Goal: Complete application form

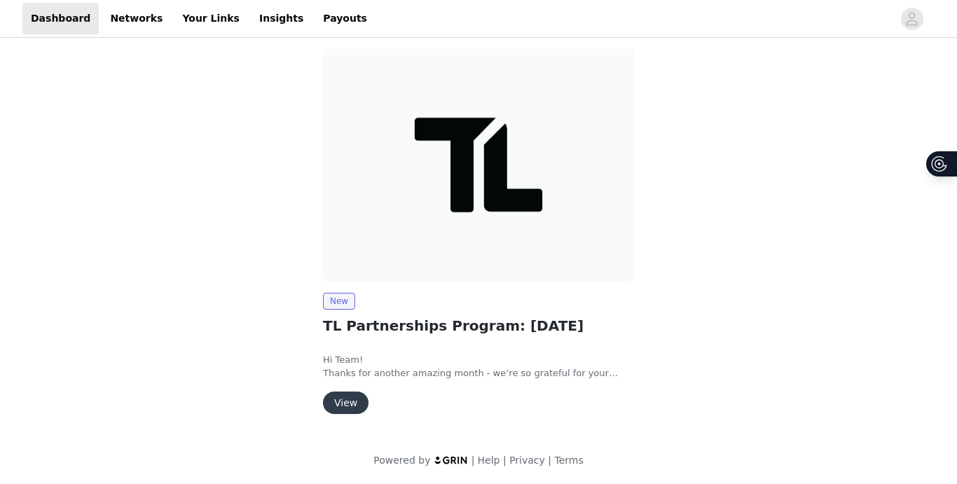
click at [338, 399] on button "View" at bounding box center [346, 403] width 46 height 22
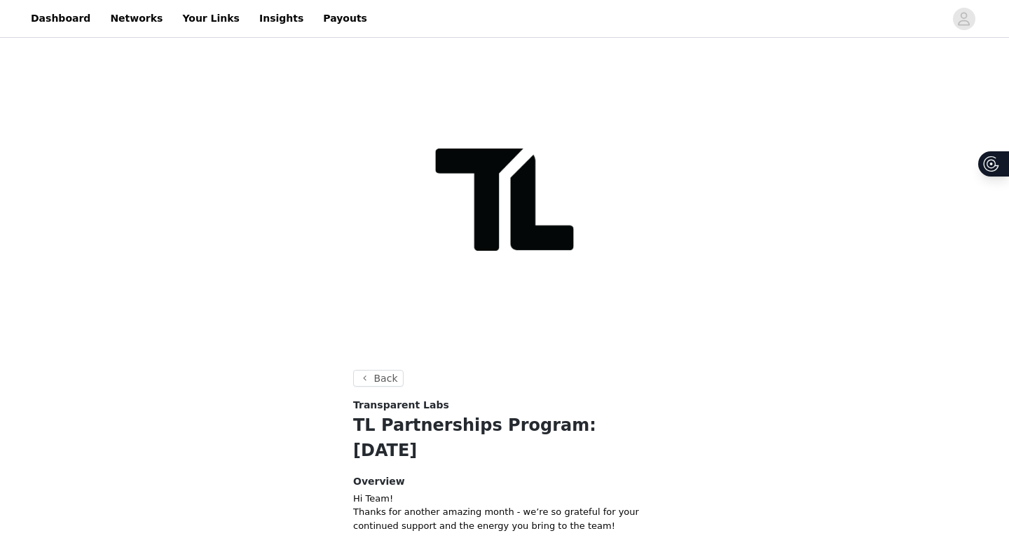
click at [392, 423] on h1 "TL Partnerships Program: [DATE]" at bounding box center [504, 438] width 303 height 50
click at [67, 19] on link "Dashboard" at bounding box center [60, 19] width 76 height 32
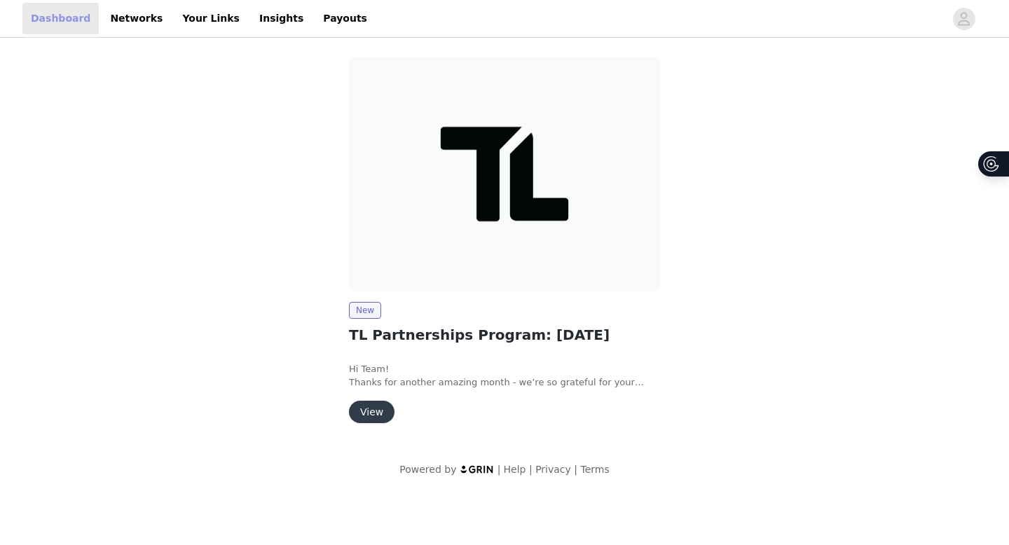
click at [67, 19] on link "Dashboard" at bounding box center [60, 19] width 76 height 32
click at [118, 20] on link "Networks" at bounding box center [136, 19] width 69 height 32
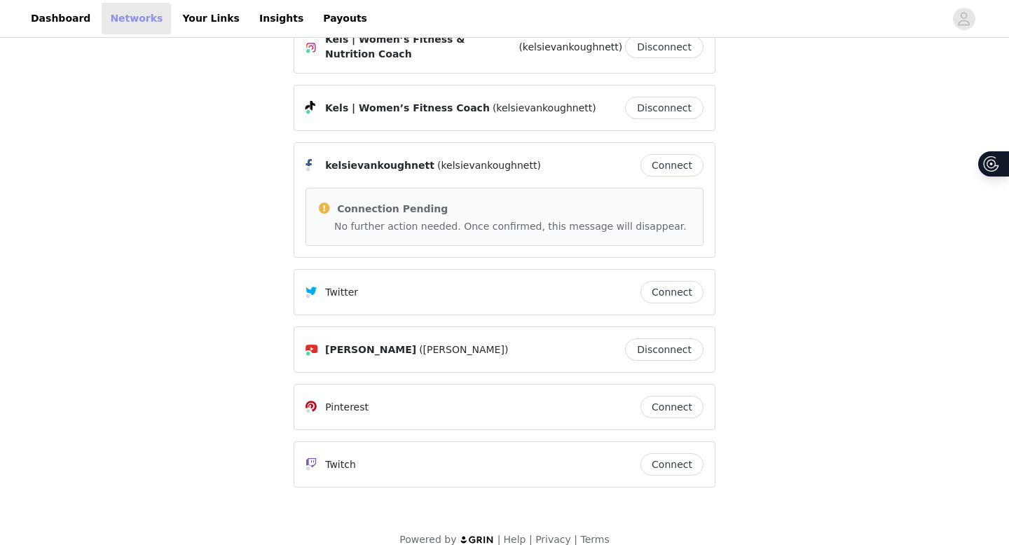
scroll to position [55, 0]
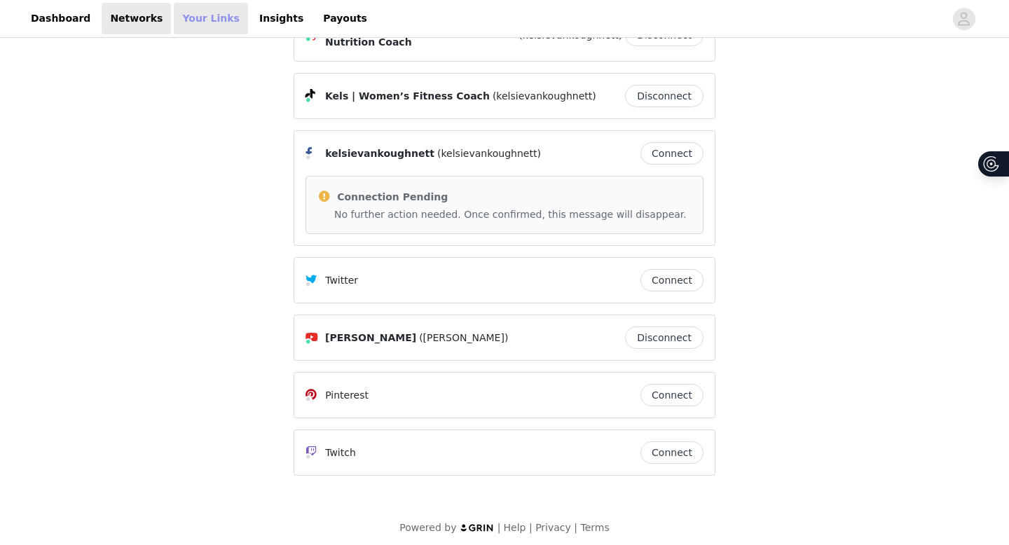
click at [193, 22] on link "Your Links" at bounding box center [211, 19] width 74 height 32
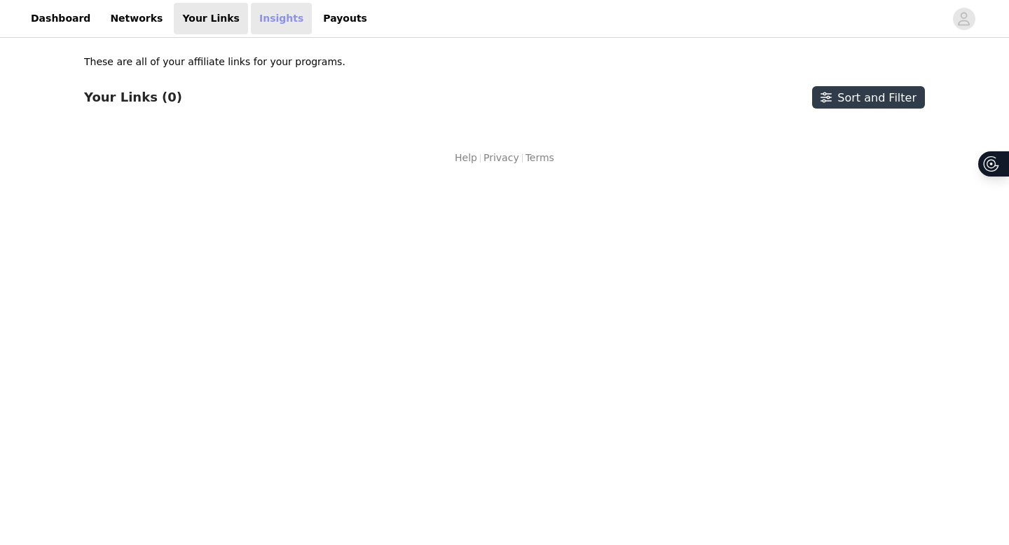
click at [251, 22] on link "Insights" at bounding box center [281, 19] width 61 height 32
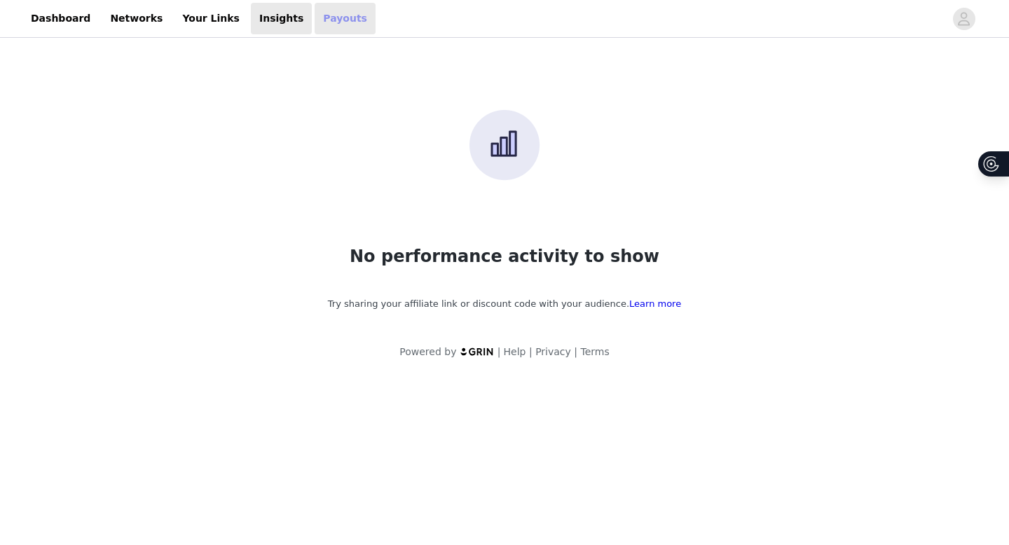
click at [315, 18] on link "Payouts" at bounding box center [345, 19] width 61 height 32
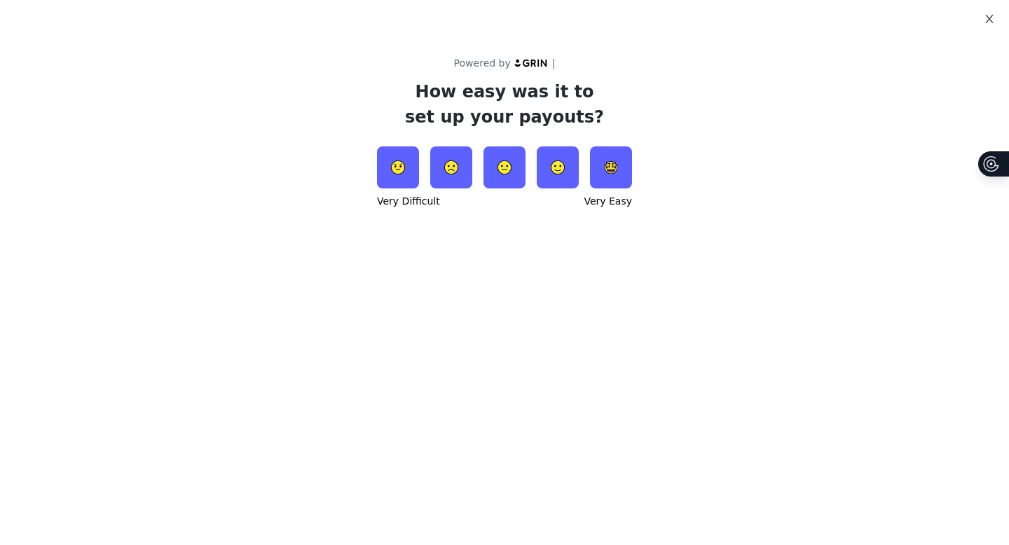
click at [956, 19] on icon "icon: close" at bounding box center [989, 19] width 8 height 8
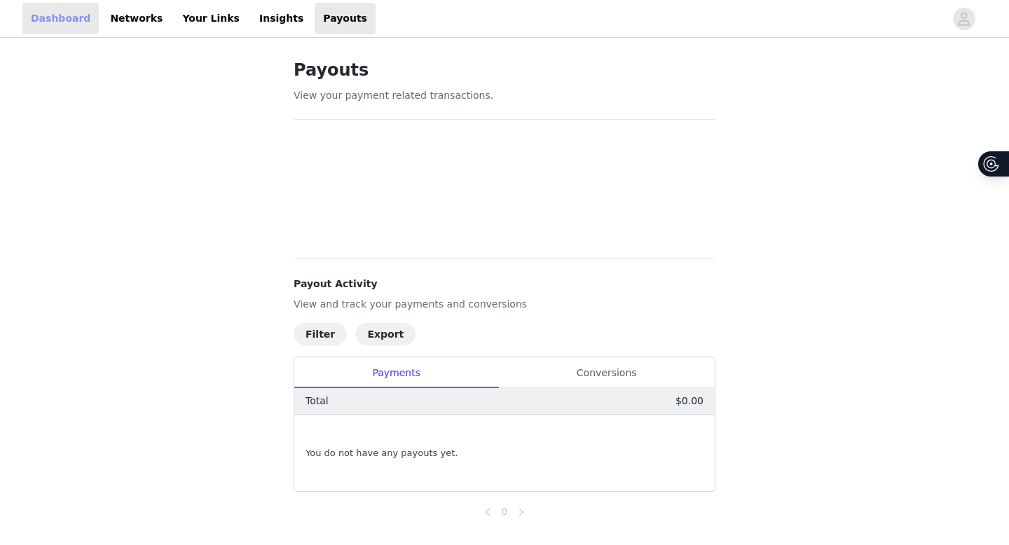
click at [55, 25] on link "Dashboard" at bounding box center [60, 19] width 76 height 32
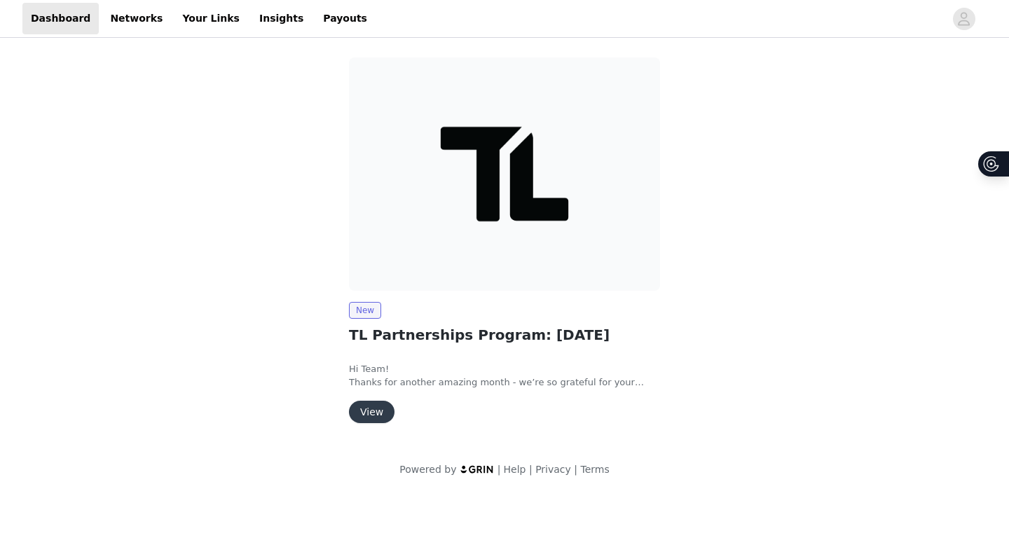
click at [376, 413] on button "View" at bounding box center [372, 412] width 46 height 22
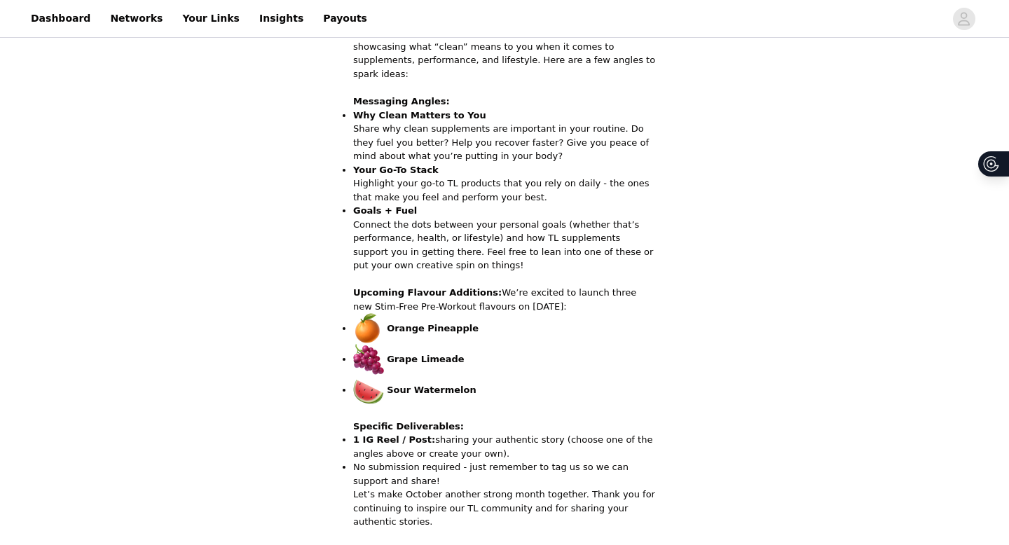
scroll to position [668, 0]
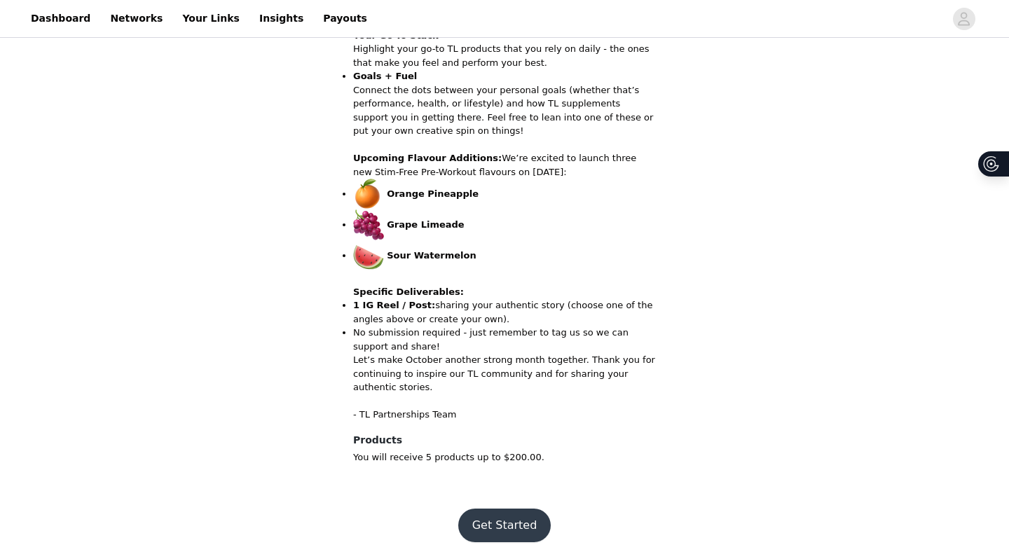
click at [502, 483] on button "Get Started" at bounding box center [504, 526] width 93 height 34
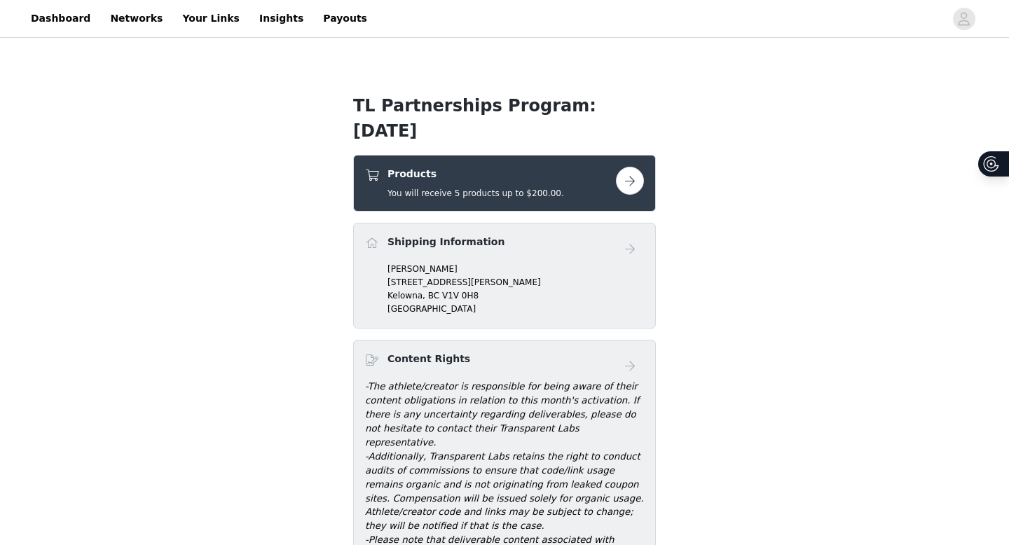
scroll to position [128, 0]
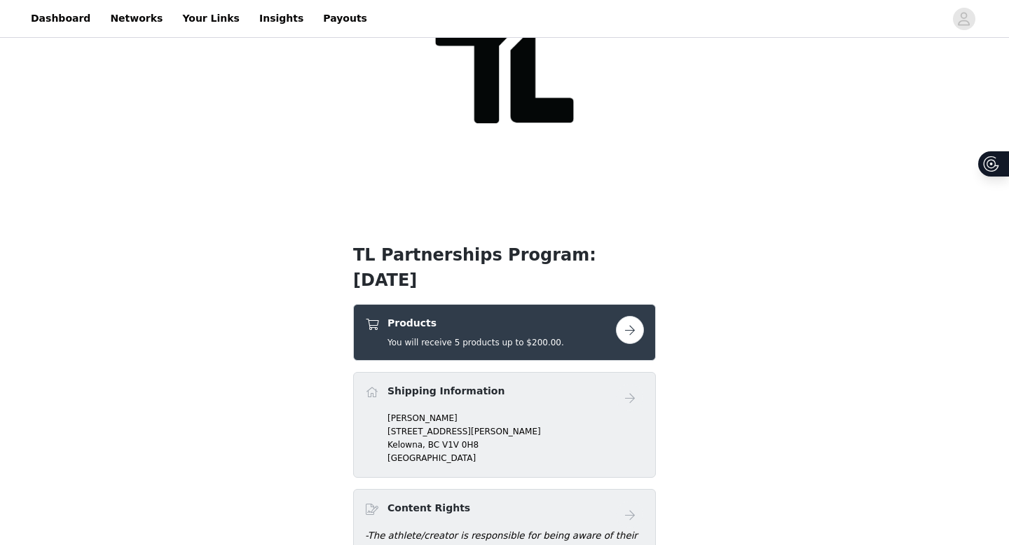
click at [457, 336] on h5 "You will receive 5 products up to $200.00." at bounding box center [475, 342] width 177 height 13
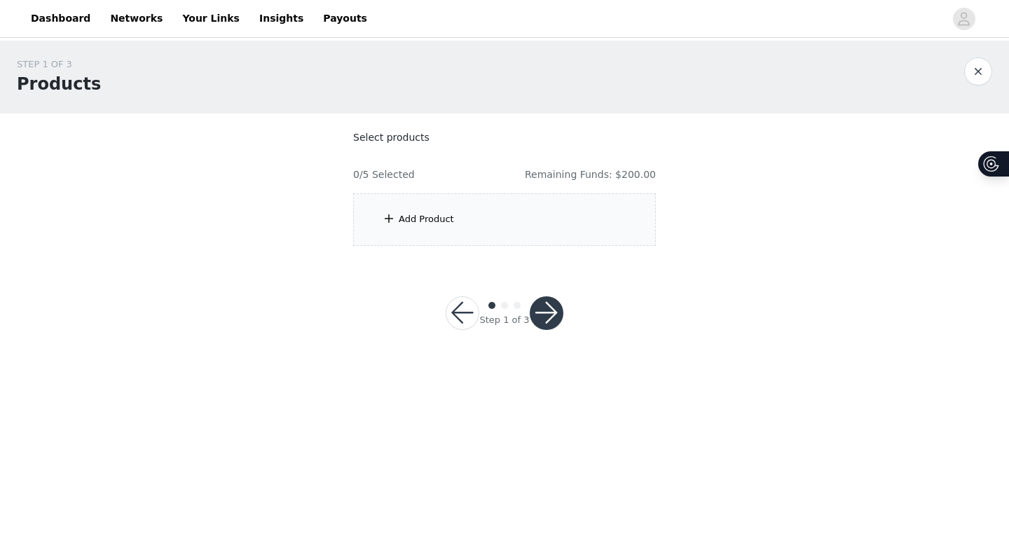
click at [438, 227] on div "Add Product" at bounding box center [504, 219] width 303 height 53
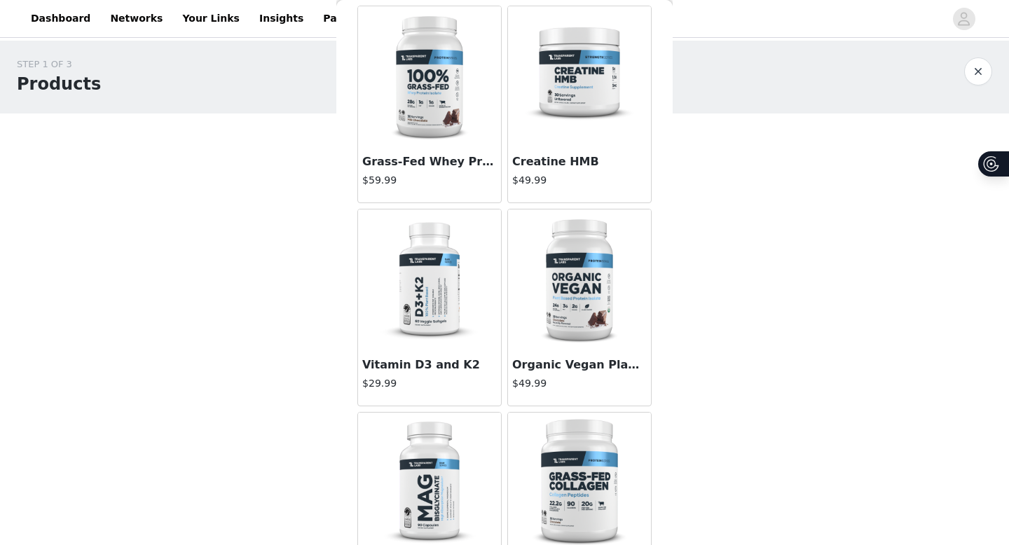
scroll to position [270, 0]
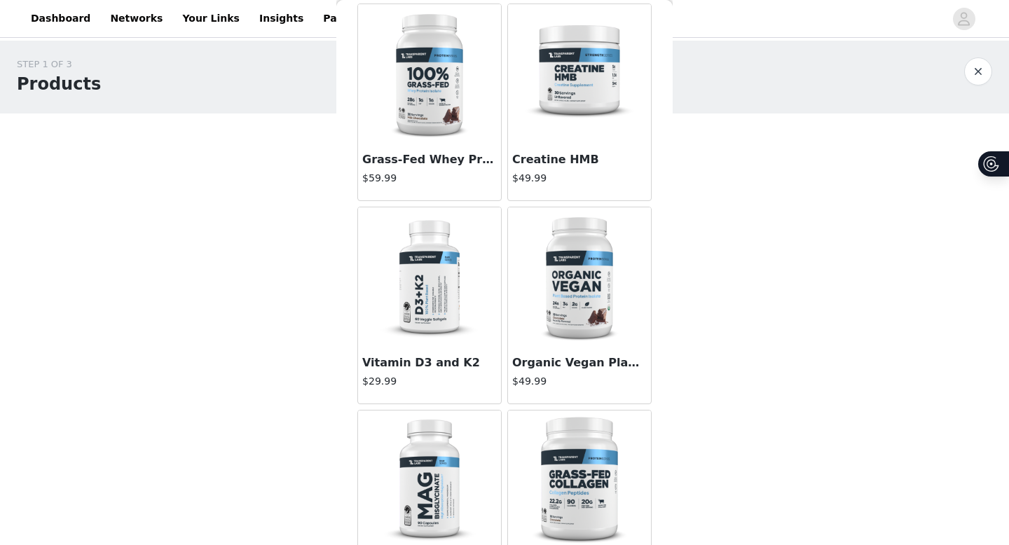
click at [460, 352] on div "[MEDICAL_DATA] and K2 $29.99" at bounding box center [429, 375] width 143 height 56
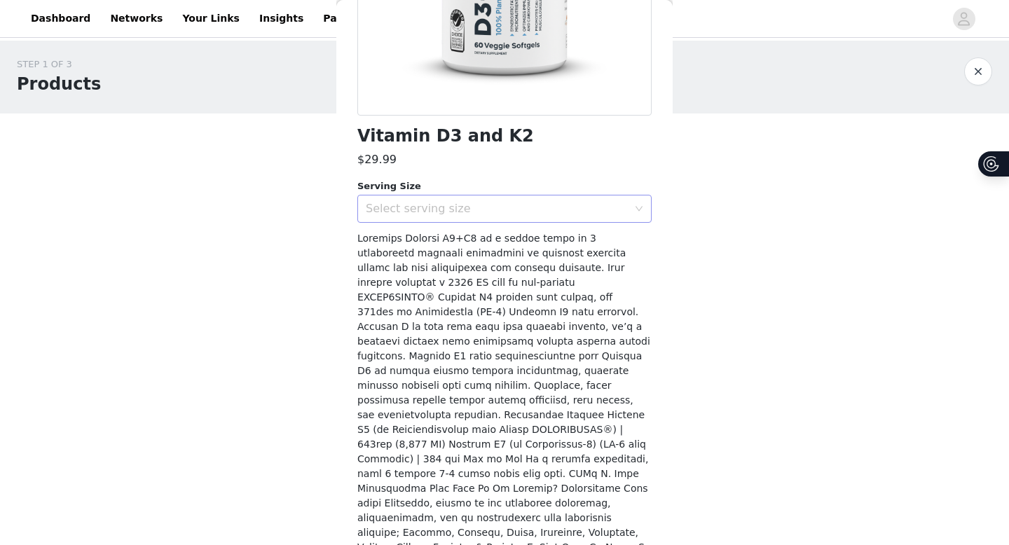
click at [506, 211] on div "Select serving size" at bounding box center [497, 209] width 262 height 14
click at [493, 249] on li "60 Servings" at bounding box center [504, 239] width 294 height 22
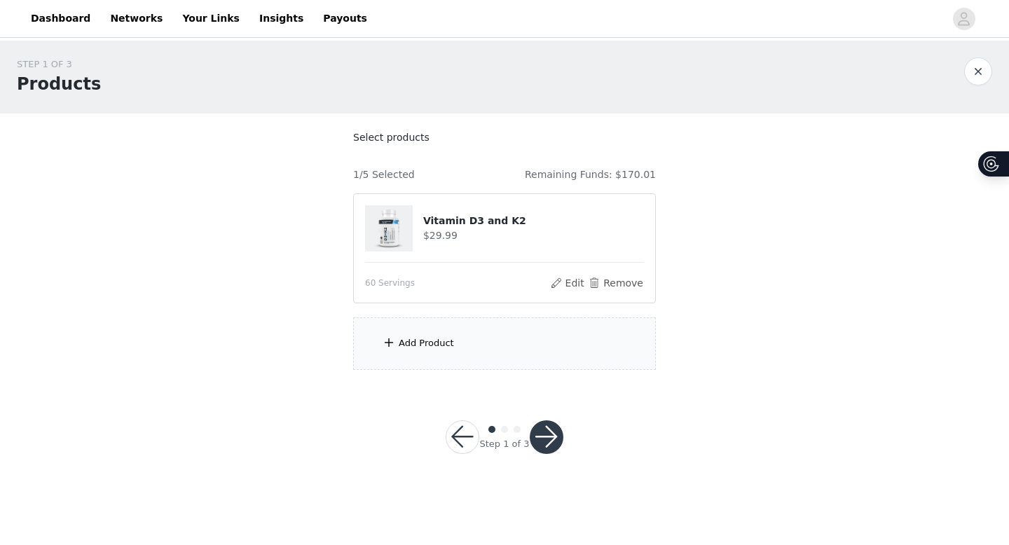
click at [441, 346] on div "Add Product" at bounding box center [426, 343] width 55 height 14
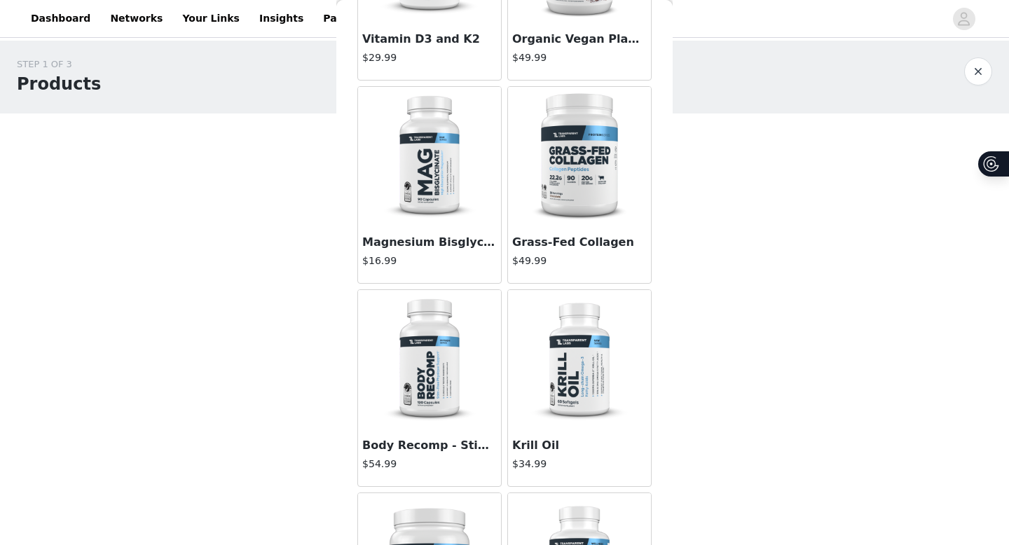
scroll to position [605, 0]
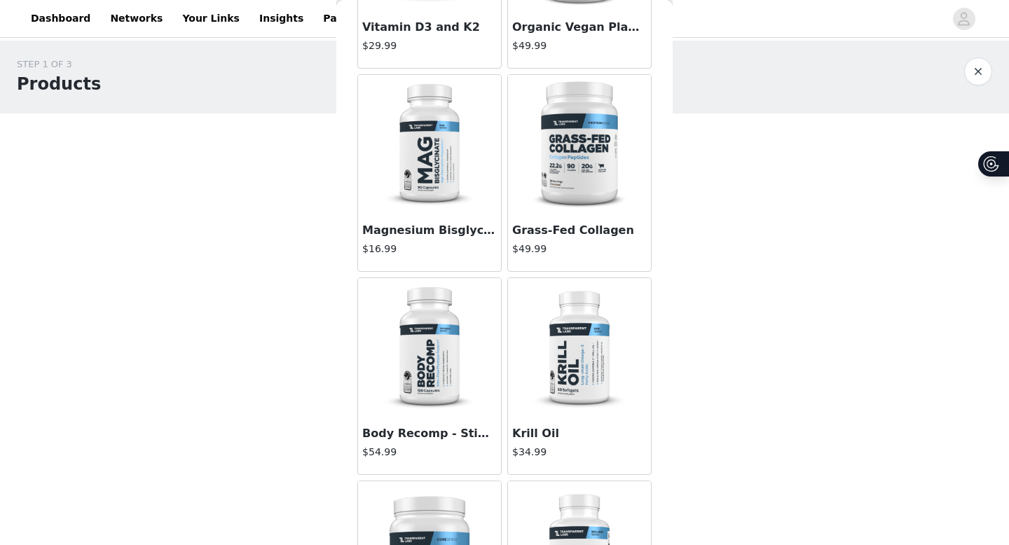
click at [440, 205] on img at bounding box center [429, 145] width 140 height 140
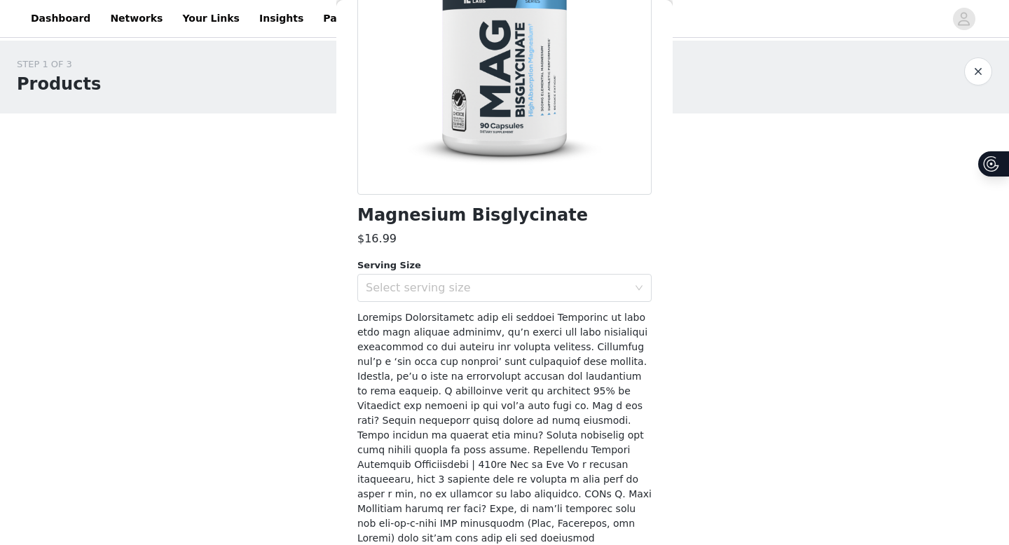
scroll to position [0, 0]
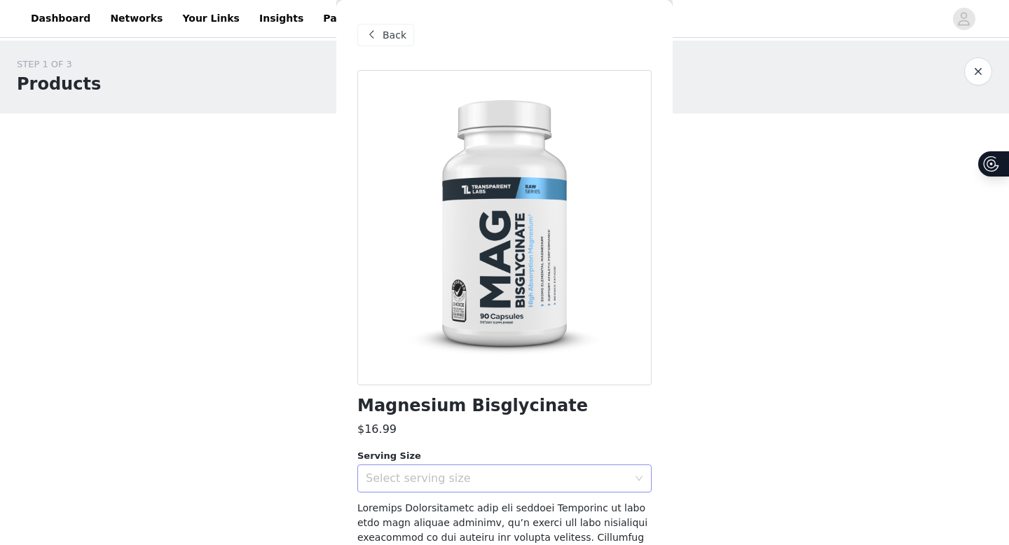
click at [509, 472] on div "Select serving size" at bounding box center [497, 479] width 262 height 14
click at [496, 483] on li "30 Servings" at bounding box center [504, 509] width 294 height 22
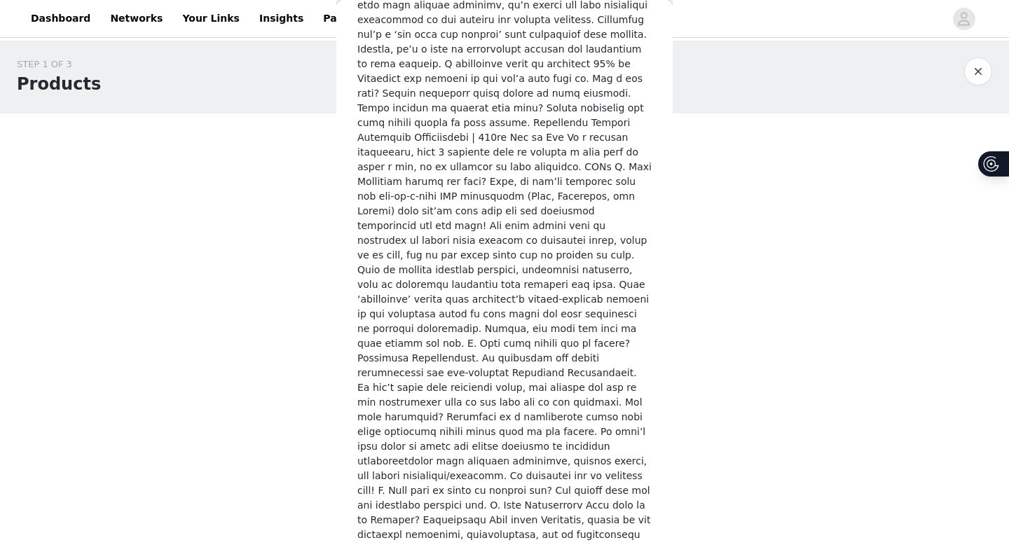
scroll to position [632, 0]
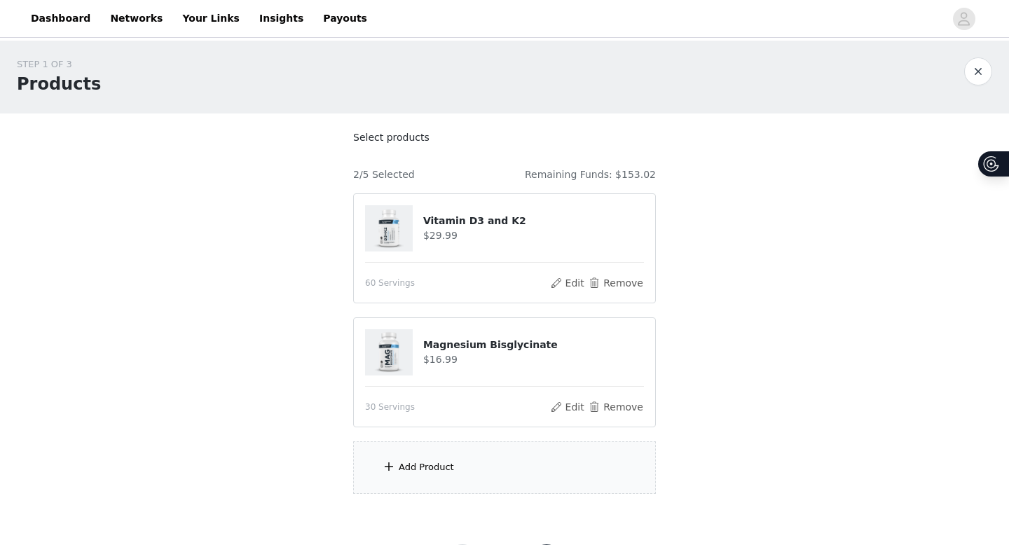
click at [487, 460] on div "Add Product" at bounding box center [504, 467] width 303 height 53
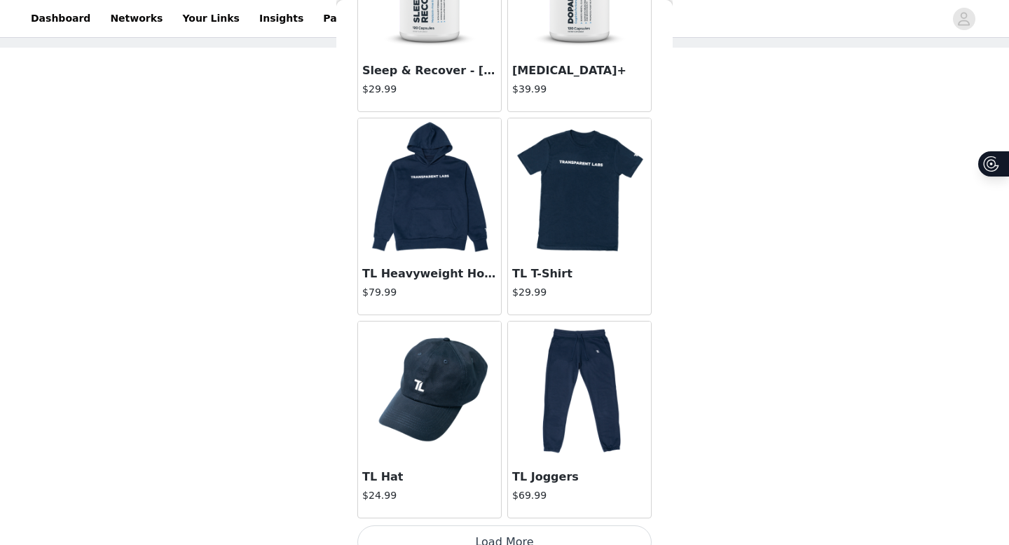
scroll to position [5662, 0]
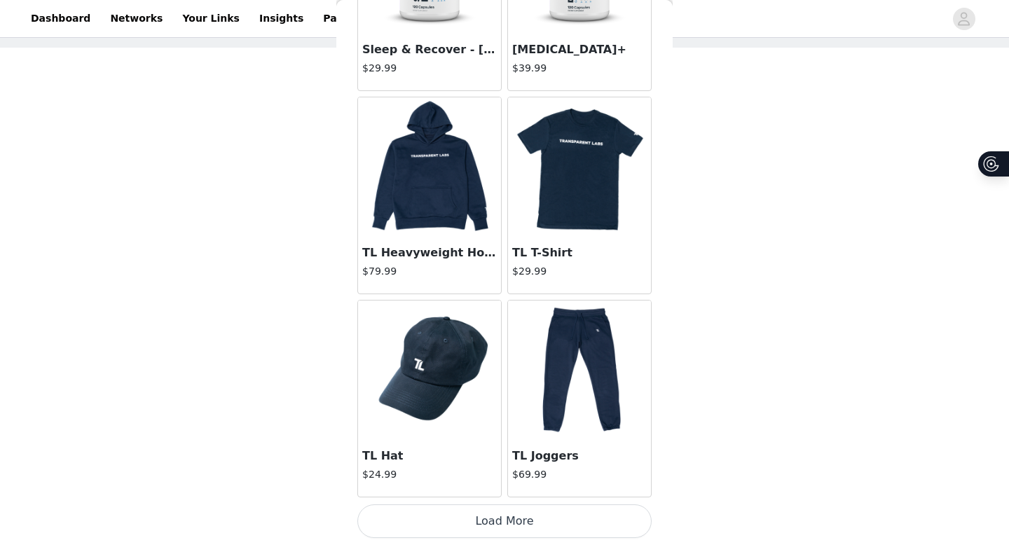
click at [492, 483] on button "Load More" at bounding box center [504, 521] width 294 height 34
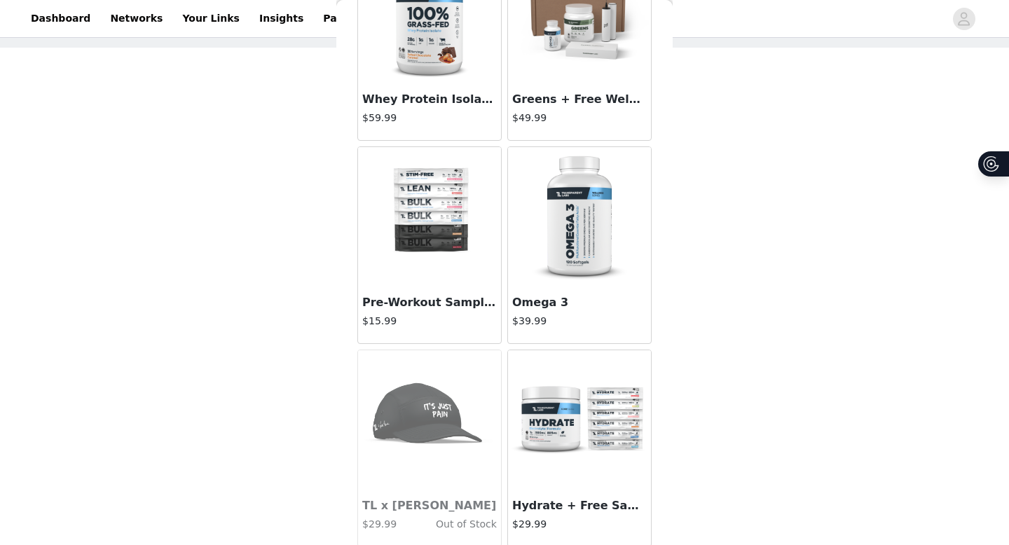
scroll to position [7694, 0]
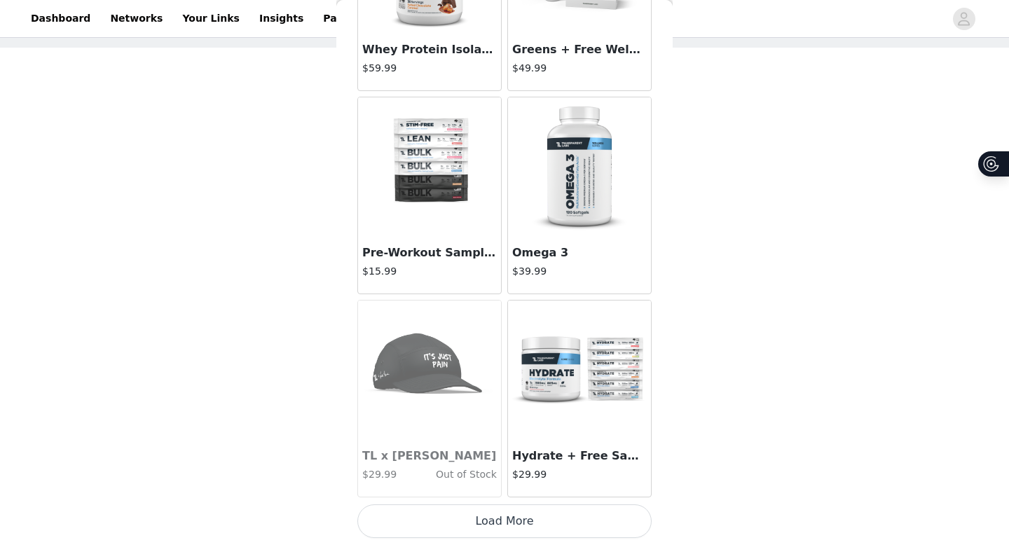
click at [521, 483] on button "Load More" at bounding box center [504, 521] width 294 height 34
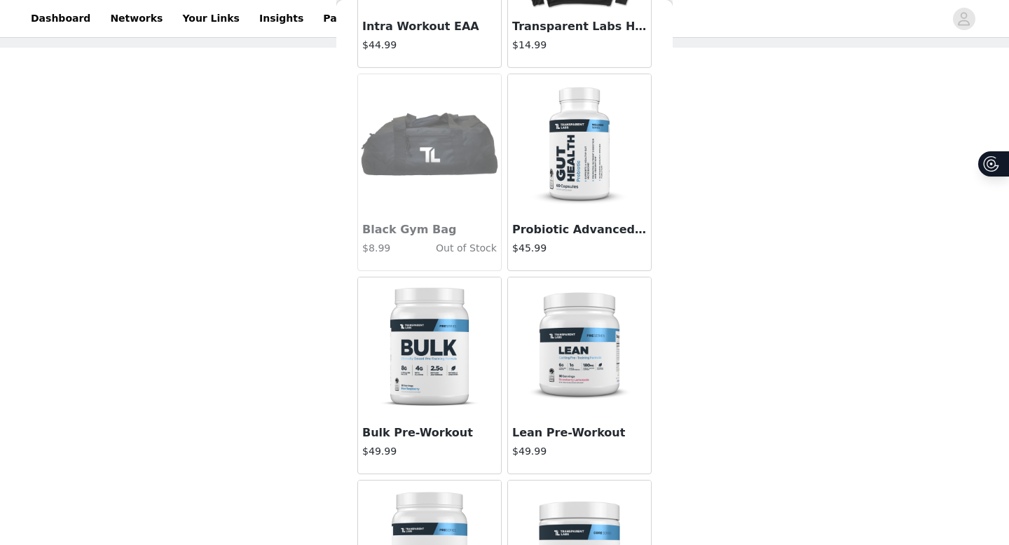
scroll to position [2237, 0]
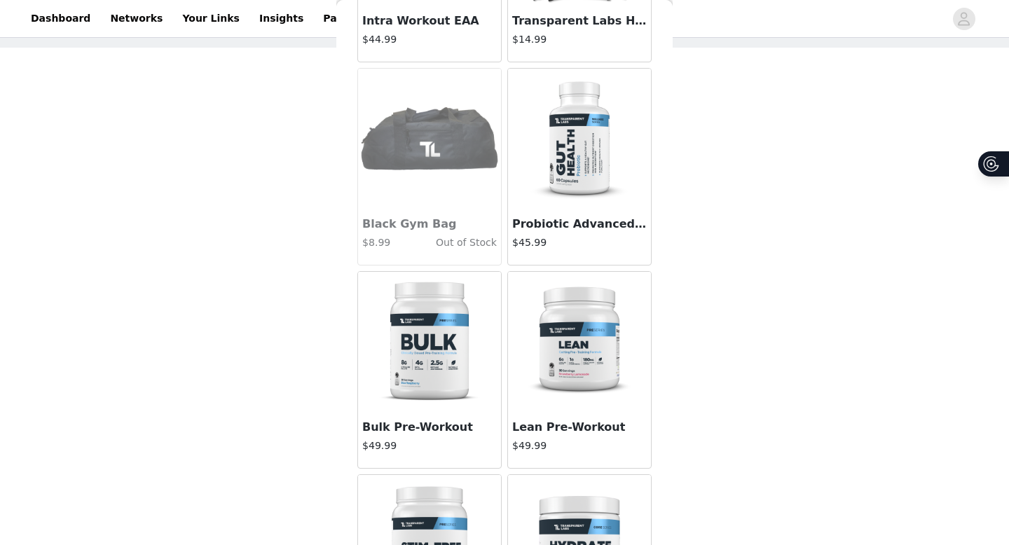
click at [419, 427] on h3 "Bulk Pre-Workout" at bounding box center [429, 427] width 135 height 17
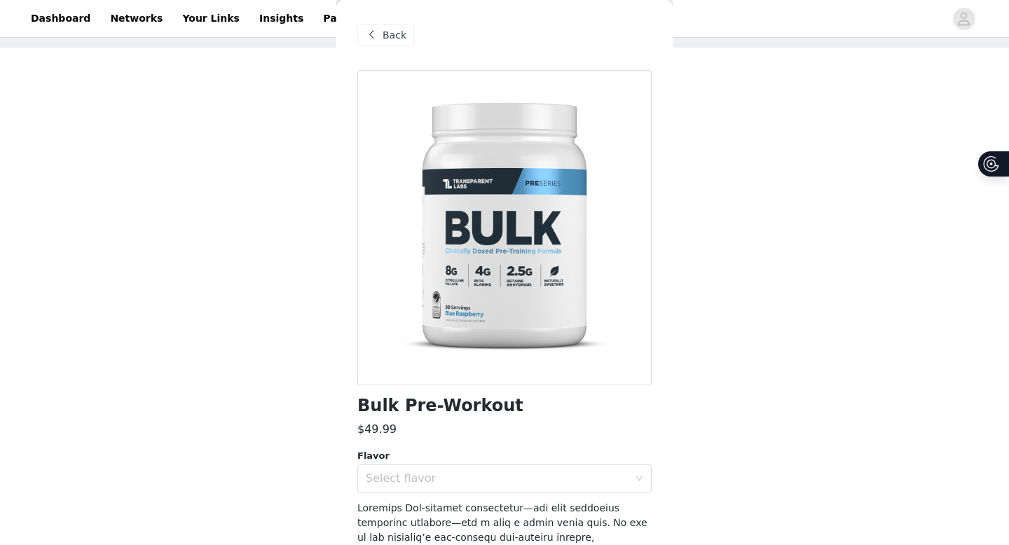
scroll to position [0, 0]
click at [380, 37] on div "Back" at bounding box center [385, 35] width 57 height 22
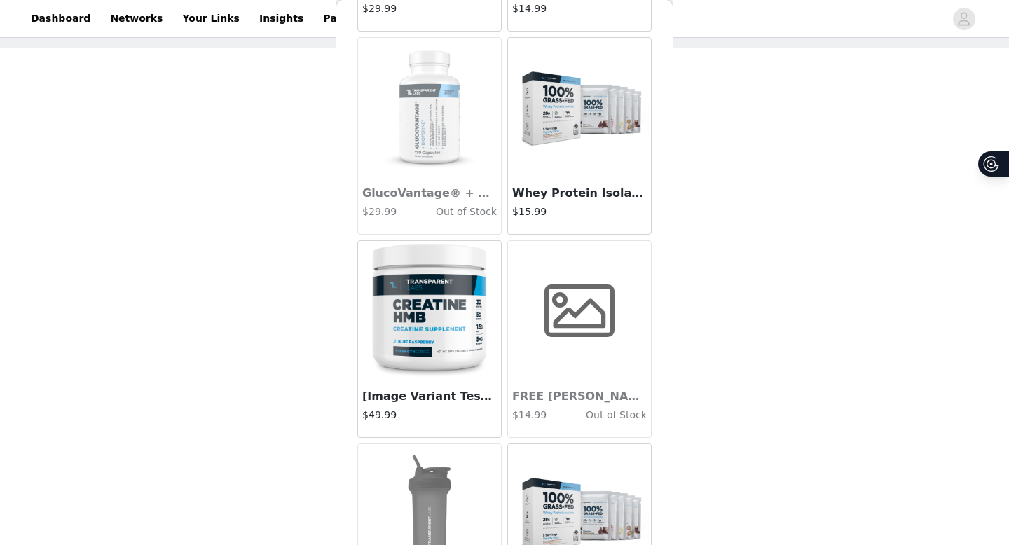
scroll to position [4508, 0]
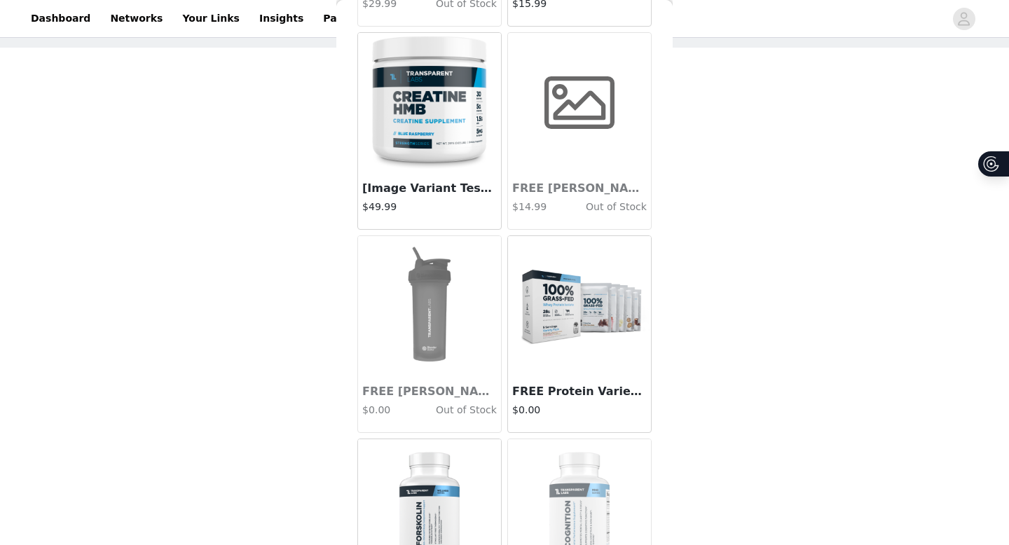
click at [582, 367] on img at bounding box center [579, 306] width 140 height 140
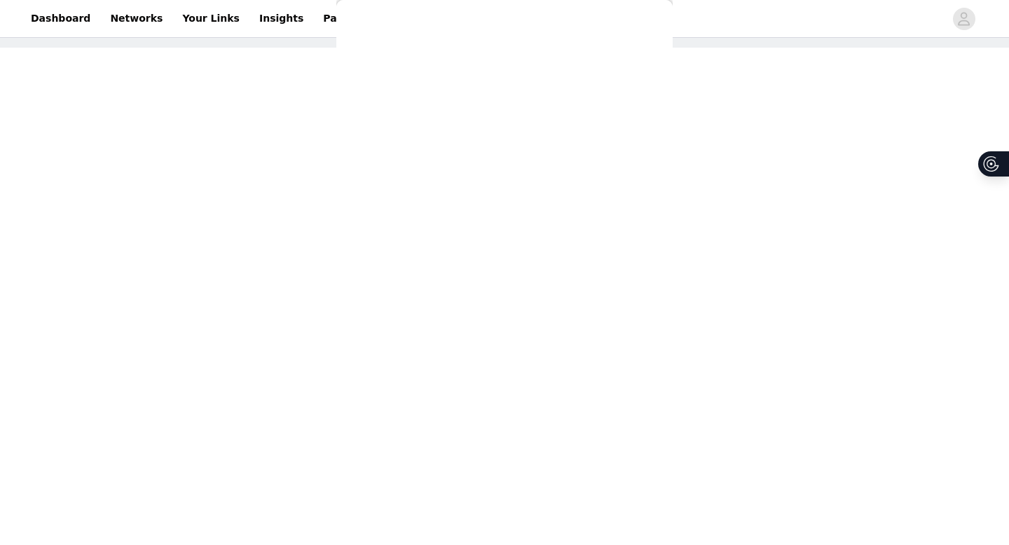
click at [579, 391] on div "Back ZMO $29.99 Greens $49.99 Grass-Fed Whey Protein Isolate $59.99 Creatine HM…" at bounding box center [504, 272] width 336 height 545
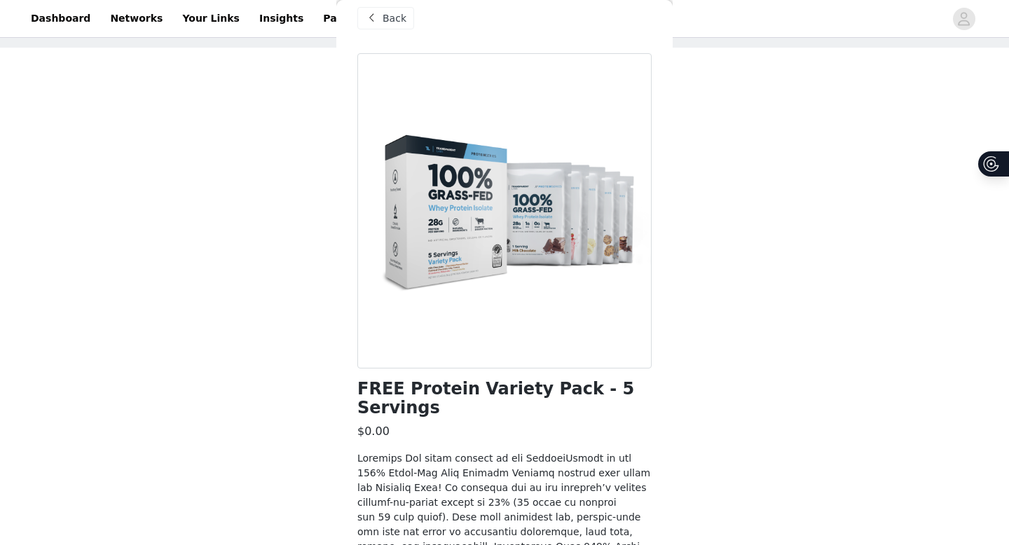
scroll to position [919, 0]
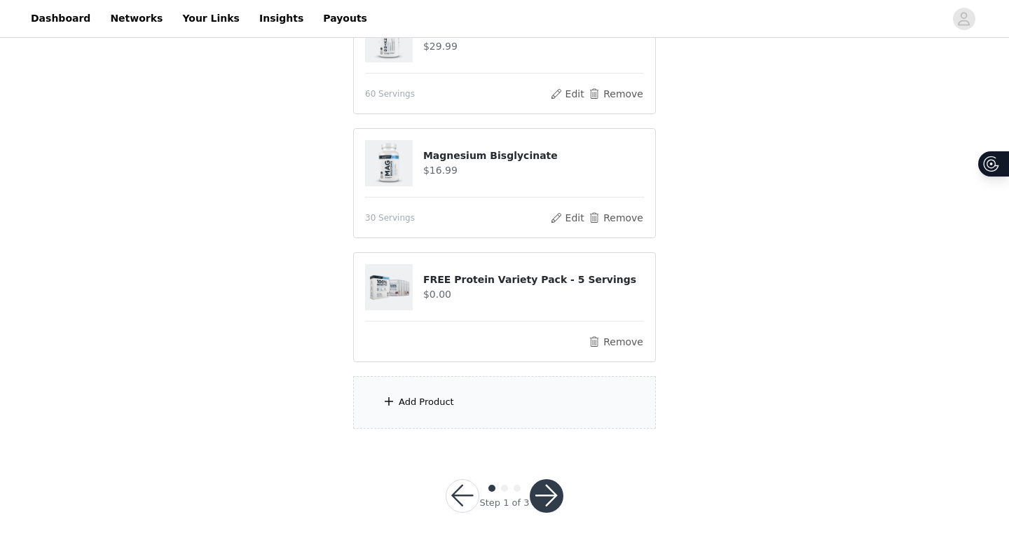
scroll to position [190, 0]
click at [522, 407] on div "Add Product" at bounding box center [504, 402] width 303 height 53
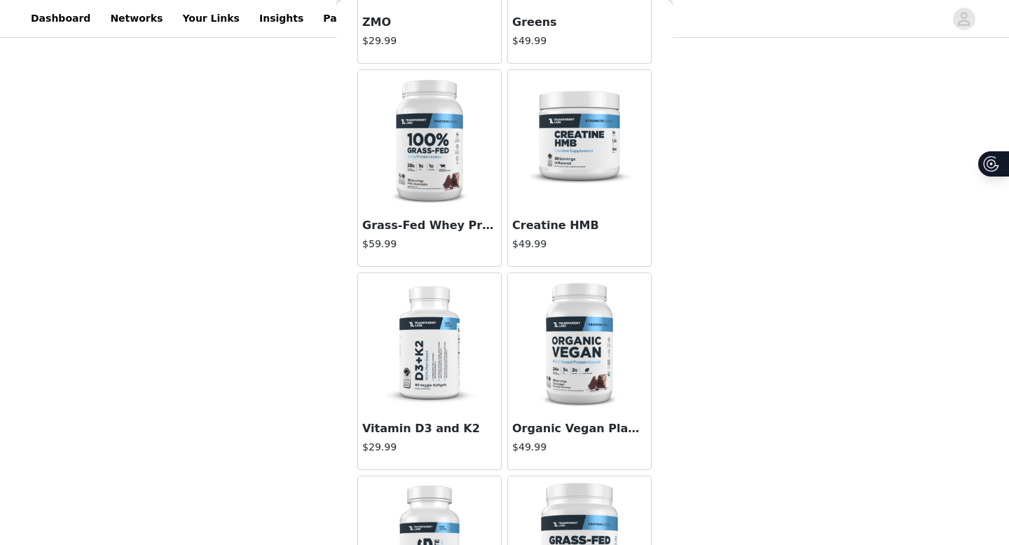
scroll to position [202, 0]
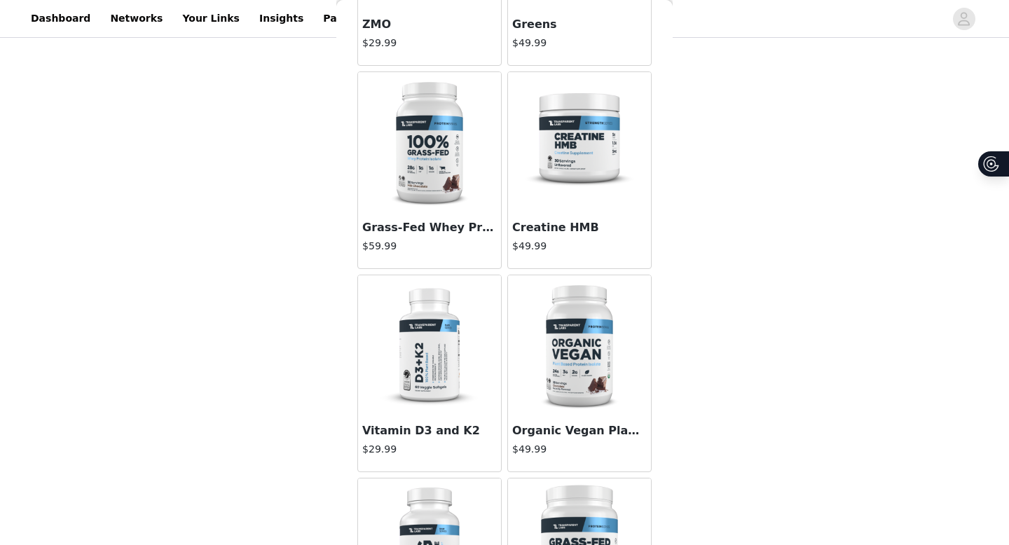
click at [454, 230] on h3 "Grass-Fed Whey Protein Isolate" at bounding box center [429, 227] width 135 height 17
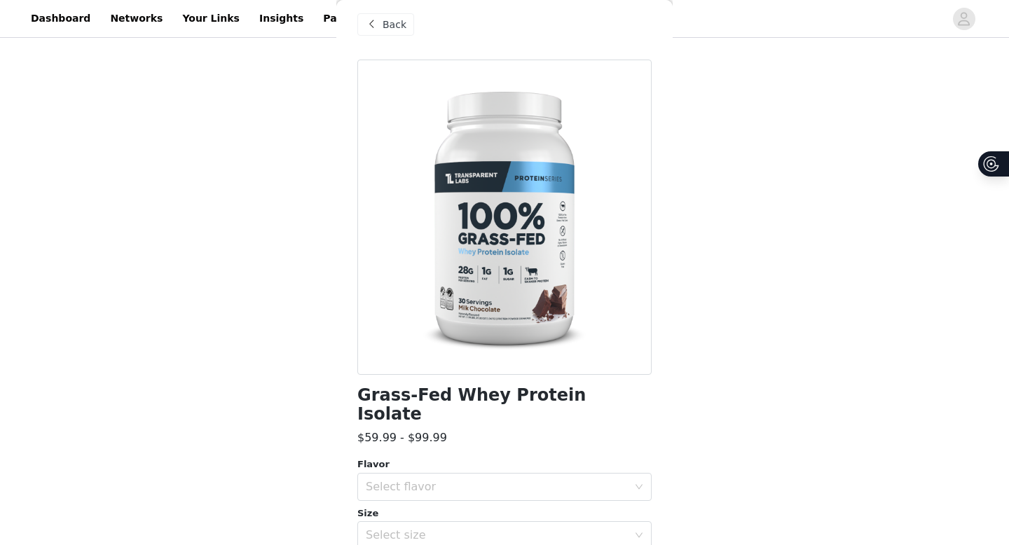
scroll to position [0, 0]
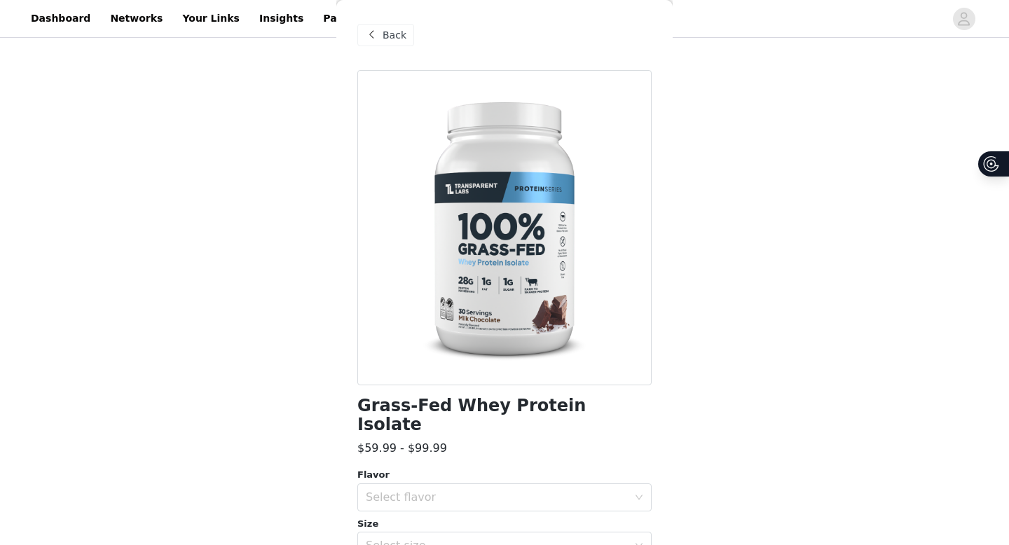
click at [392, 37] on span "Back" at bounding box center [395, 35] width 24 height 15
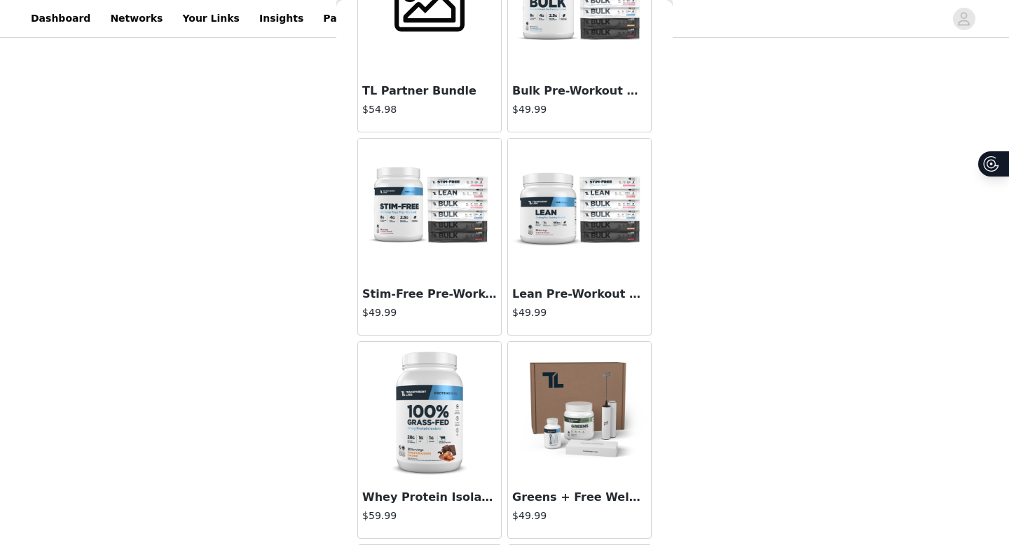
scroll to position [7248, 0]
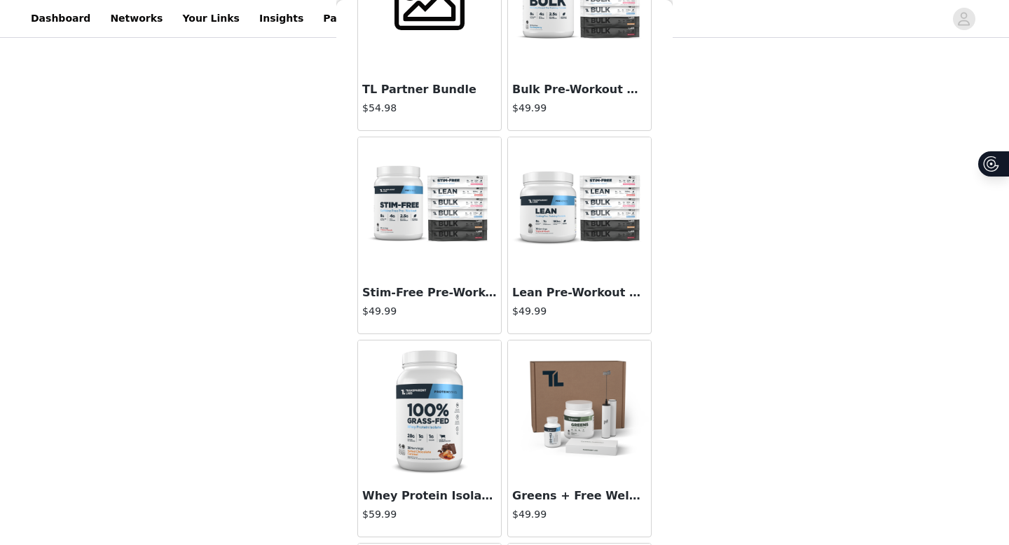
click at [467, 290] on h3 "Stim-Free Pre-Workout + Free Variety Pack" at bounding box center [429, 292] width 135 height 17
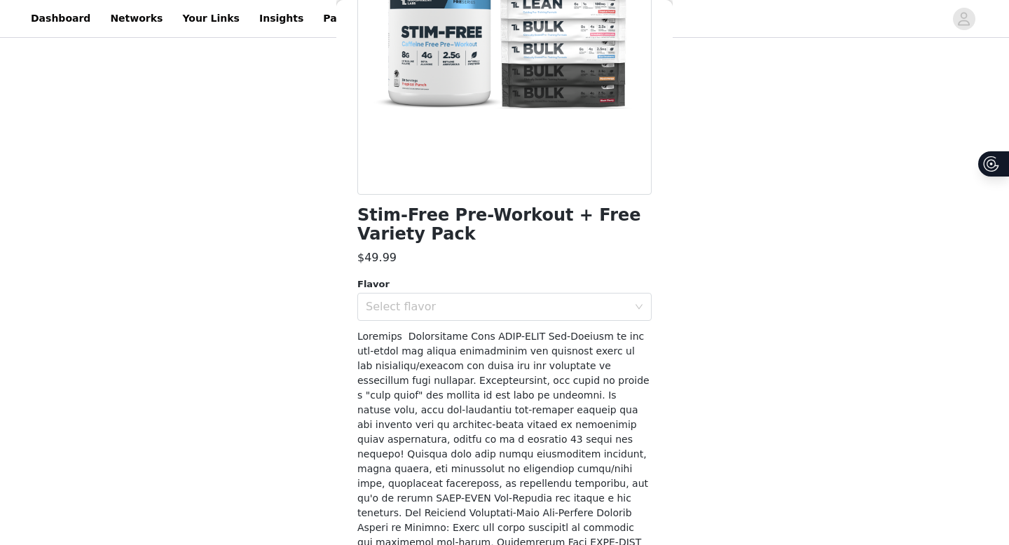
scroll to position [196, 0]
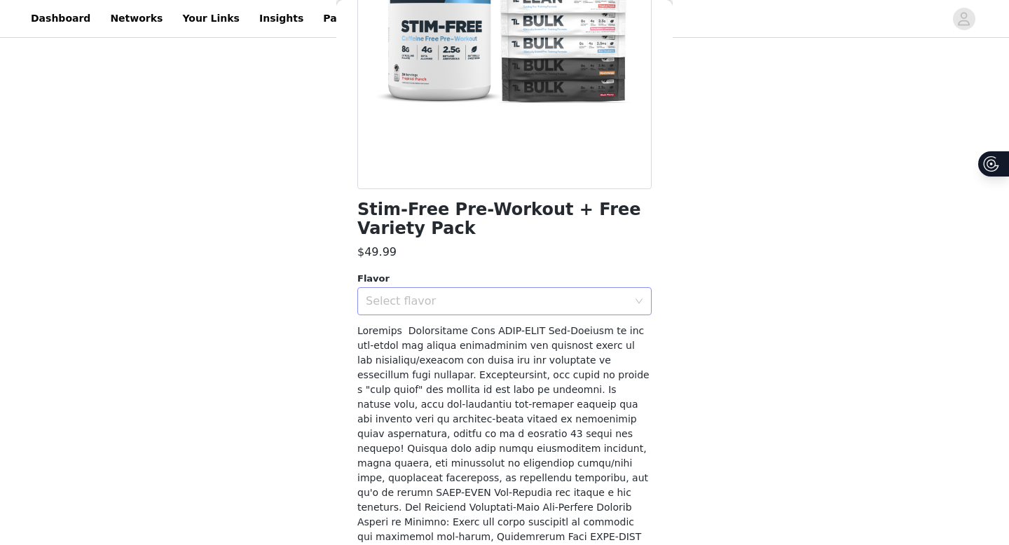
click at [531, 299] on div "Select flavor" at bounding box center [497, 301] width 262 height 14
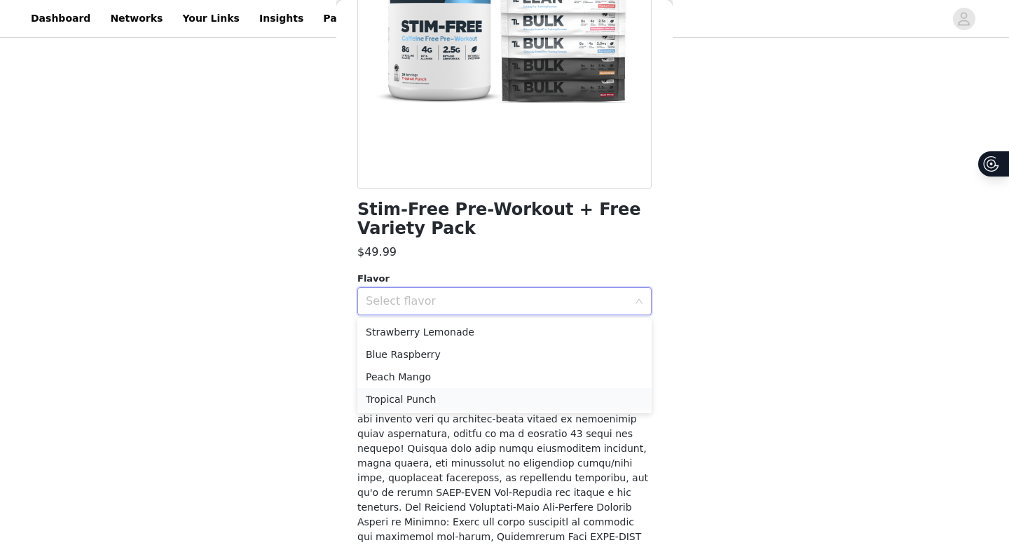
click at [486, 397] on li "Tropical Punch" at bounding box center [504, 399] width 294 height 22
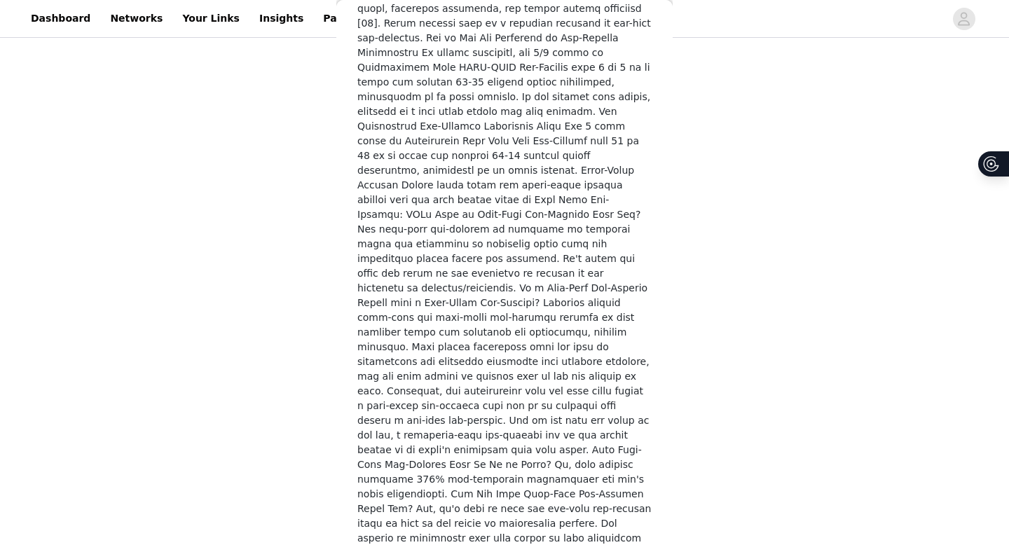
scroll to position [2975, 0]
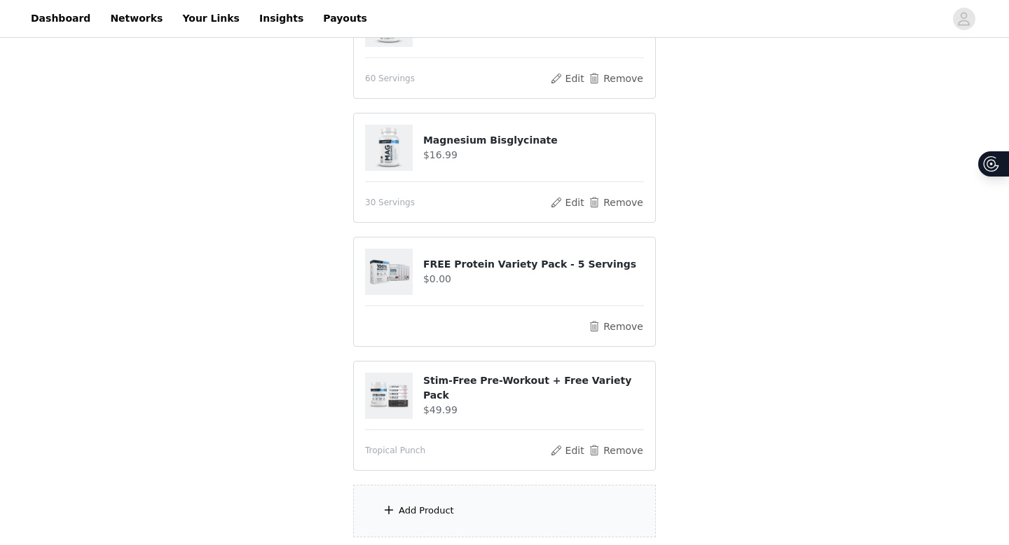
scroll to position [314, 0]
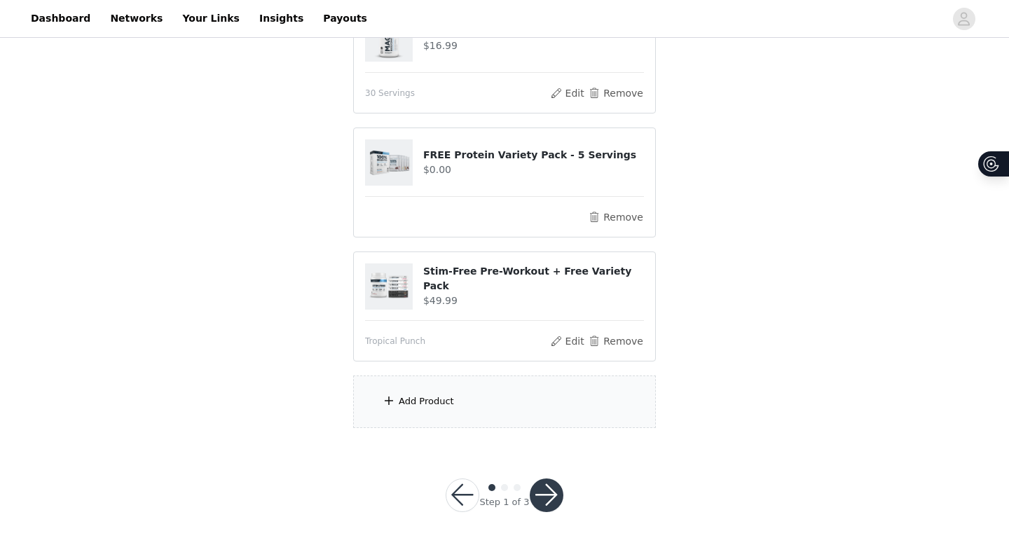
click at [513, 389] on div "Add Product" at bounding box center [504, 402] width 303 height 53
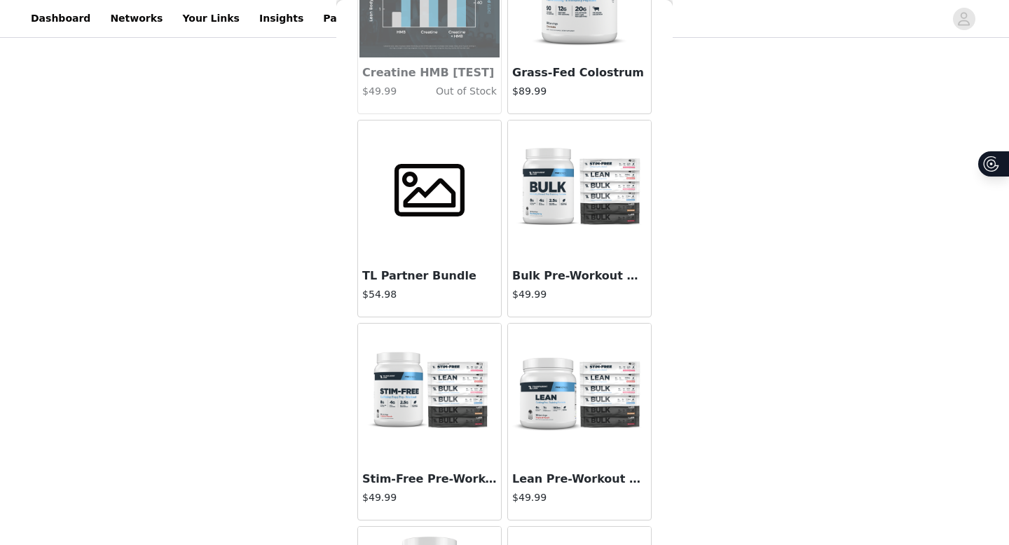
scroll to position [7066, 0]
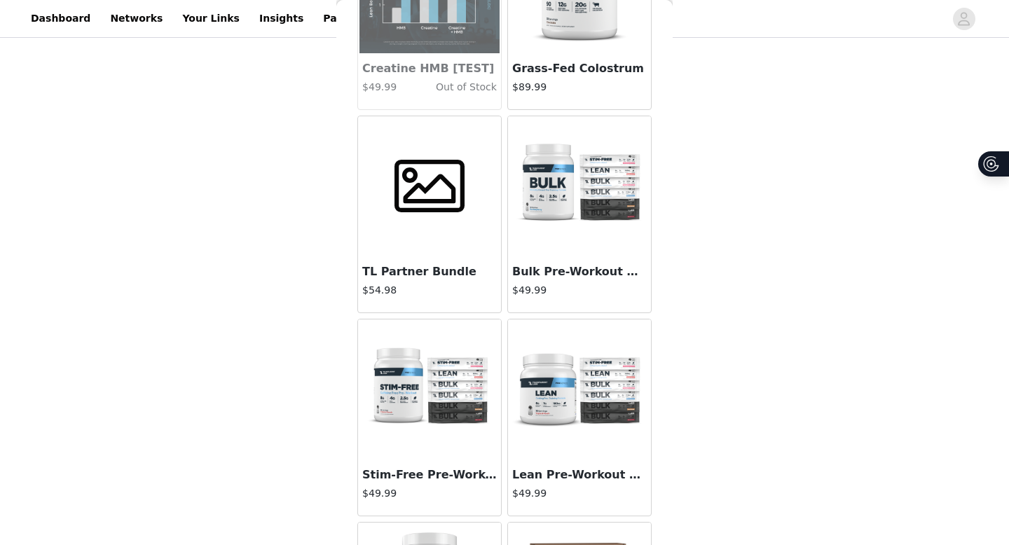
click at [551, 481] on h3 "Lean Pre-Workout + Free Variety Pack" at bounding box center [579, 475] width 135 height 17
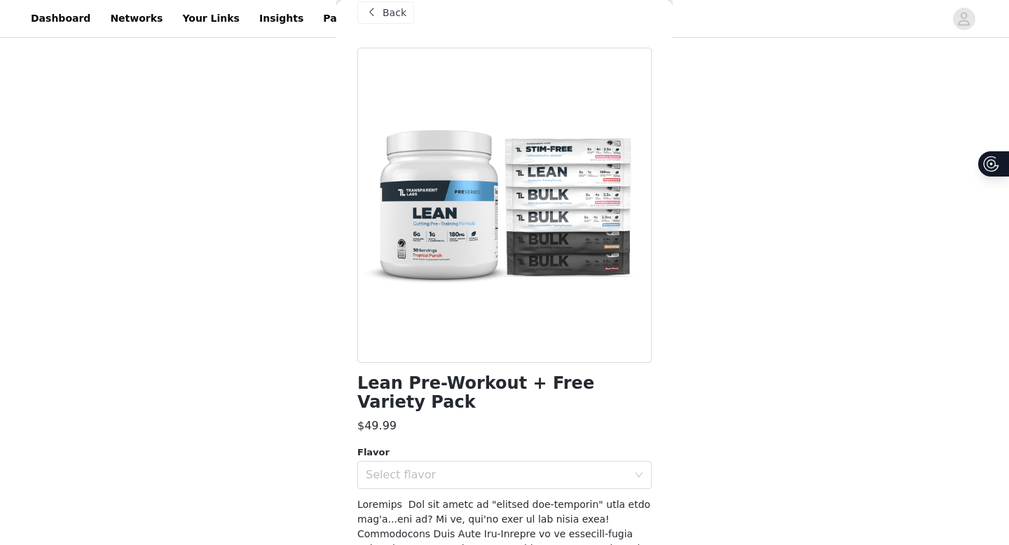
scroll to position [26, 0]
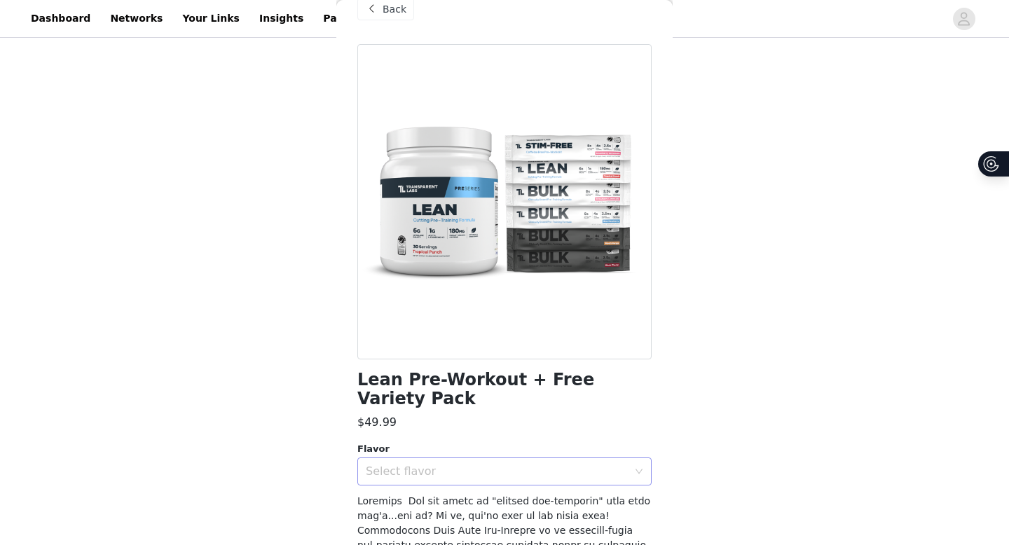
click at [482, 465] on div "Select flavor" at bounding box center [500, 471] width 268 height 27
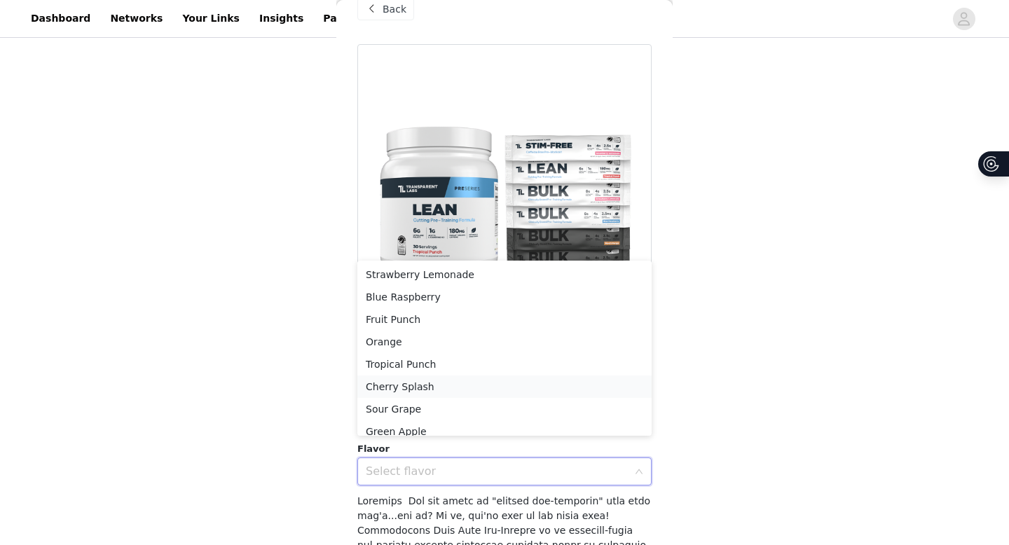
scroll to position [10, 0]
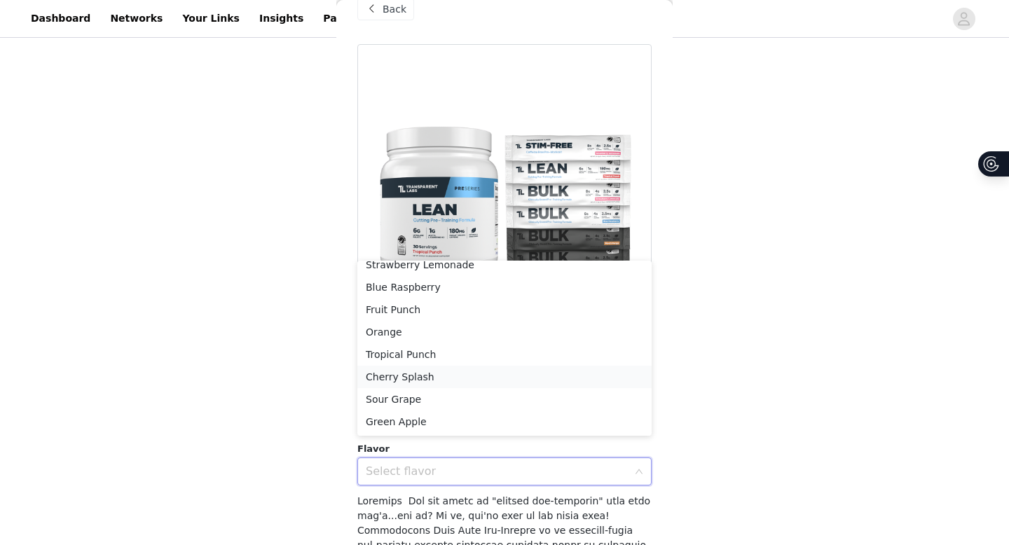
click at [459, 378] on li "Cherry Splash" at bounding box center [504, 377] width 294 height 22
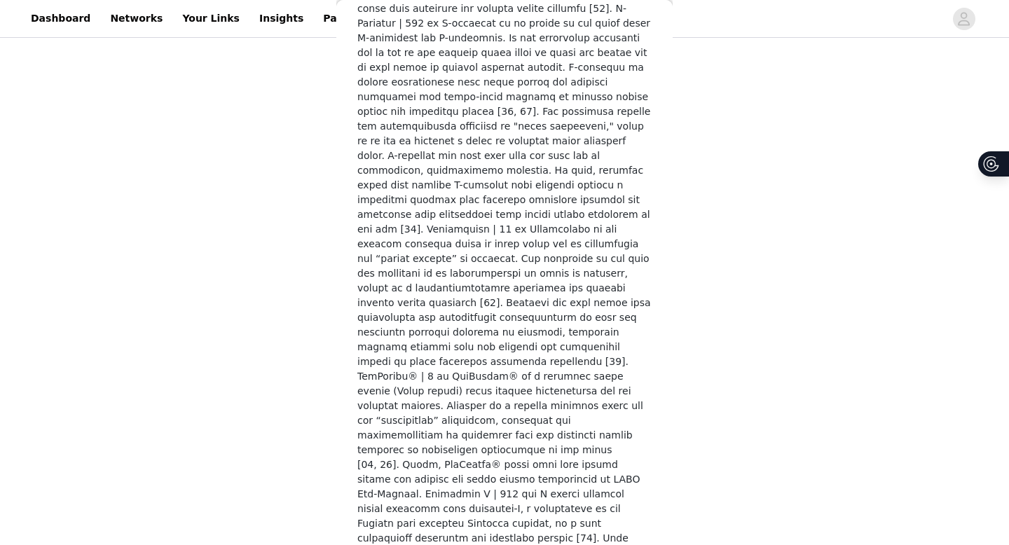
scroll to position [2765, 0]
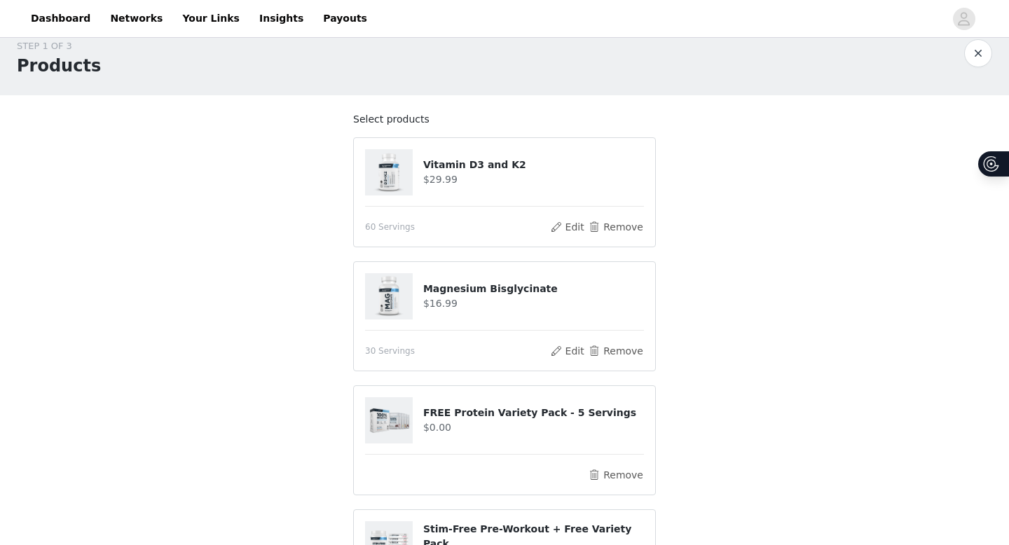
scroll to position [20, 0]
click at [617, 469] on button "Remove" at bounding box center [616, 472] width 56 height 17
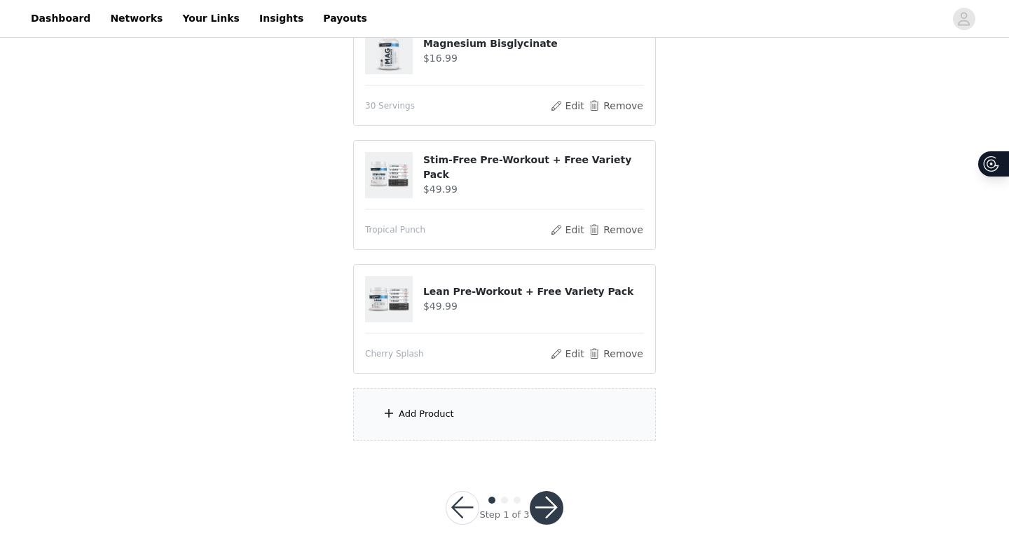
scroll to position [303, 0]
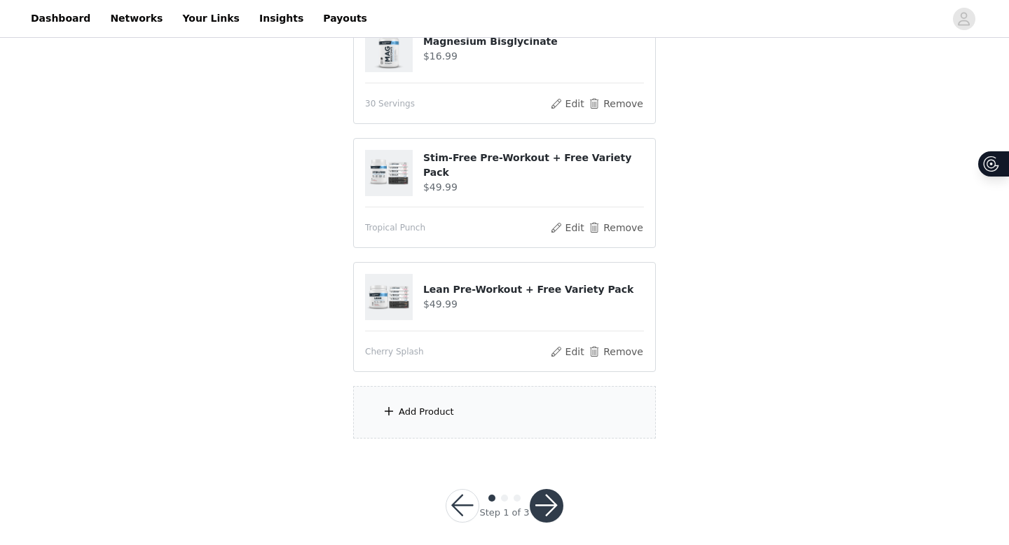
click at [491, 418] on div "Add Product" at bounding box center [504, 412] width 303 height 53
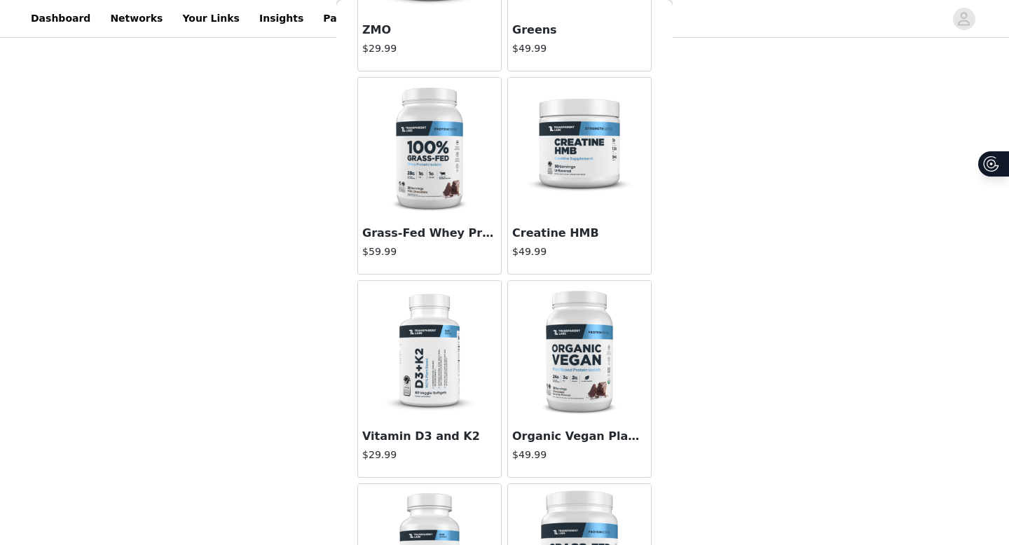
scroll to position [261, 0]
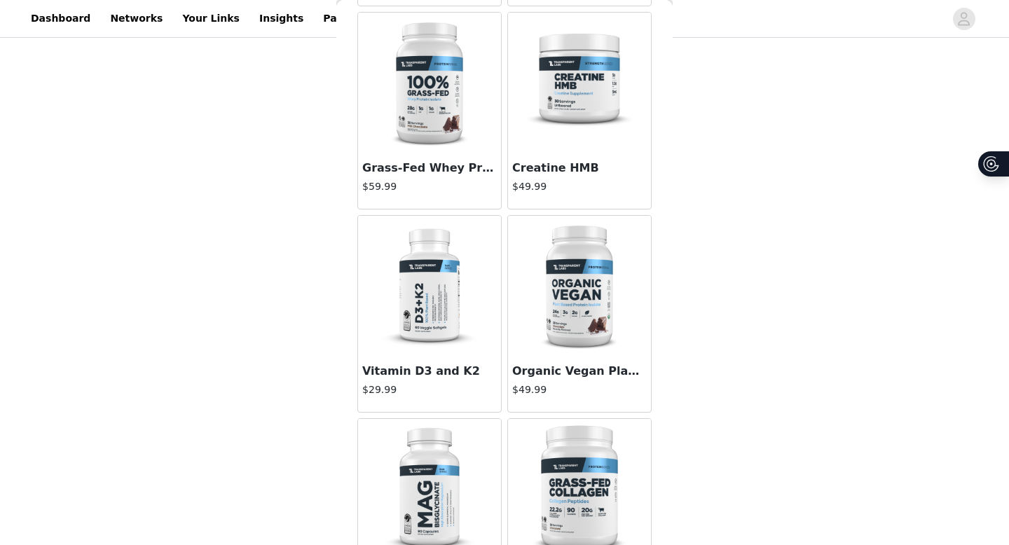
click at [435, 136] on img at bounding box center [429, 83] width 140 height 140
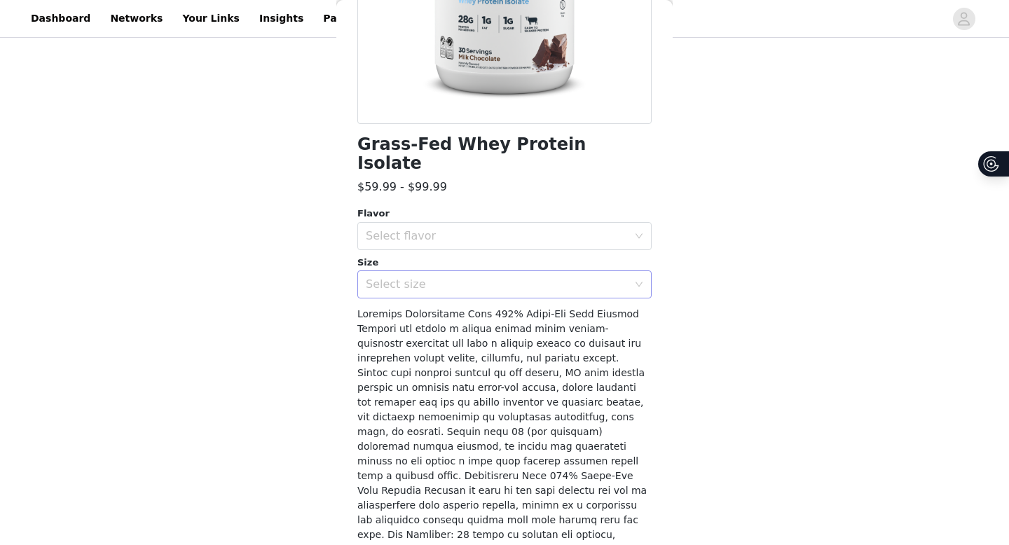
click at [425, 271] on div "Select size" at bounding box center [500, 284] width 268 height 27
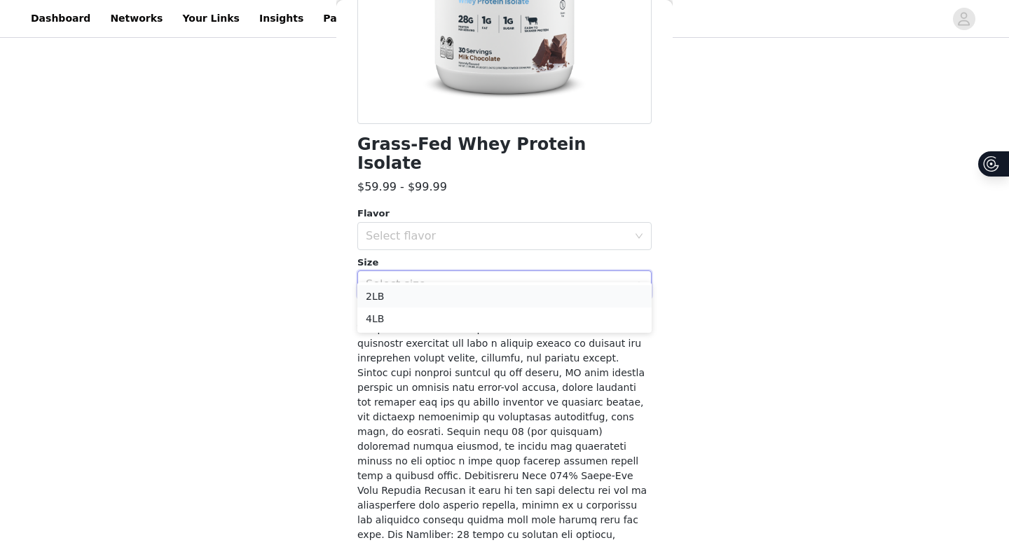
click at [420, 303] on li "2LB" at bounding box center [504, 296] width 294 height 22
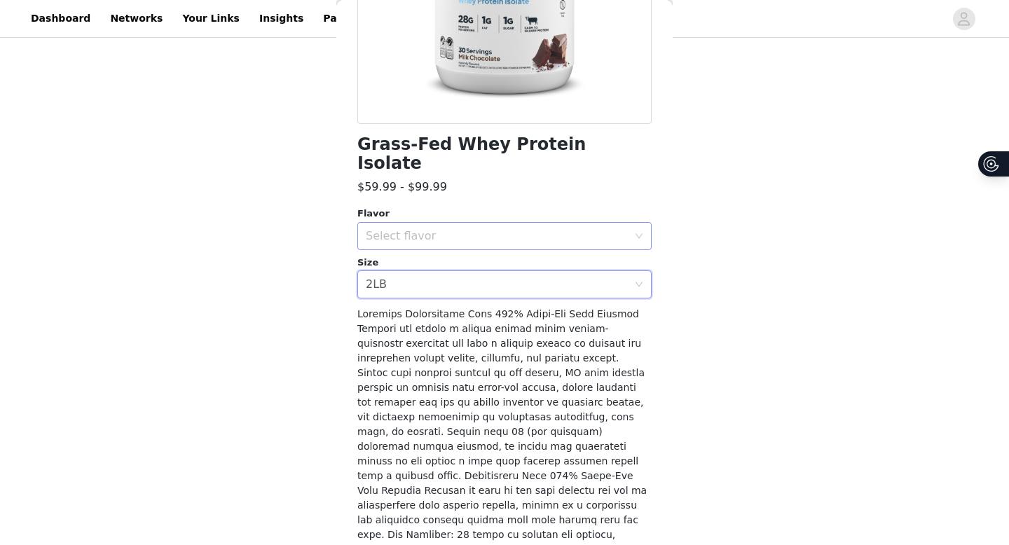
click at [436, 229] on div "Select flavor" at bounding box center [497, 236] width 262 height 14
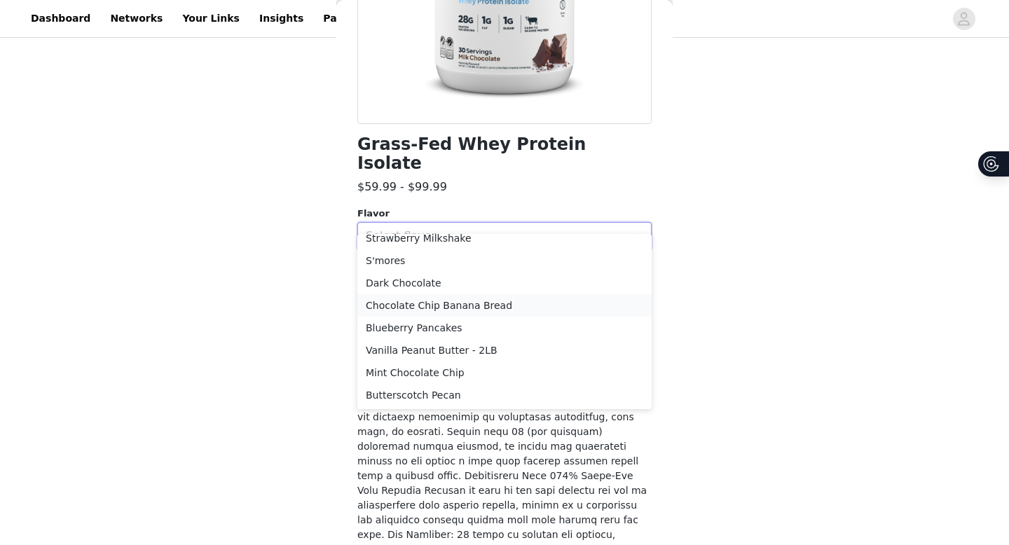
scroll to position [0, 0]
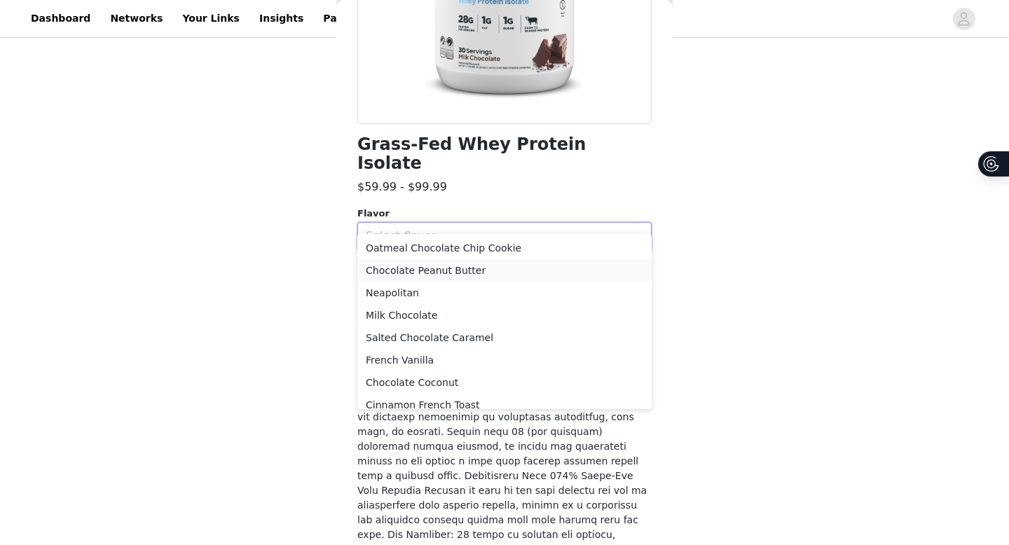
click at [459, 277] on li "Chocolate Peanut Butter" at bounding box center [504, 270] width 294 height 22
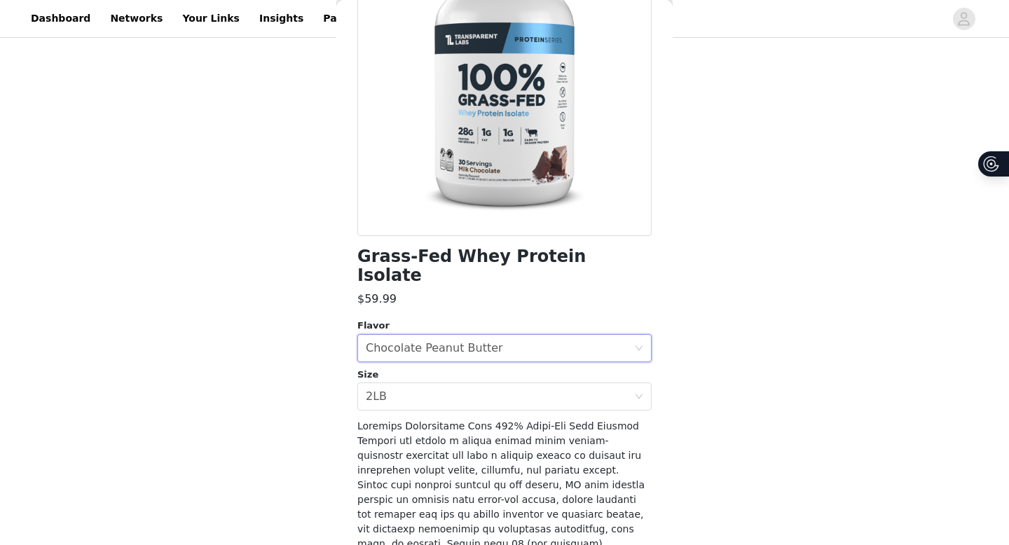
scroll to position [165, 0]
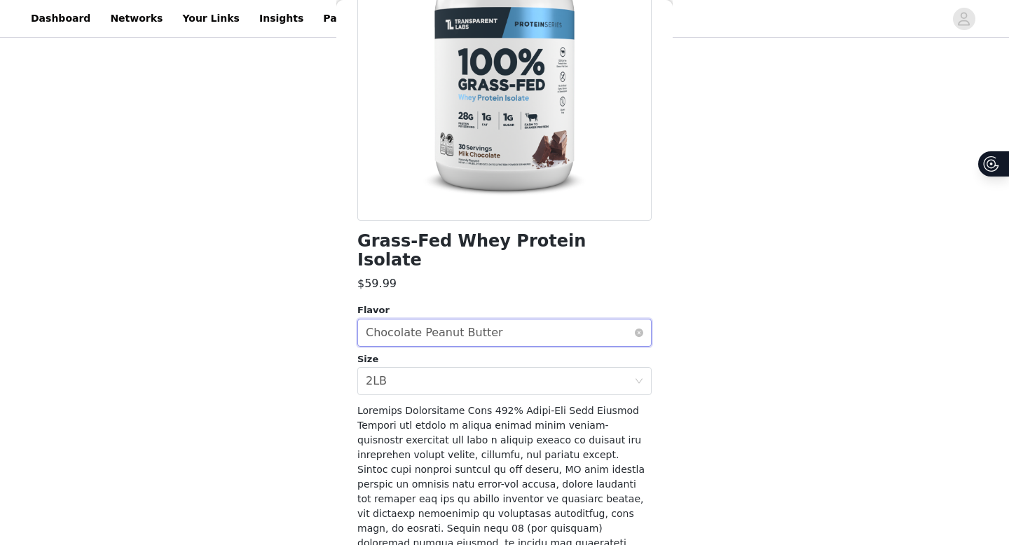
click at [471, 319] on div "Chocolate Peanut Butter" at bounding box center [434, 332] width 137 height 27
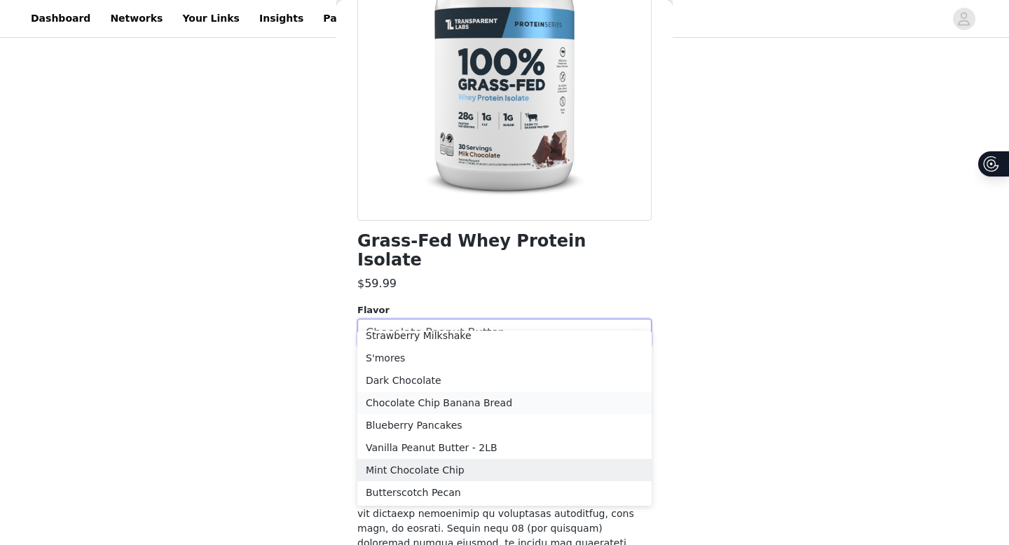
scroll to position [0, 0]
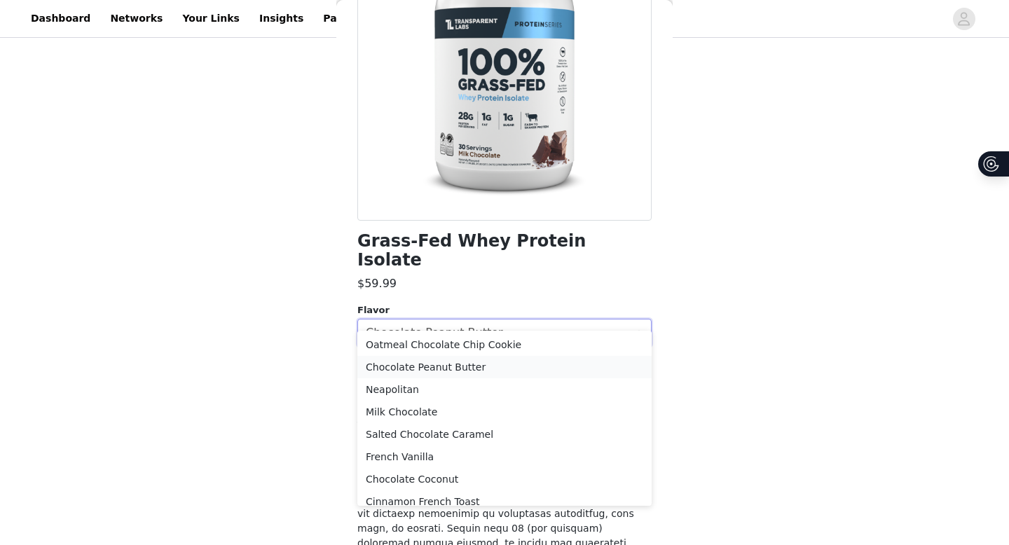
click at [467, 366] on li "Chocolate Peanut Butter" at bounding box center [504, 367] width 294 height 22
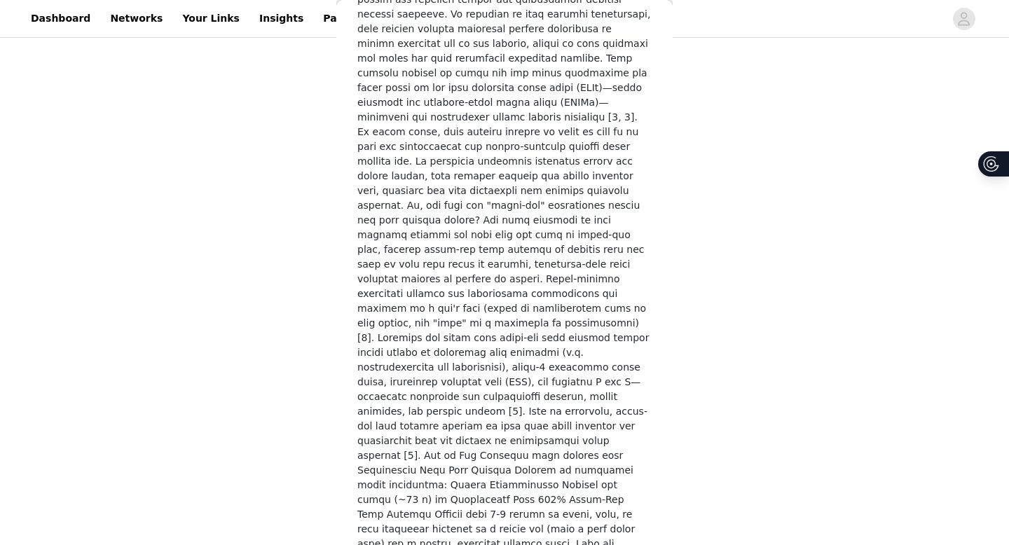
scroll to position [1990, 0]
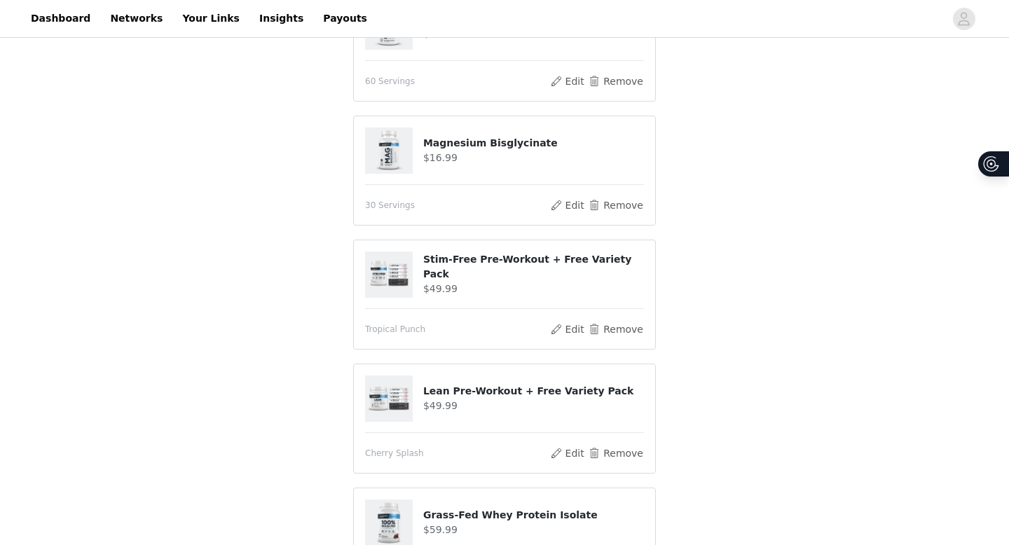
scroll to position [163, 0]
click at [626, 205] on button "Remove" at bounding box center [616, 206] width 56 height 17
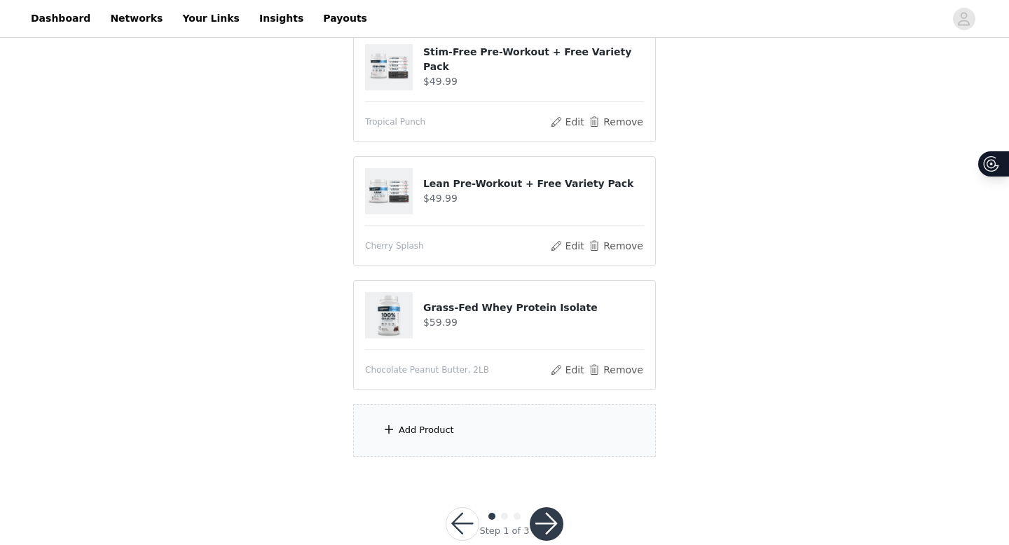
scroll to position [314, 0]
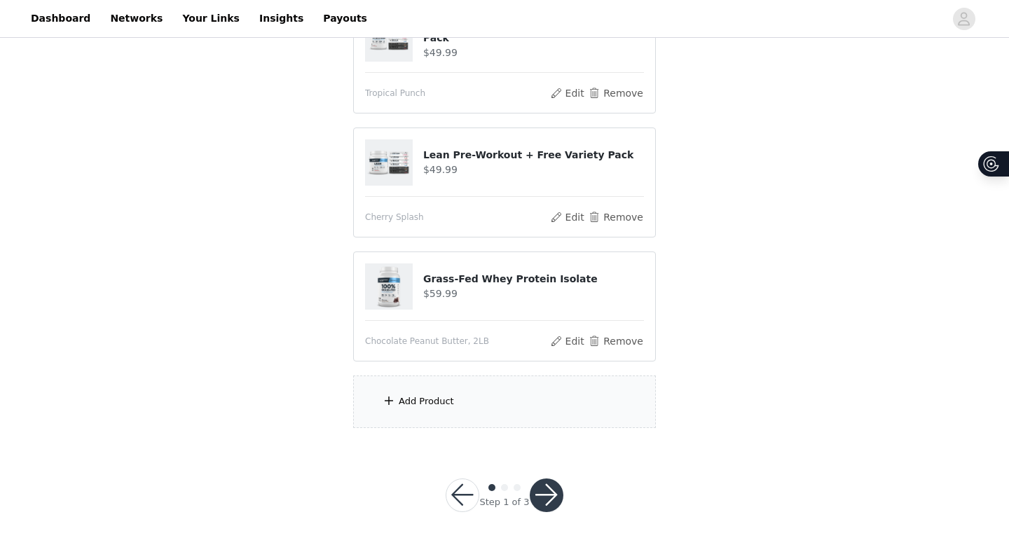
click at [485, 404] on div "Add Product" at bounding box center [504, 402] width 303 height 53
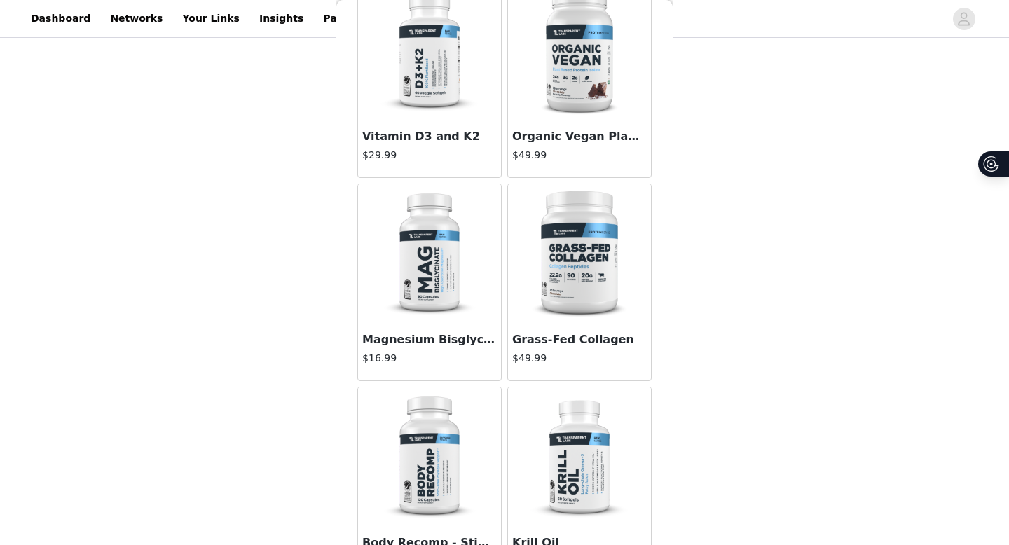
scroll to position [507, 0]
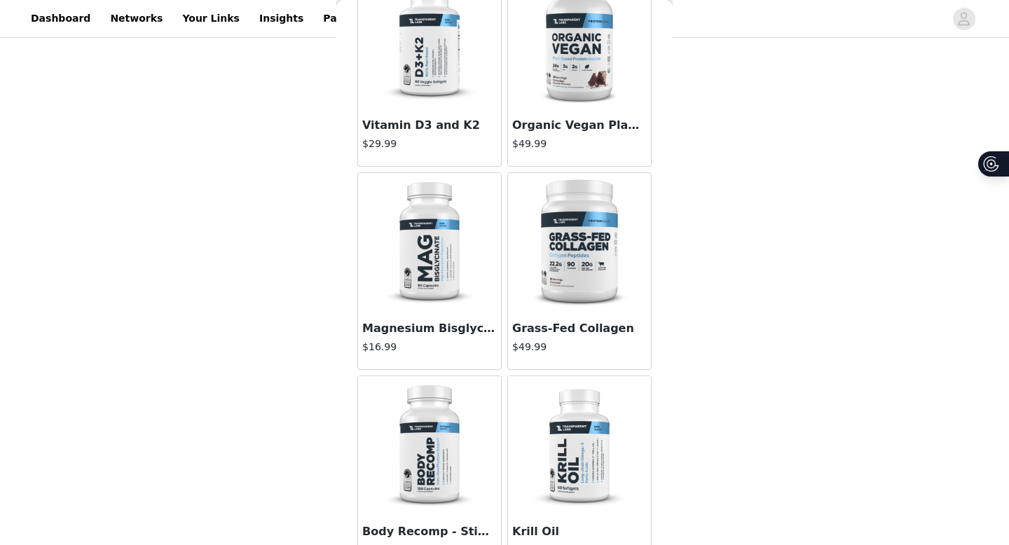
click at [443, 309] on img at bounding box center [429, 243] width 140 height 140
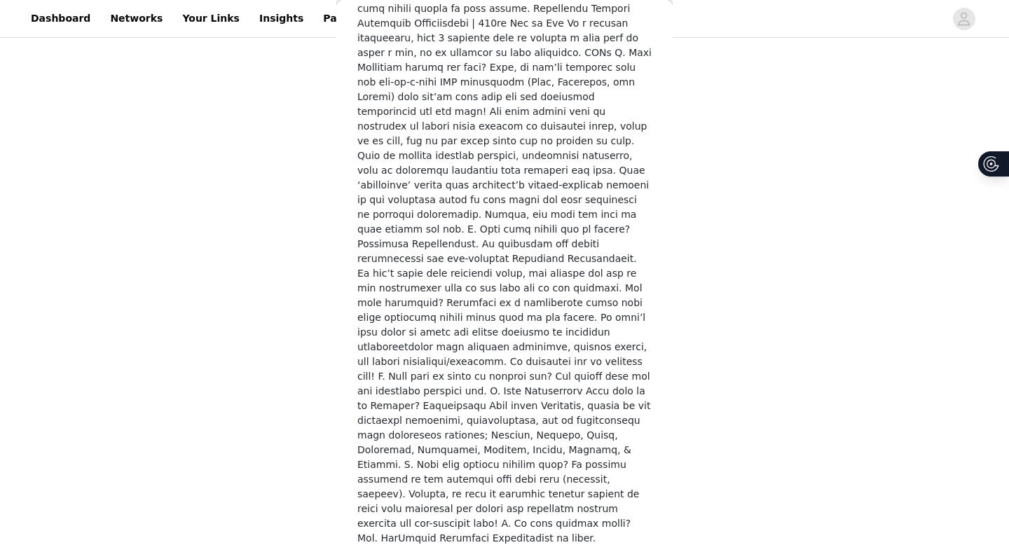
scroll to position [0, 0]
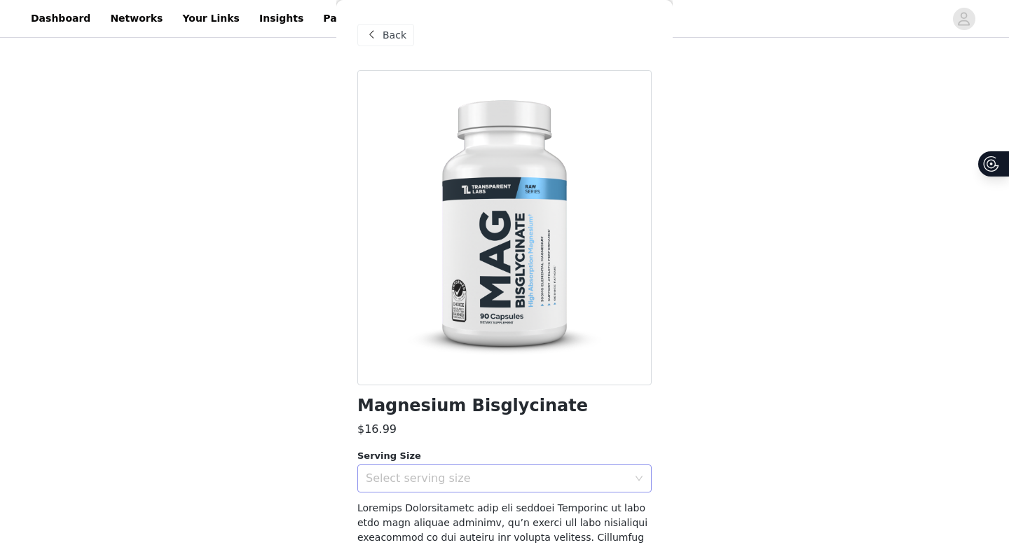
click at [442, 483] on div "Select serving size" at bounding box center [497, 479] width 262 height 14
click at [436, 483] on li "30 Servings" at bounding box center [504, 509] width 294 height 22
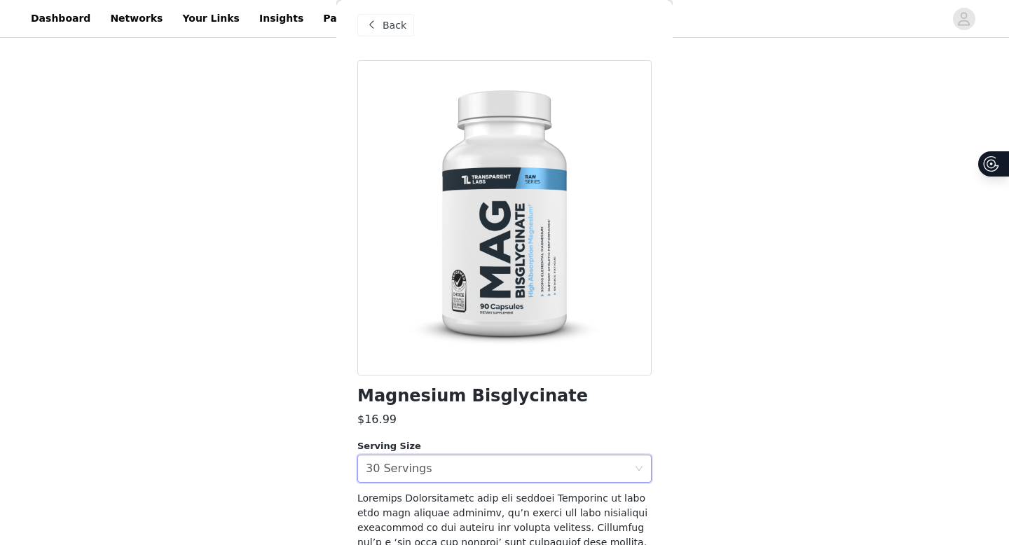
scroll to position [632, 0]
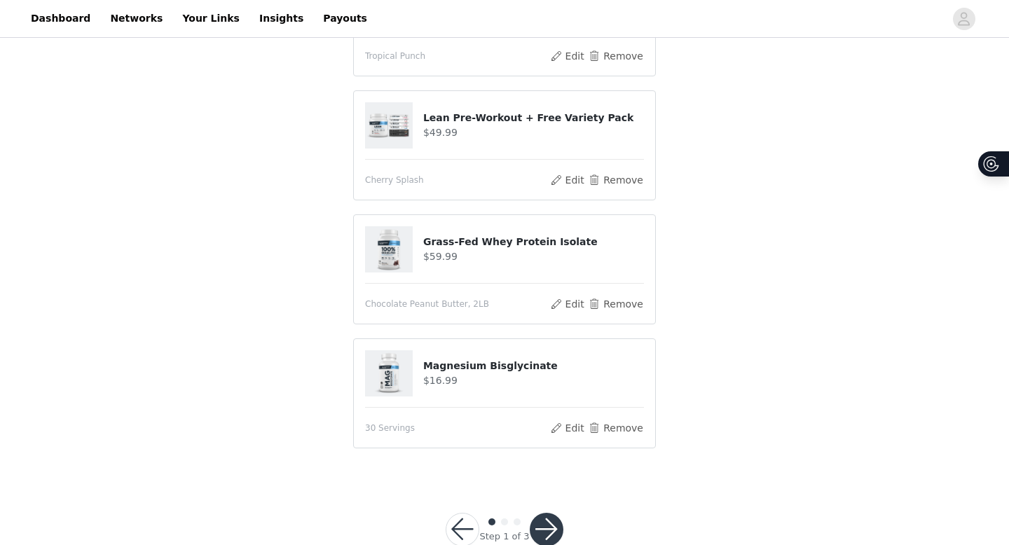
scroll to position [317, 0]
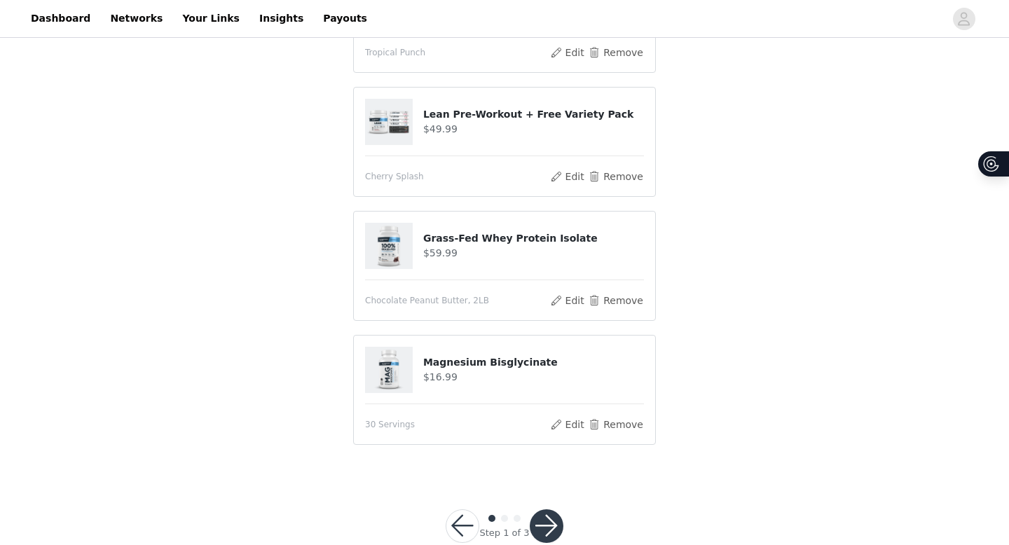
click at [382, 371] on img at bounding box center [389, 370] width 46 height 46
click at [610, 423] on button "Remove" at bounding box center [616, 424] width 56 height 17
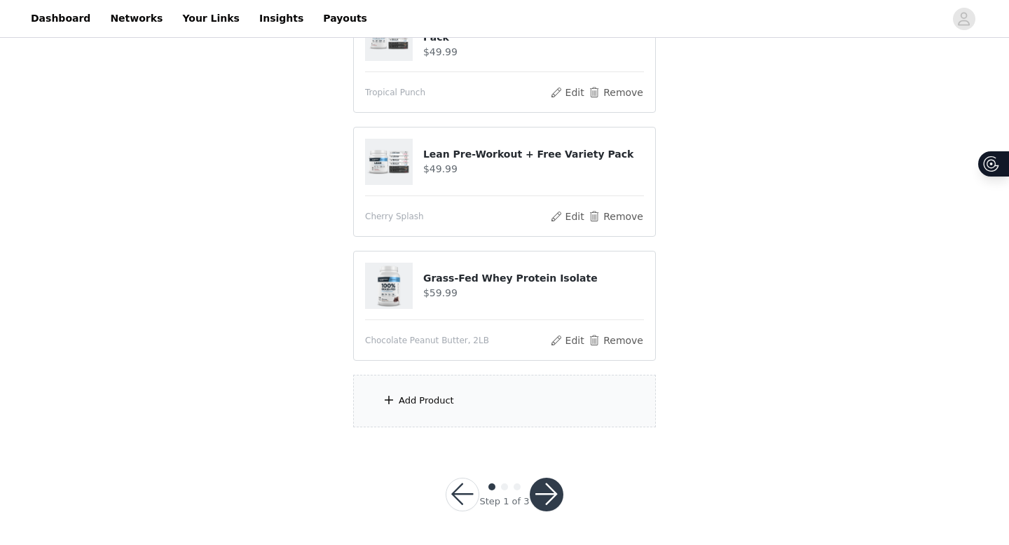
scroll to position [314, 0]
click at [517, 410] on div "Add Product" at bounding box center [504, 402] width 303 height 53
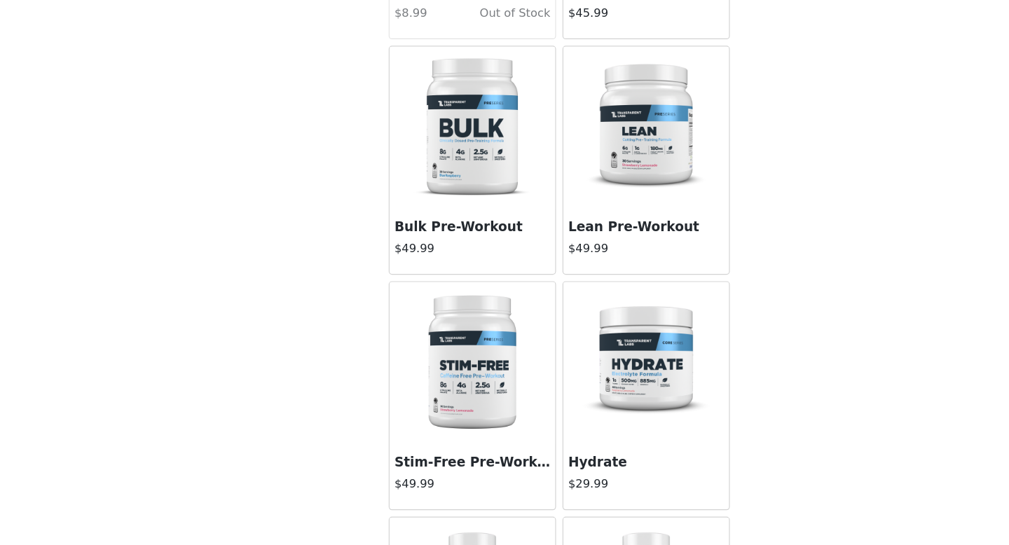
scroll to position [2411, 0]
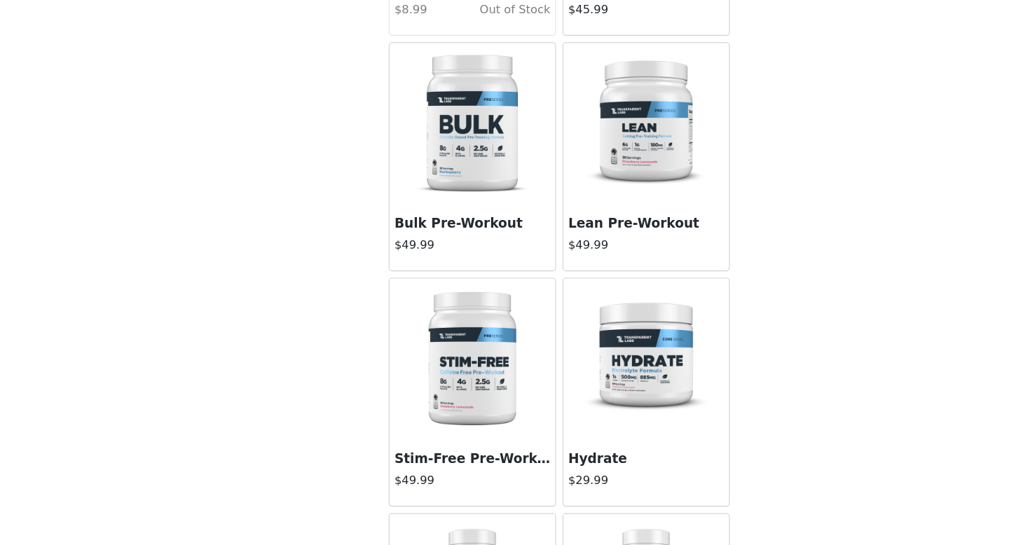
click at [539, 455] on h3 "Hydrate" at bounding box center [579, 456] width 135 height 17
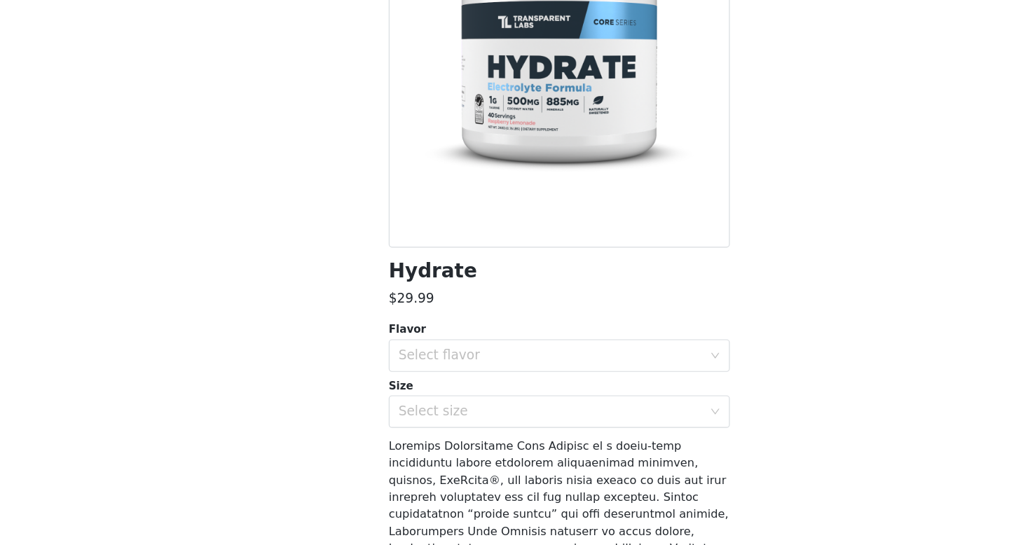
scroll to position [113, 0]
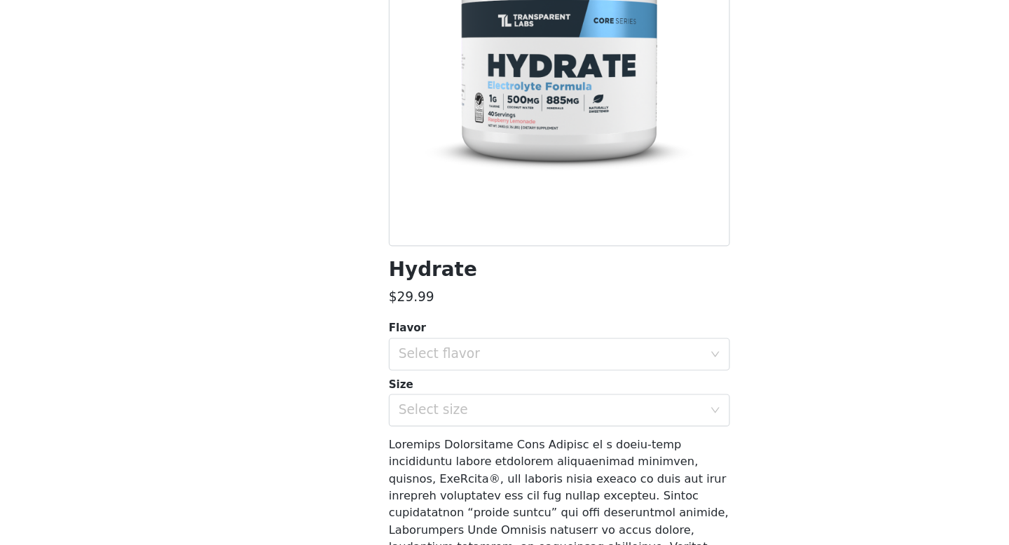
click at [567, 379] on div "Flavor Select flavor Size Select size" at bounding box center [504, 382] width 294 height 92
click at [567, 368] on div "Select flavor" at bounding box center [497, 366] width 262 height 14
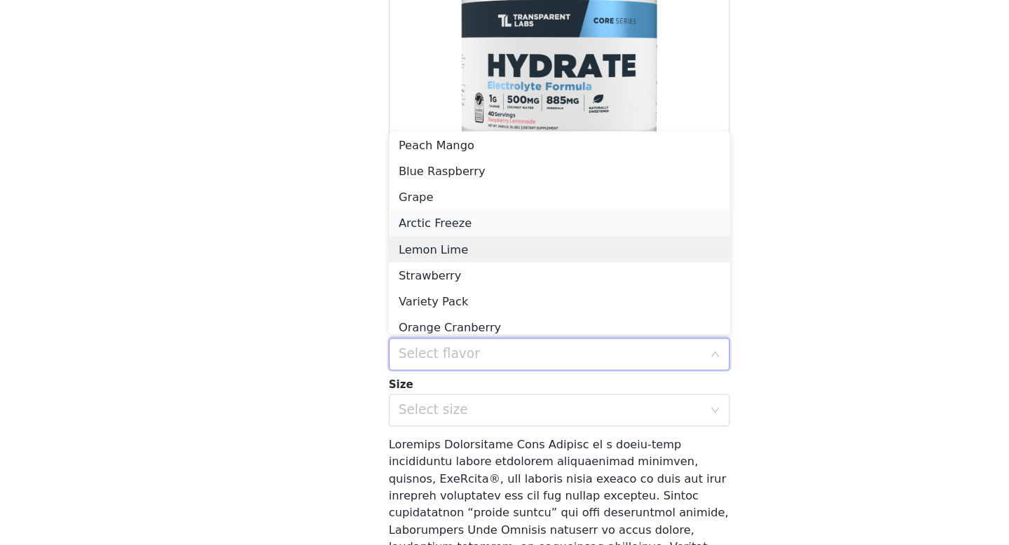
scroll to position [55, 0]
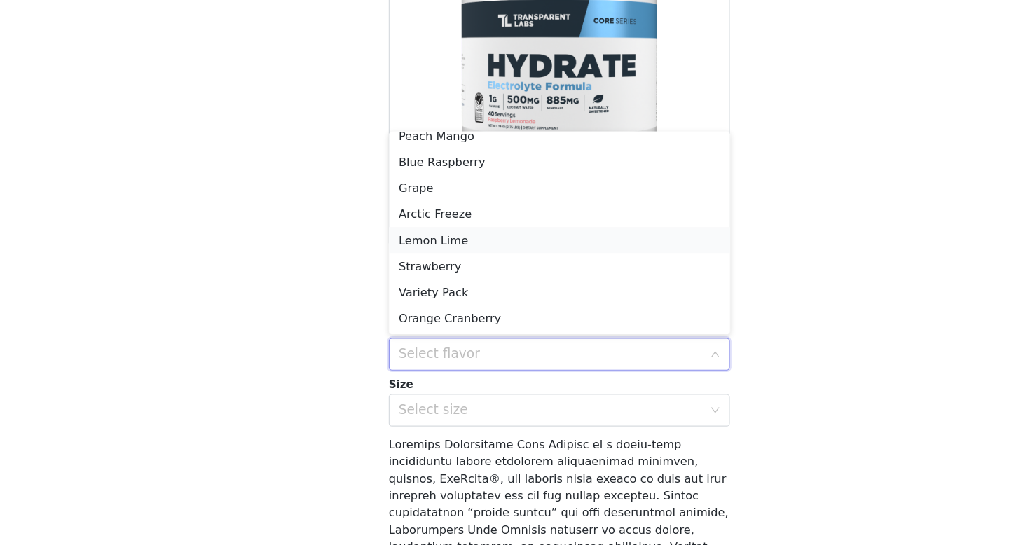
click at [527, 266] on li "Lemon Lime" at bounding box center [504, 267] width 294 height 22
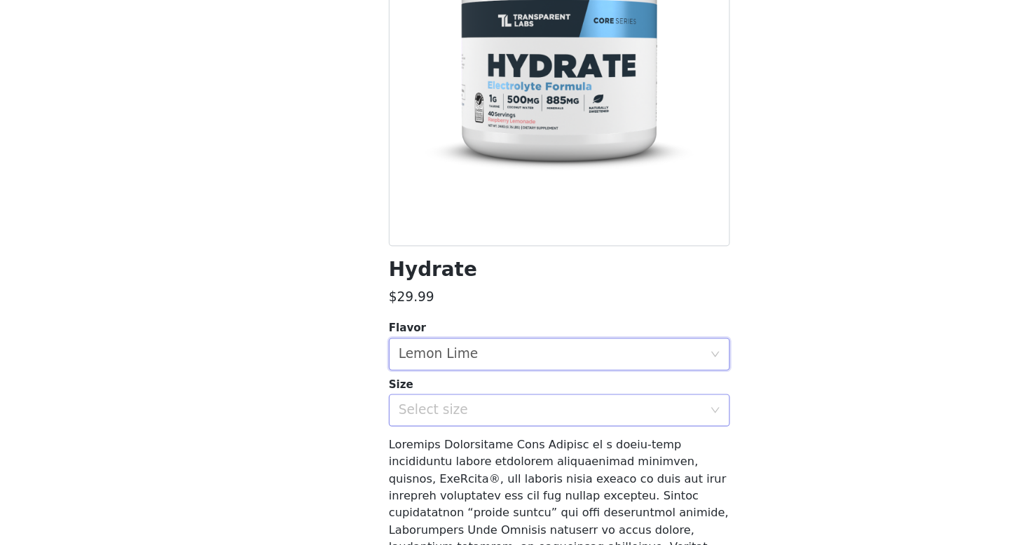
click at [505, 412] on div "Select size" at bounding box center [497, 414] width 262 height 14
click at [497, 449] on li "40sv Tub" at bounding box center [504, 445] width 294 height 22
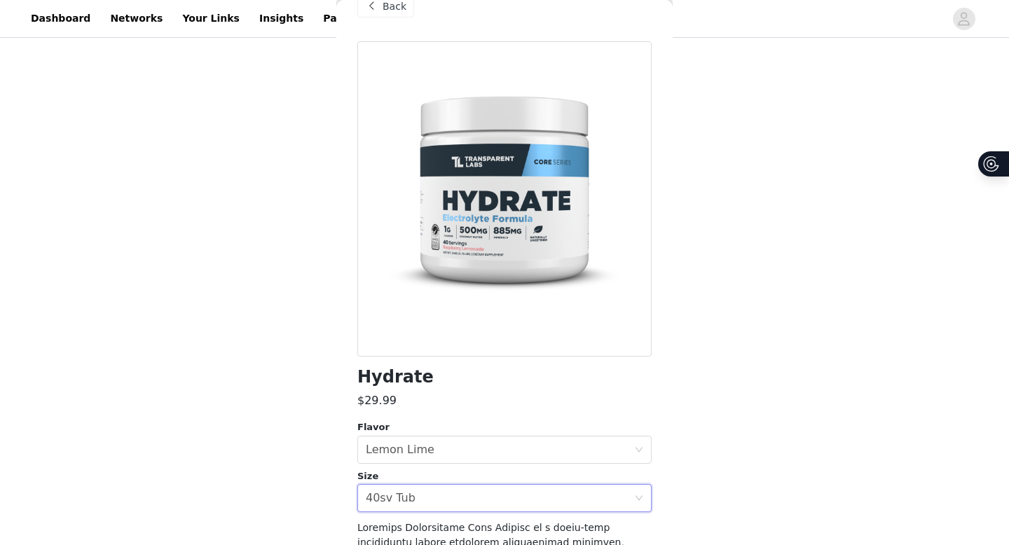
scroll to position [33, 0]
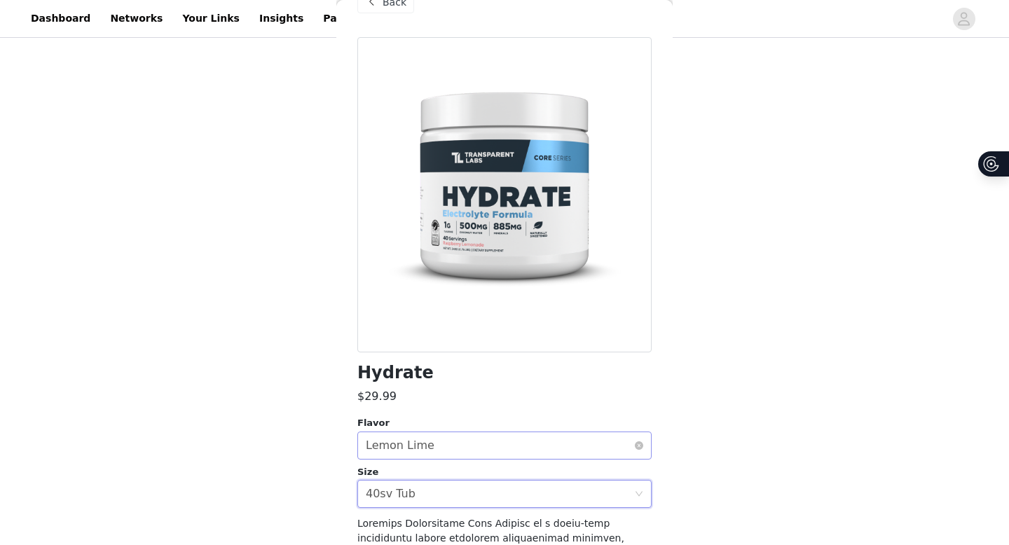
click at [569, 439] on div "Select flavor Lemon Lime" at bounding box center [500, 445] width 268 height 27
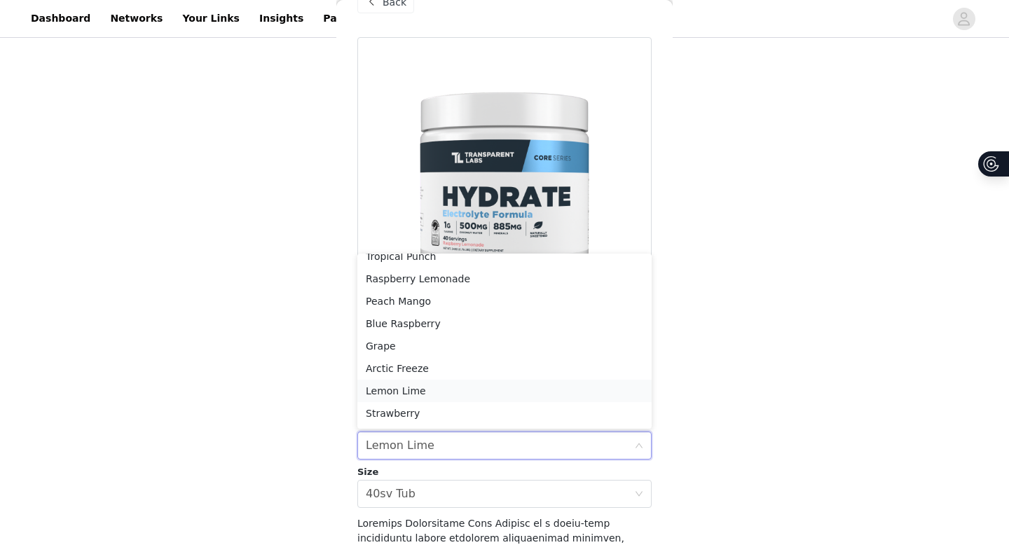
scroll to position [0, 0]
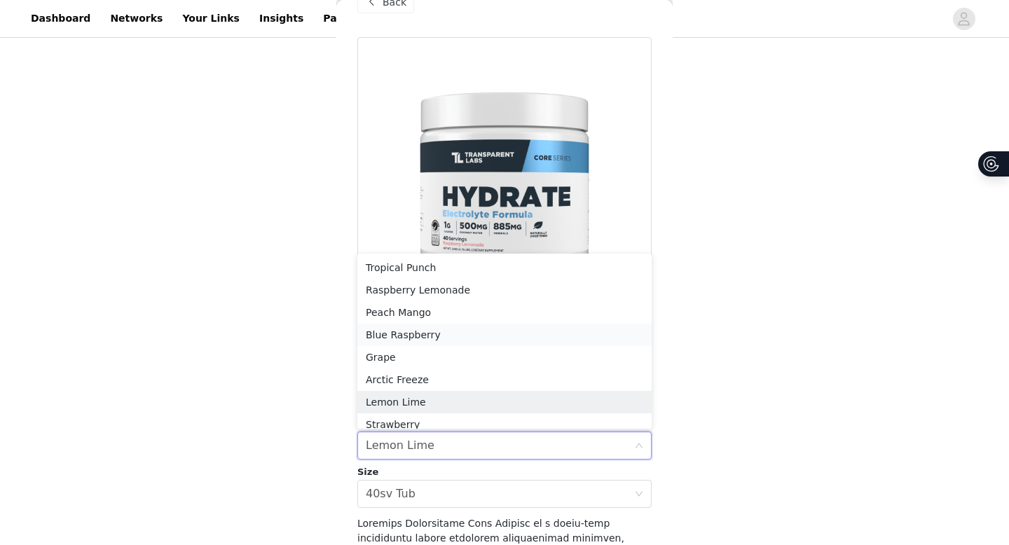
click at [481, 336] on li "Blue Raspberry" at bounding box center [504, 335] width 294 height 22
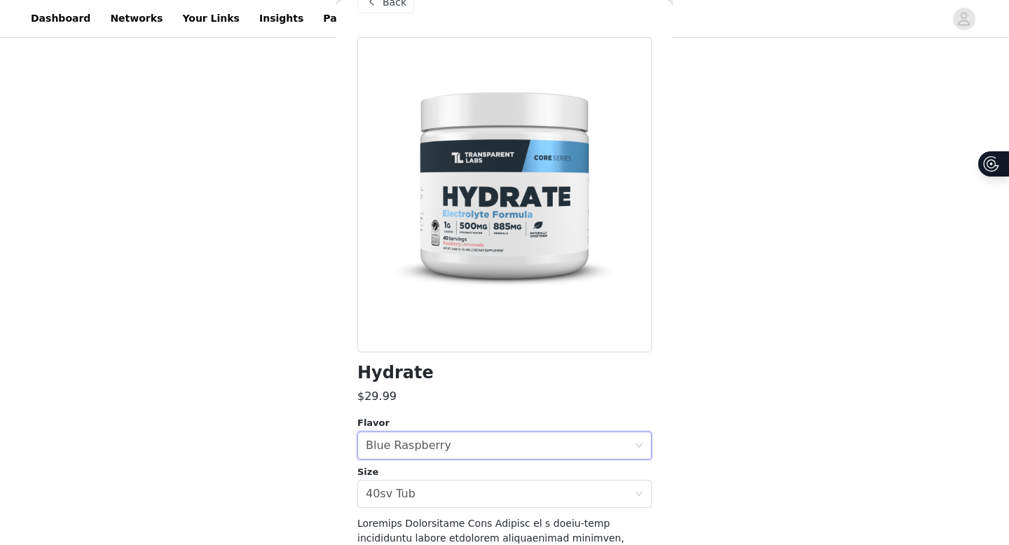
click at [733, 349] on div "STEP 1 OF 3 Products Select products 4/5 Selected Remaining Funds: $10.04 [MEDI…" at bounding box center [504, 86] width 1009 height 718
click at [733, 350] on div "STEP 1 OF 3 Products Select products 4/5 Selected Remaining Funds: $10.04 [MEDI…" at bounding box center [504, 86] width 1009 height 718
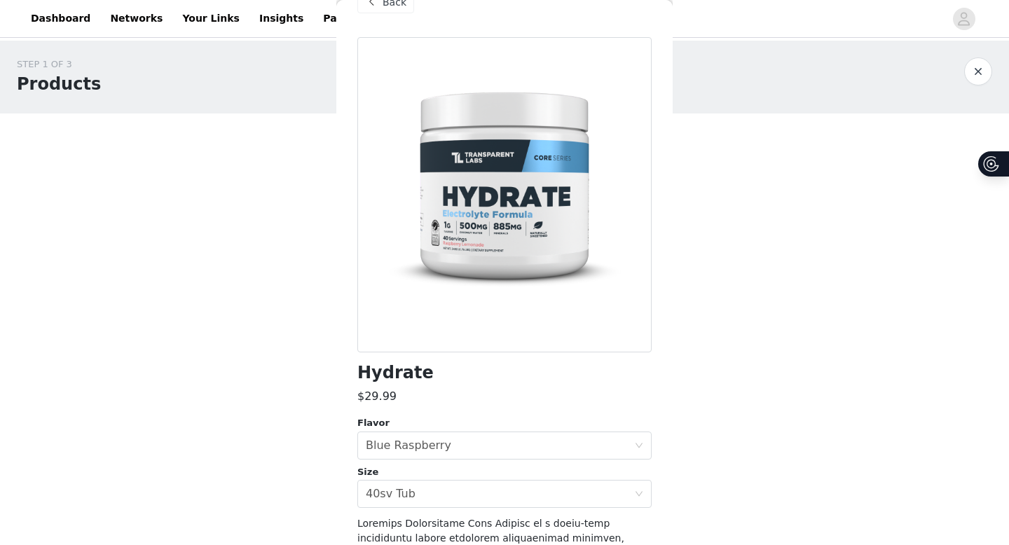
click at [530, 277] on div at bounding box center [504, 194] width 294 height 315
click at [395, 11] on div "Back" at bounding box center [385, 2] width 57 height 22
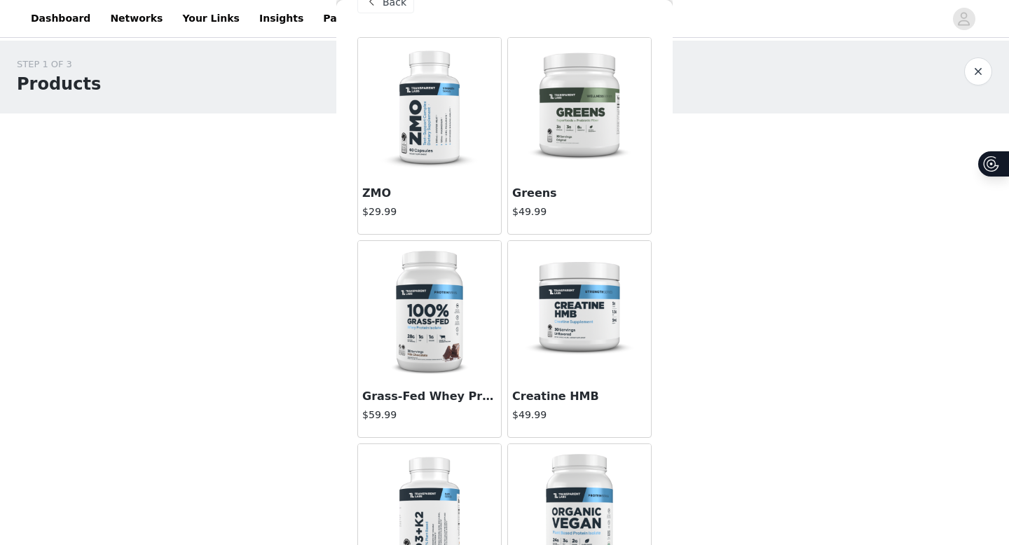
click at [956, 73] on button "button" at bounding box center [978, 71] width 28 height 28
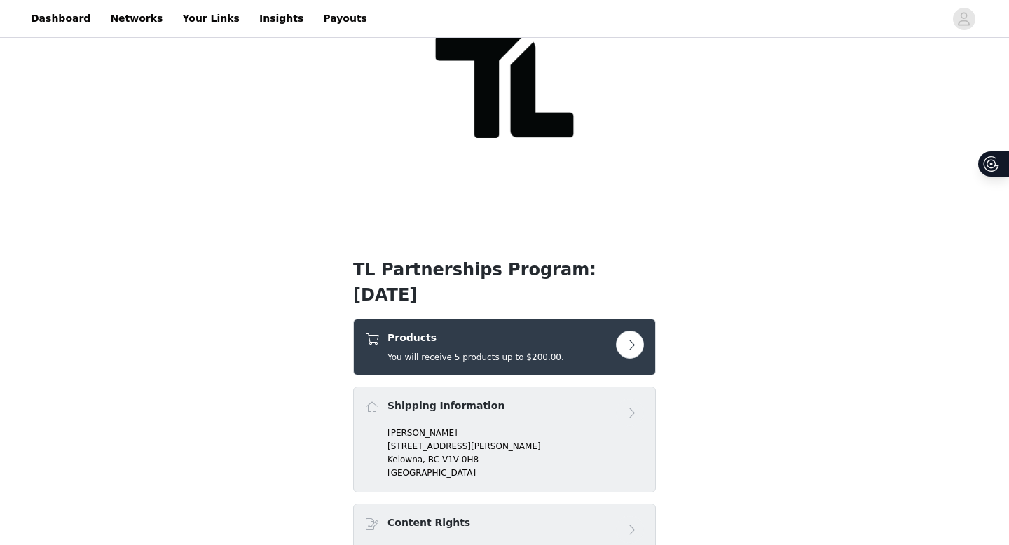
scroll to position [172, 0]
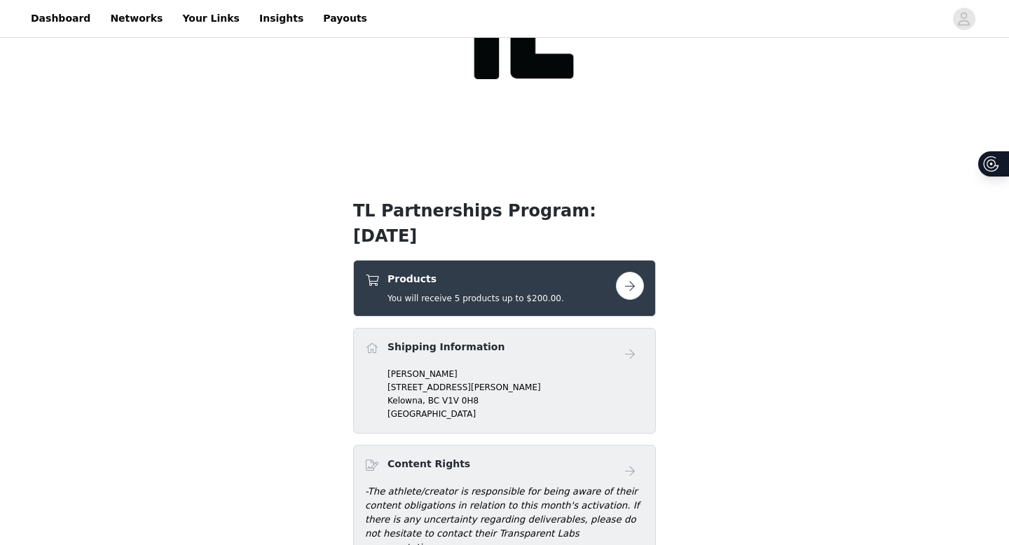
click at [533, 276] on h4 "Products" at bounding box center [475, 279] width 177 height 15
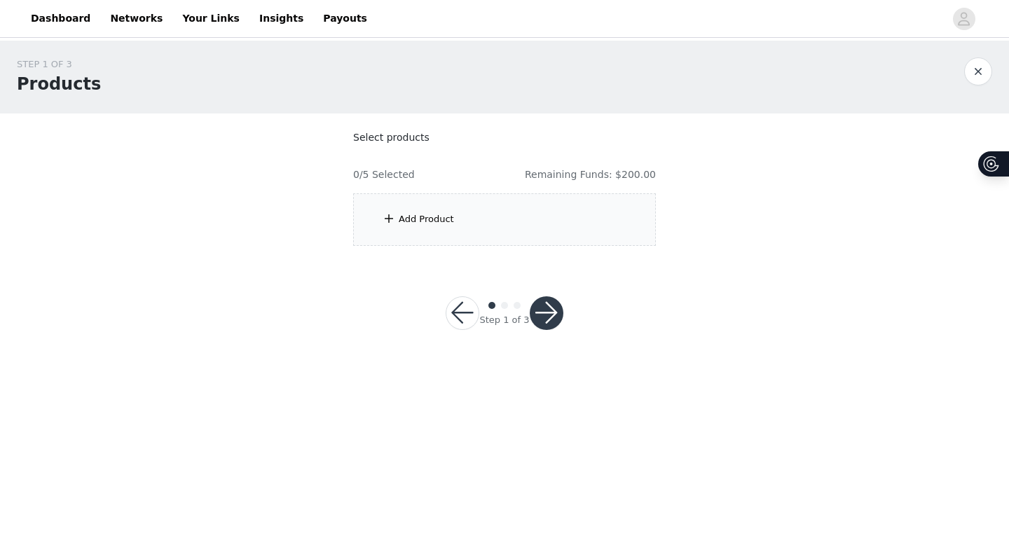
click at [502, 205] on div "Add Product" at bounding box center [504, 219] width 303 height 53
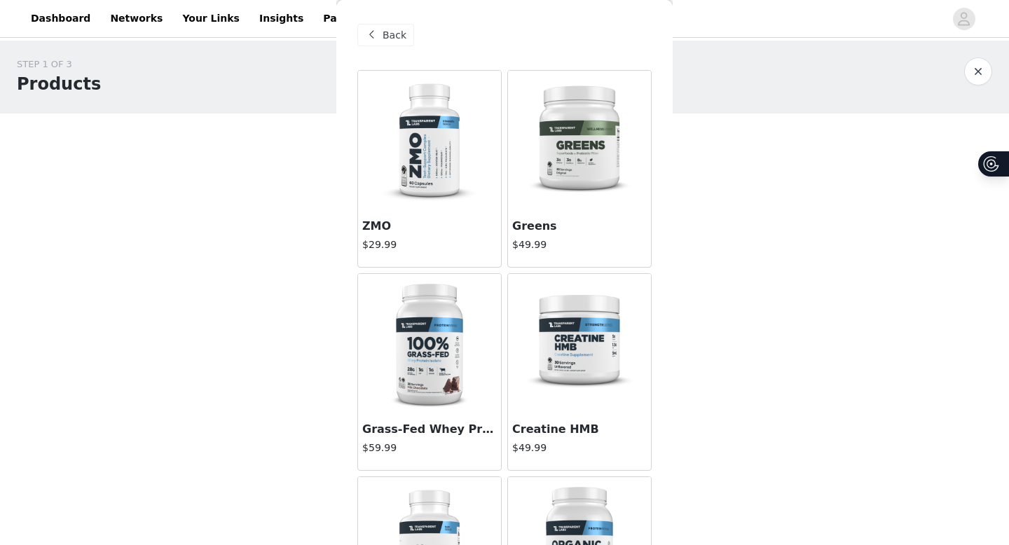
click at [444, 428] on h3 "Grass-Fed Whey Protein Isolate" at bounding box center [429, 429] width 135 height 17
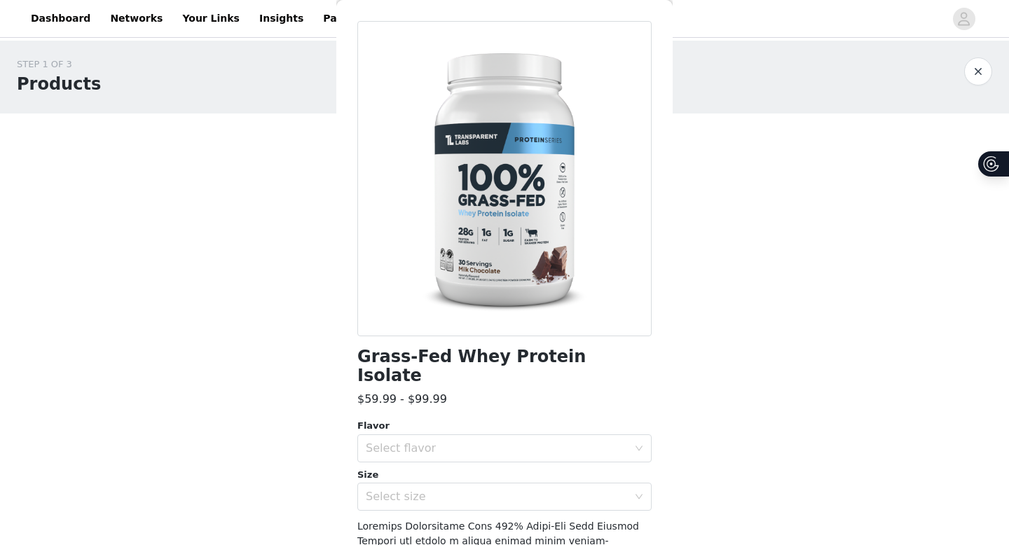
scroll to position [55, 0]
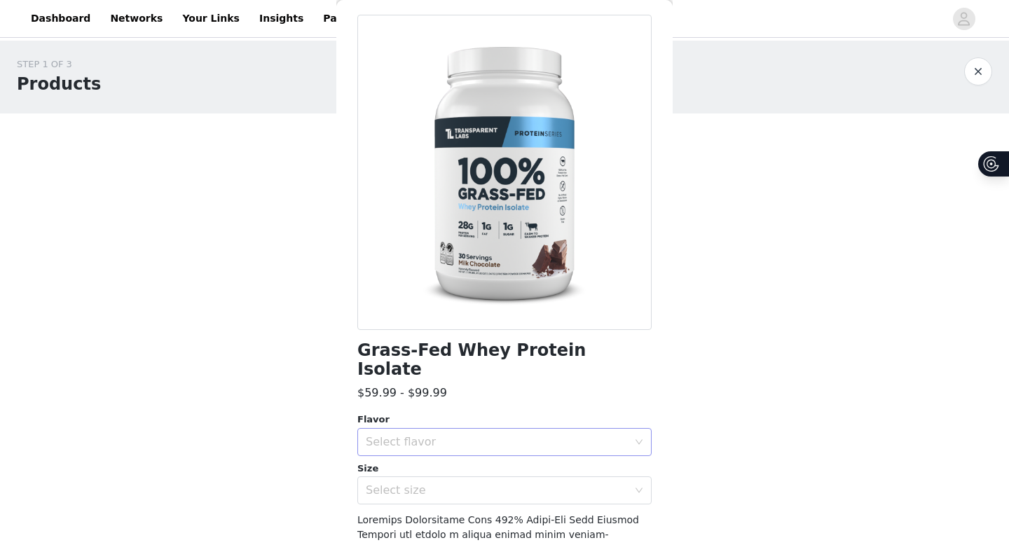
click at [453, 435] on div "Select flavor" at bounding box center [497, 442] width 262 height 14
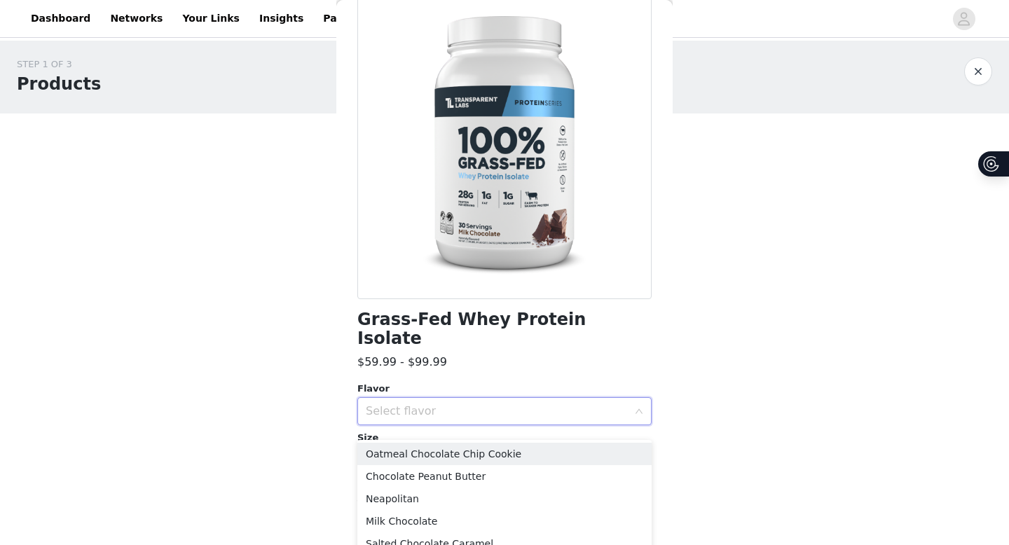
scroll to position [94, 0]
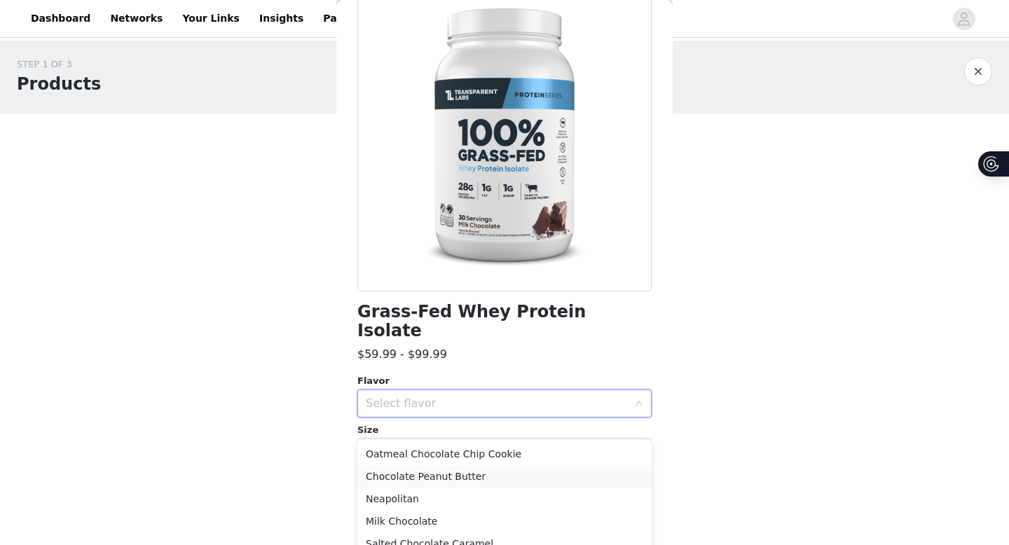
click at [451, 470] on li "Chocolate Peanut Butter" at bounding box center [504, 476] width 294 height 22
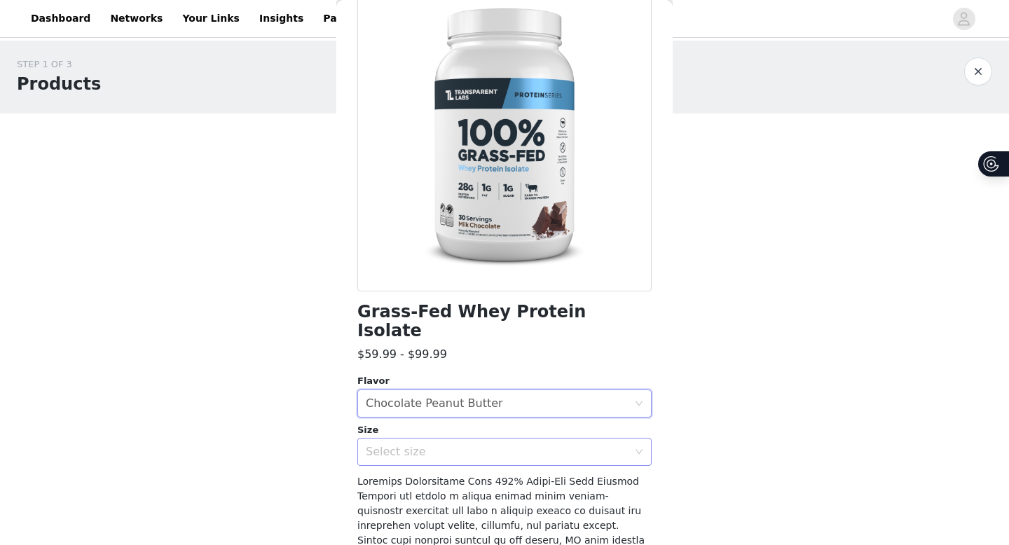
click at [457, 445] on div "Select size" at bounding box center [497, 452] width 262 height 14
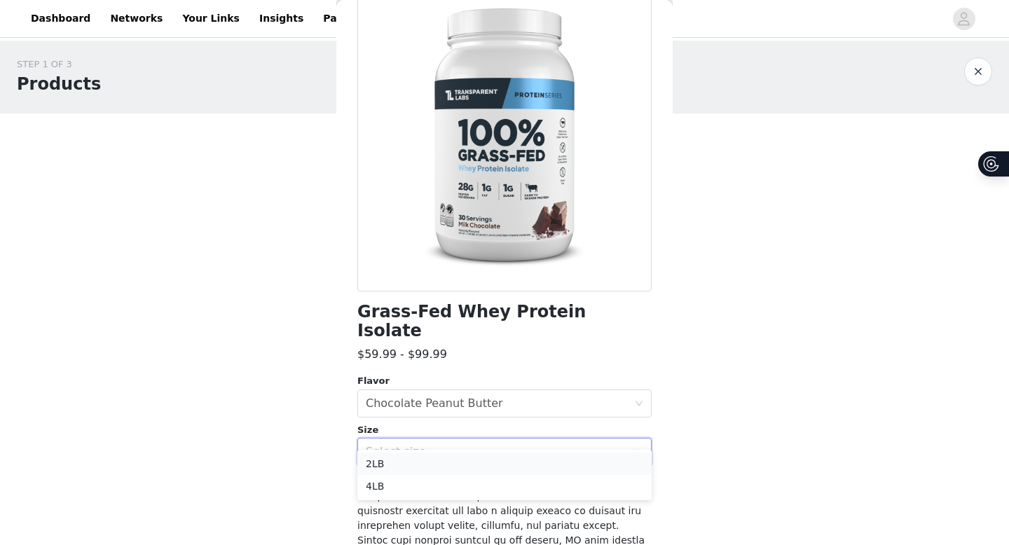
click at [448, 469] on li "2LB" at bounding box center [504, 464] width 294 height 22
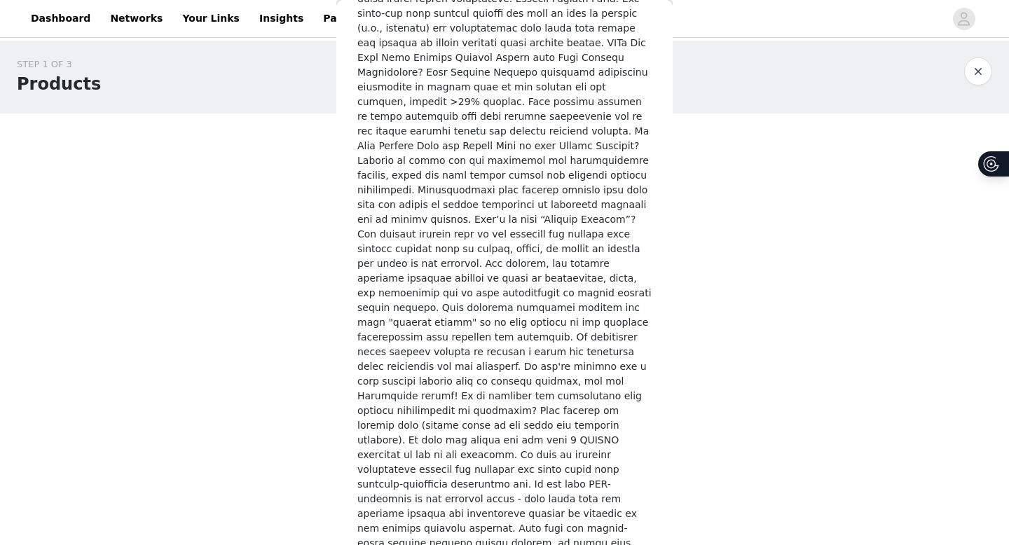
scroll to position [1990, 0]
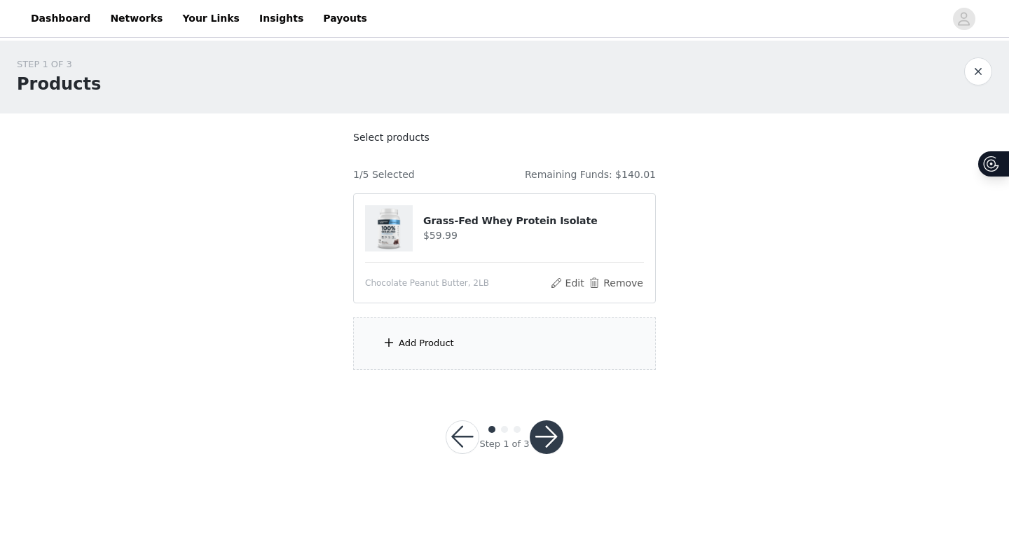
click at [518, 349] on div "Add Product" at bounding box center [504, 343] width 303 height 53
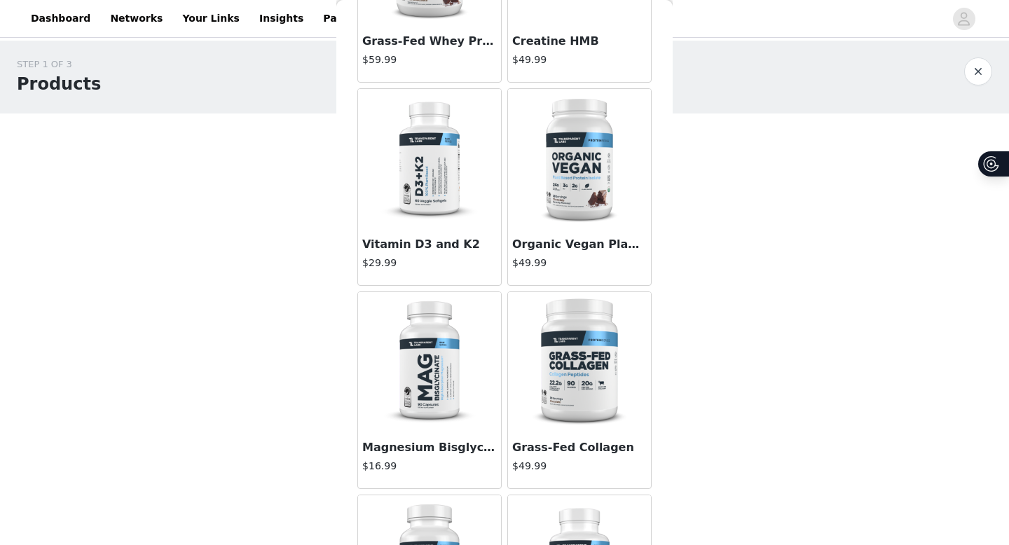
scroll to position [454, 0]
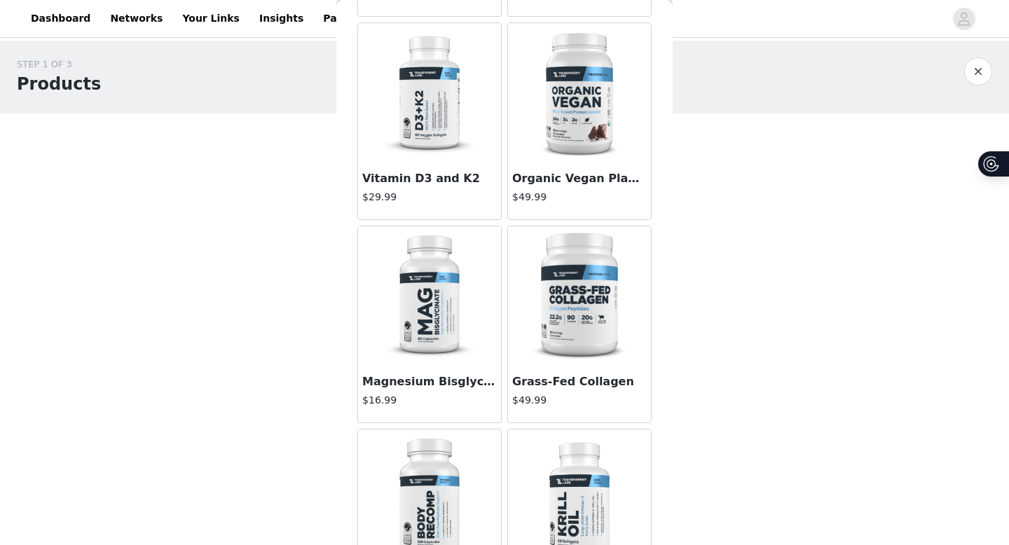
click at [448, 149] on img at bounding box center [429, 93] width 140 height 140
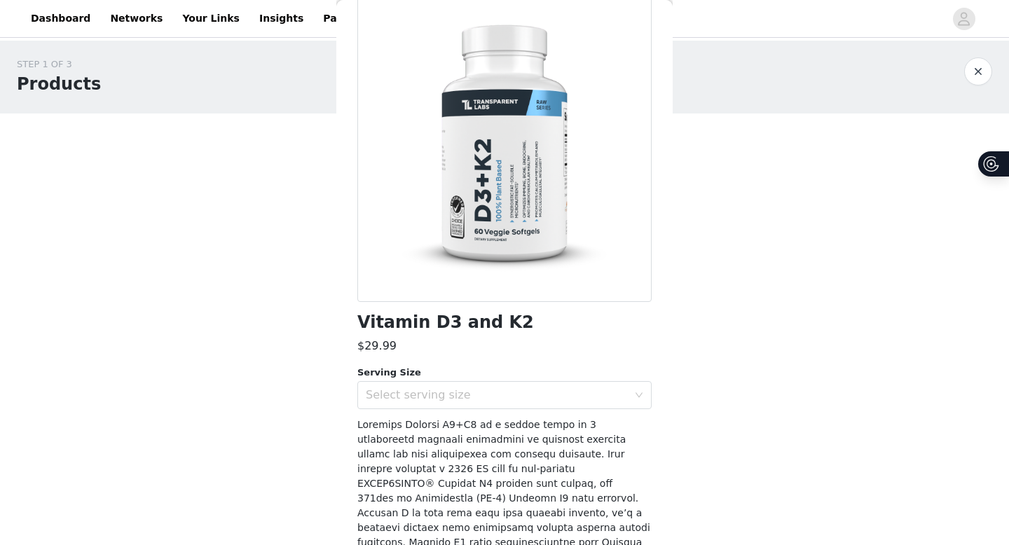
scroll to position [89, 0]
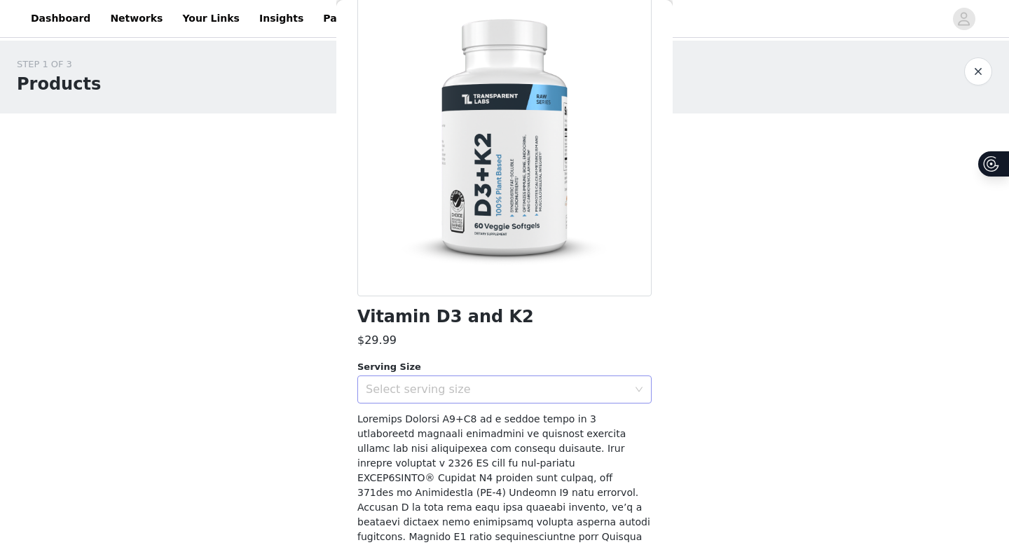
click at [485, 385] on div "Select serving size" at bounding box center [497, 390] width 262 height 14
click at [475, 421] on li "60 Servings" at bounding box center [504, 420] width 294 height 22
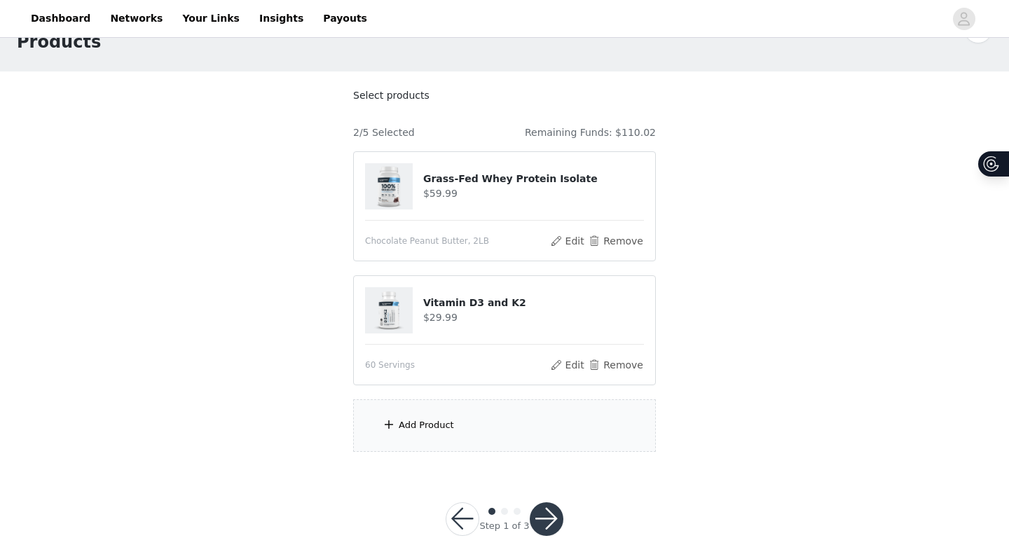
scroll to position [58, 0]
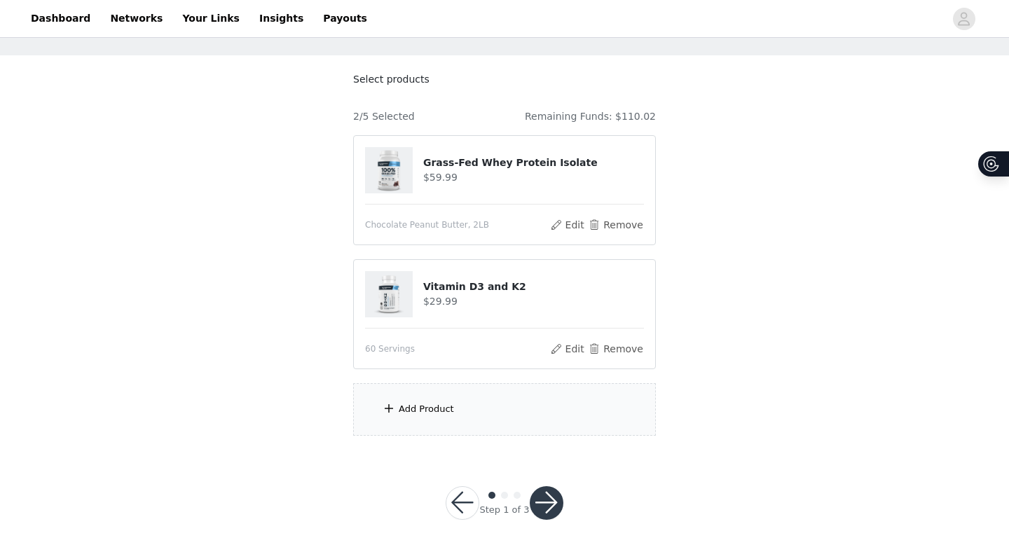
click at [476, 413] on div "Add Product" at bounding box center [504, 409] width 303 height 53
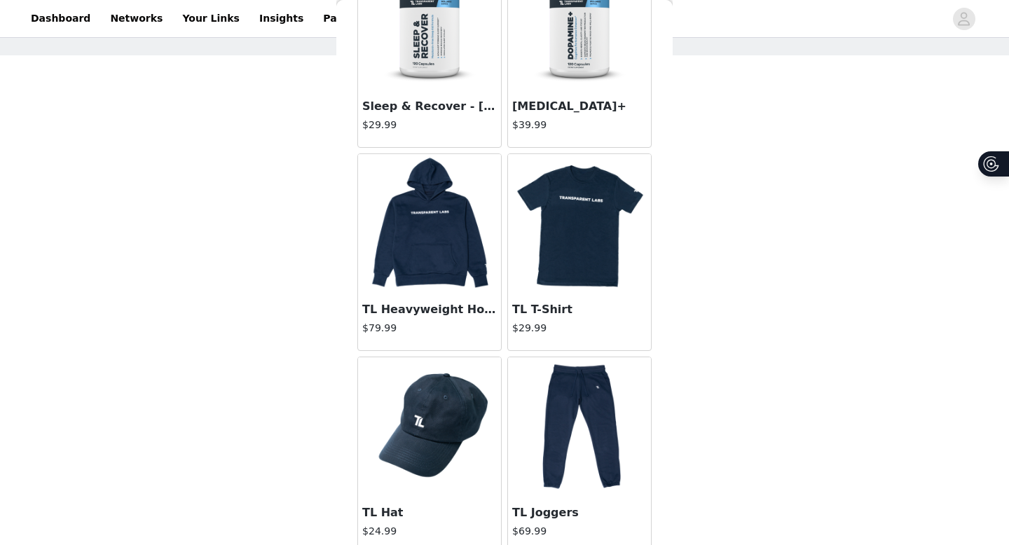
scroll to position [5662, 0]
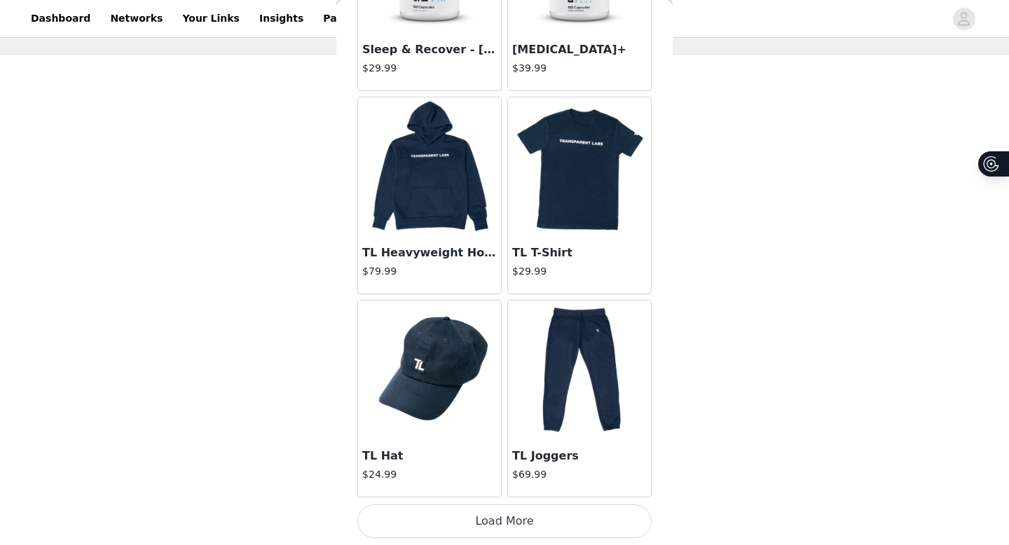
click at [537, 483] on button "Load More" at bounding box center [504, 521] width 294 height 34
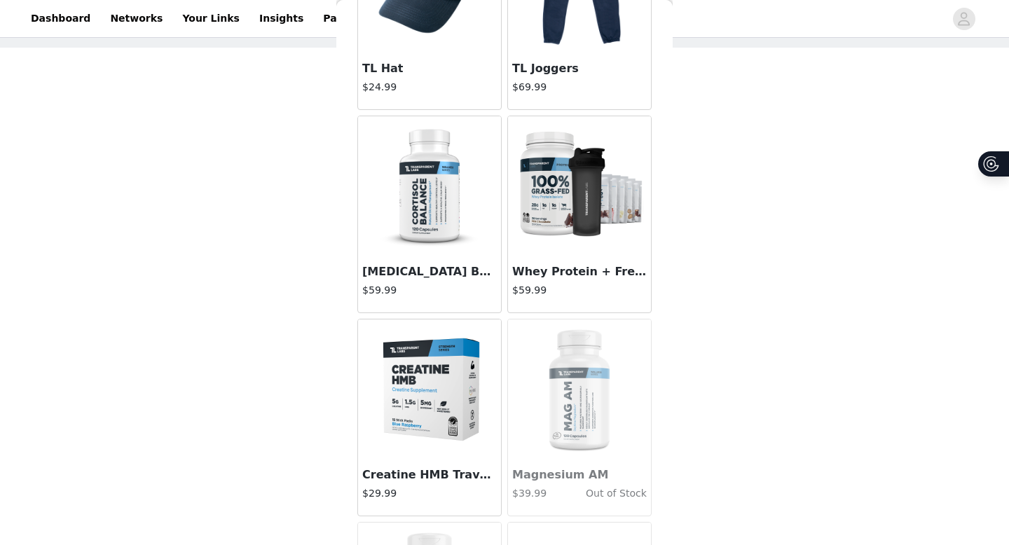
scroll to position [6050, 0]
click at [557, 269] on h3 "Whey Protein + Free Starter Kit" at bounding box center [579, 271] width 135 height 17
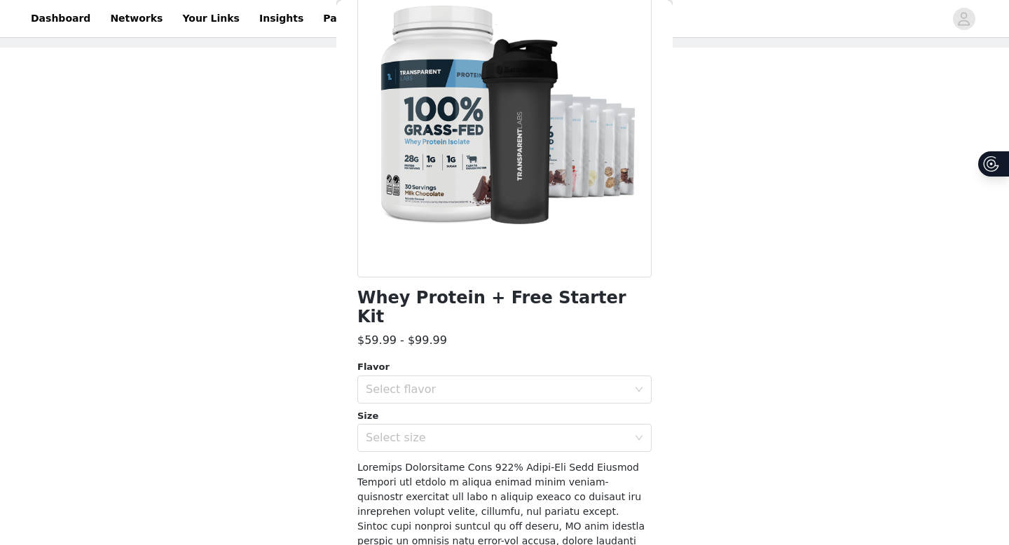
scroll to position [115, 0]
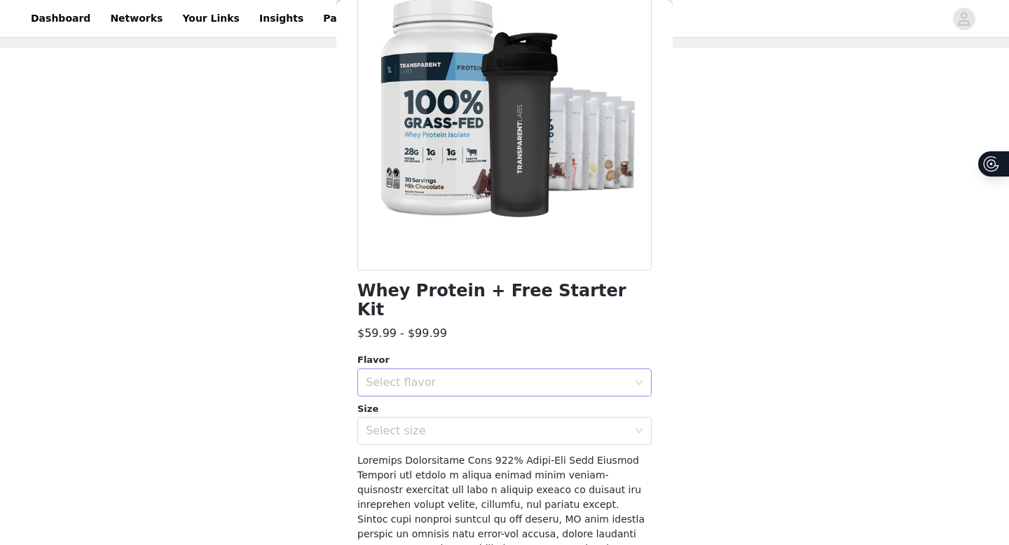
click at [517, 376] on div "Select flavor" at bounding box center [497, 383] width 262 height 14
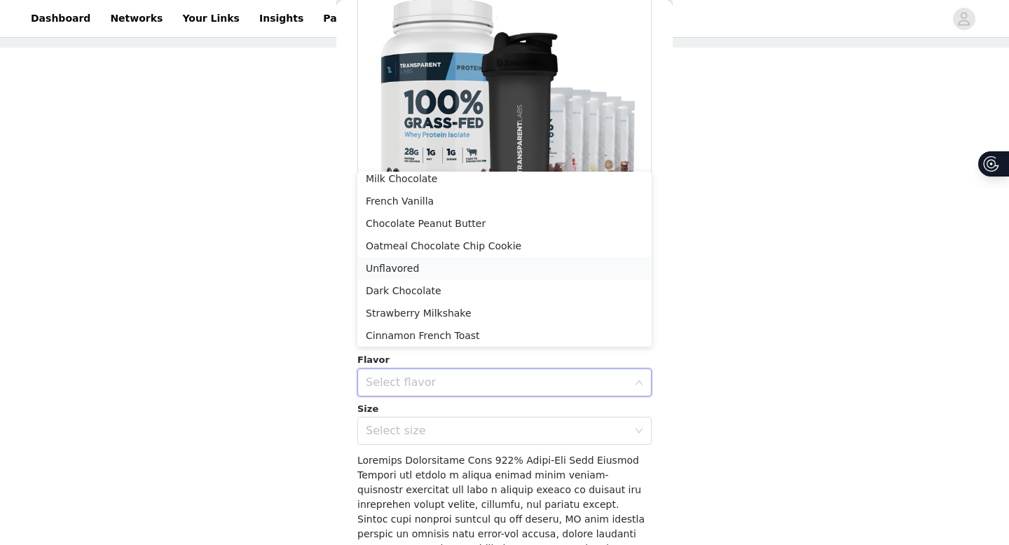
scroll to position [0, 0]
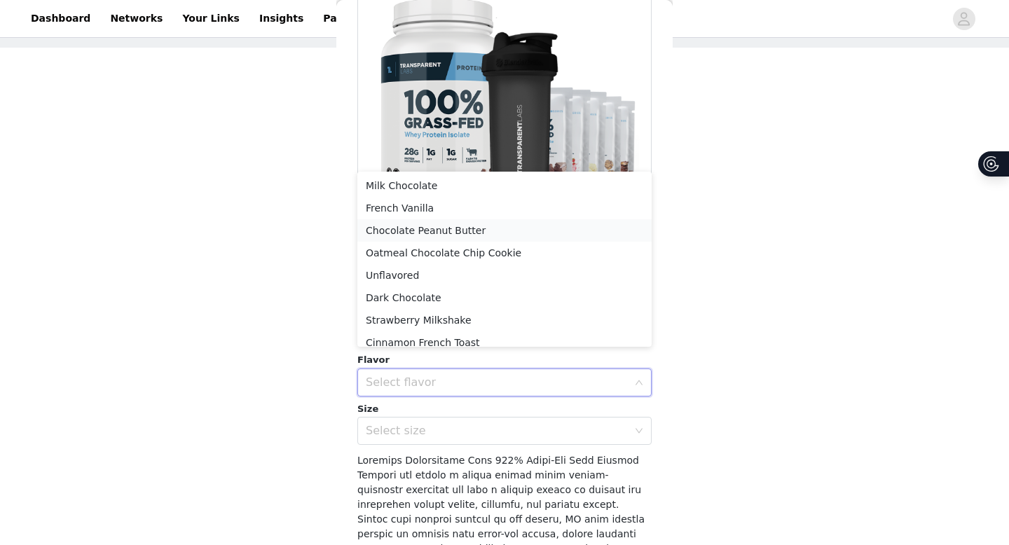
click at [509, 233] on li "Chocolate Peanut Butter" at bounding box center [504, 230] width 294 height 22
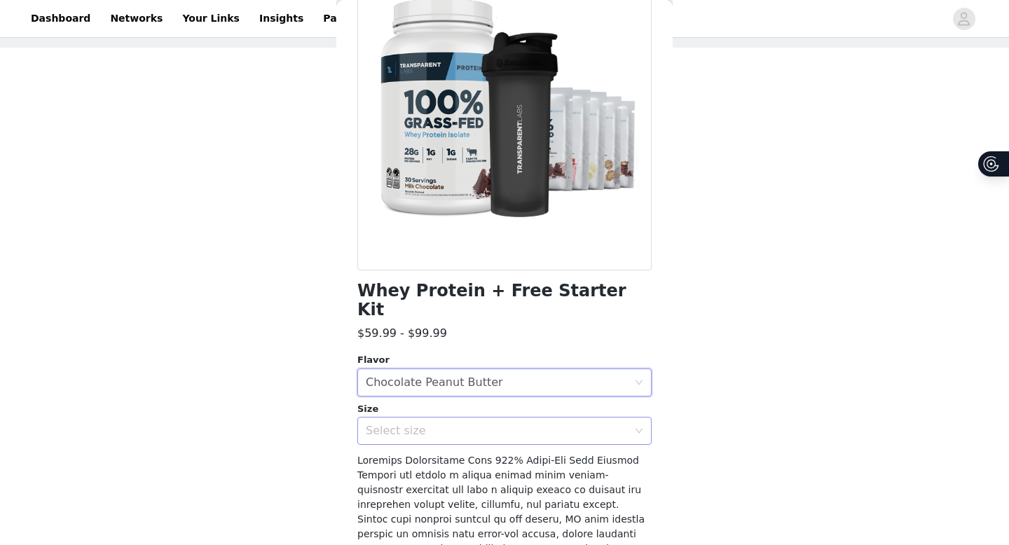
click at [474, 424] on div "Select size" at bounding box center [497, 431] width 262 height 14
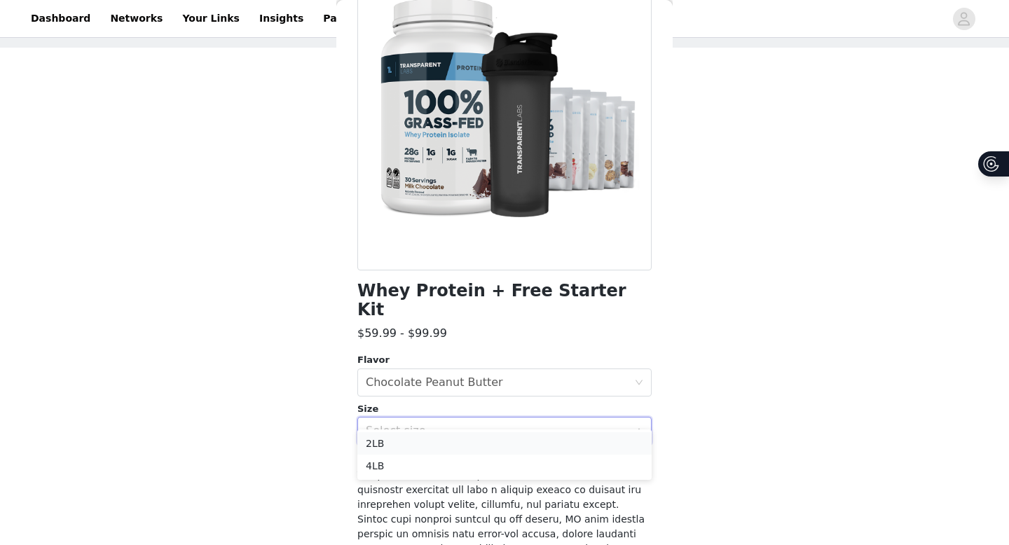
click at [467, 446] on li "2LB" at bounding box center [504, 443] width 294 height 22
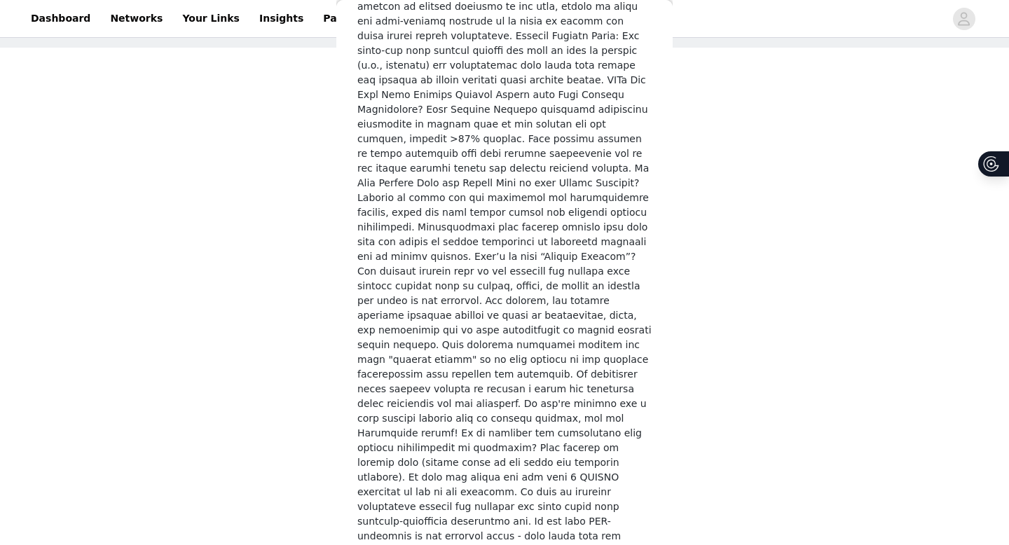
scroll to position [1990, 0]
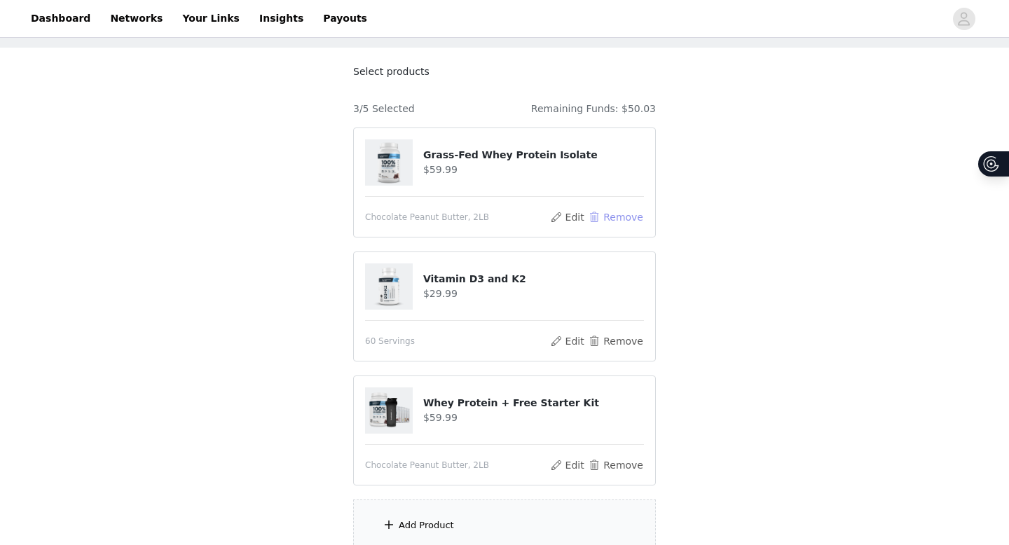
click at [617, 219] on button "Remove" at bounding box center [616, 217] width 56 height 17
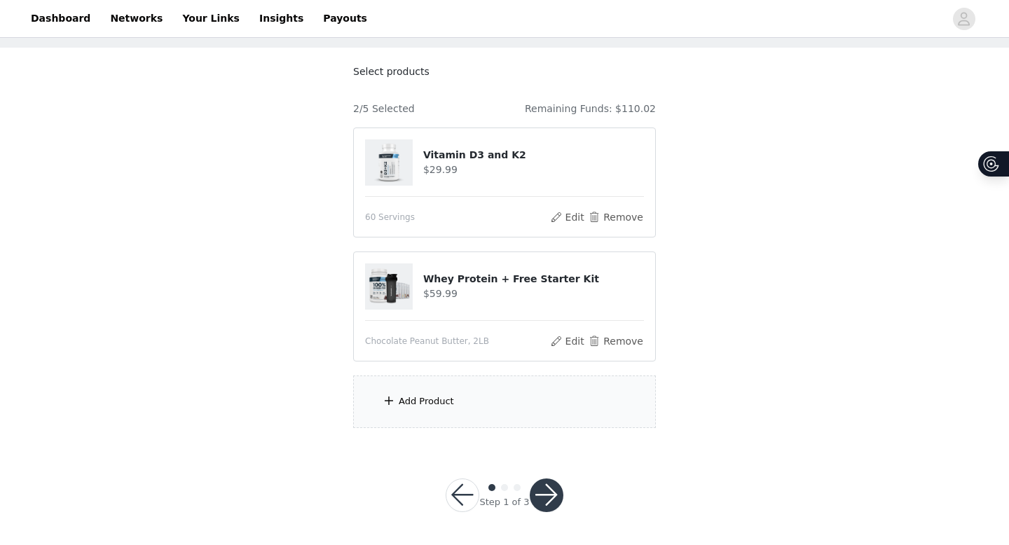
click at [508, 413] on div "Add Product" at bounding box center [504, 402] width 303 height 53
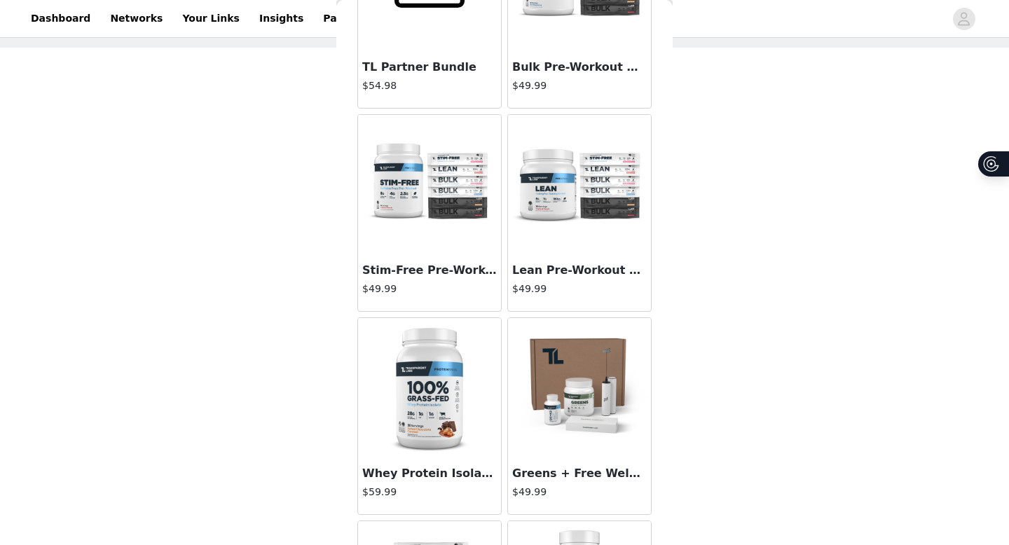
scroll to position [7287, 0]
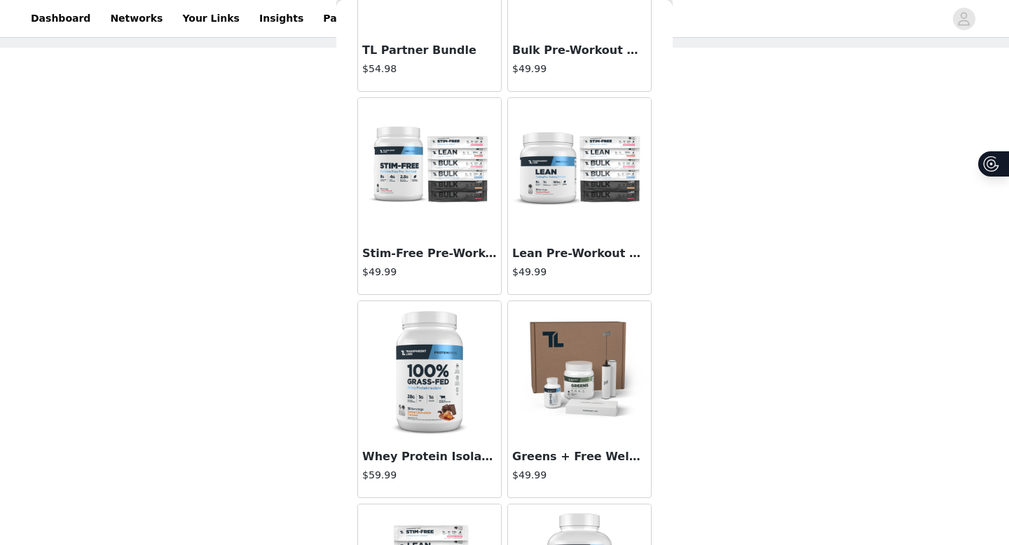
click at [572, 259] on h3 "Lean Pre-Workout + Free Variety Pack" at bounding box center [579, 253] width 135 height 17
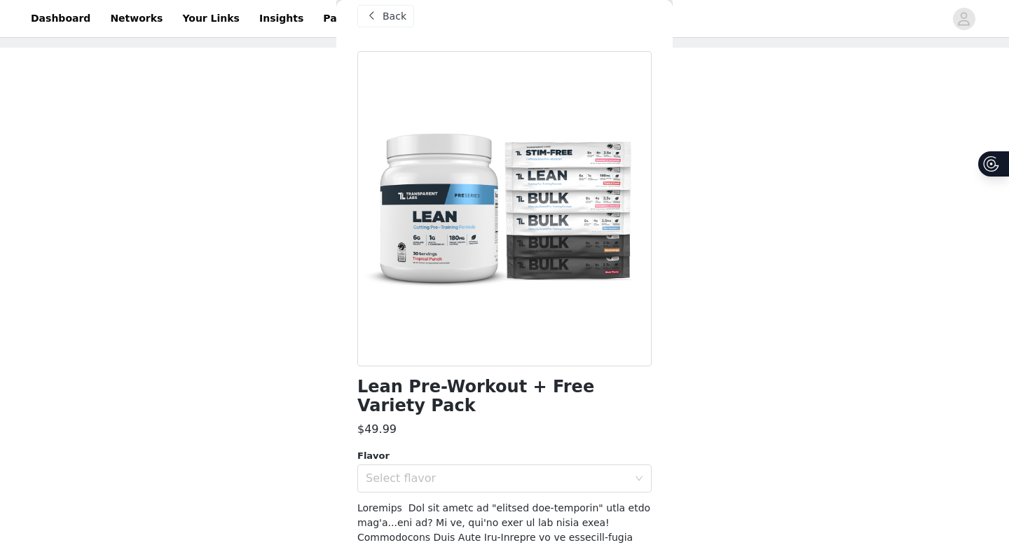
scroll to position [20, 0]
click at [499, 471] on div "Select flavor" at bounding box center [497, 478] width 262 height 14
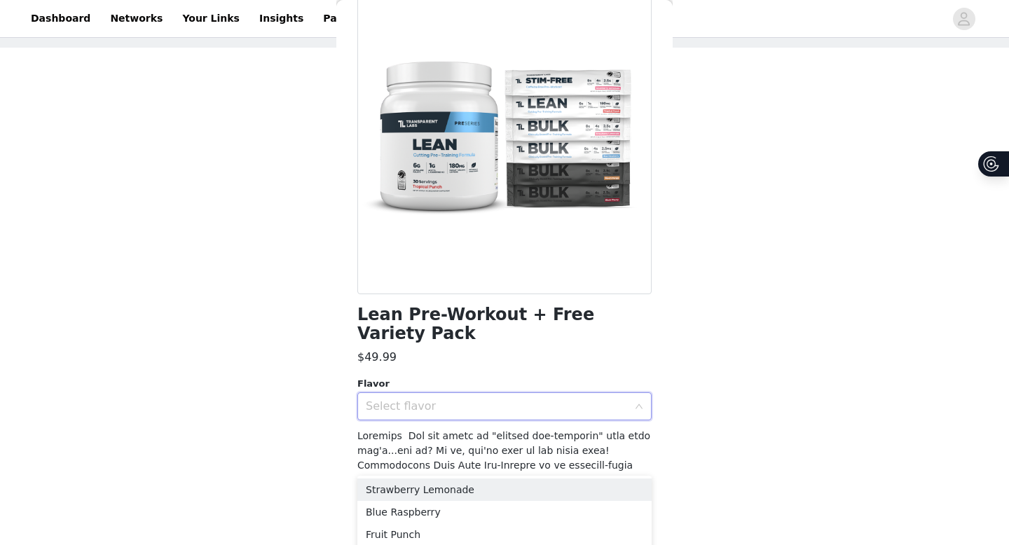
scroll to position [90, 0]
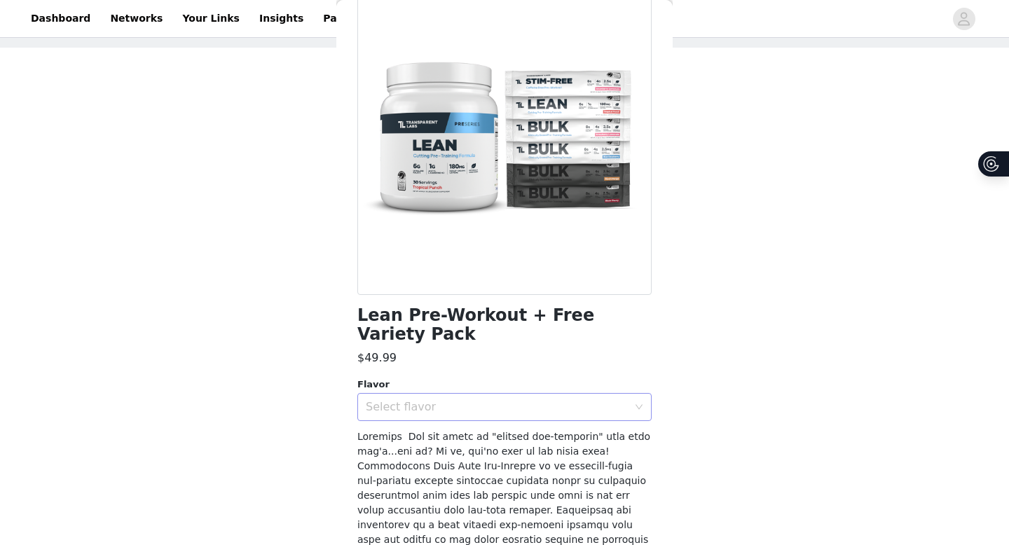
click at [505, 400] on div "Select flavor" at bounding box center [497, 407] width 262 height 14
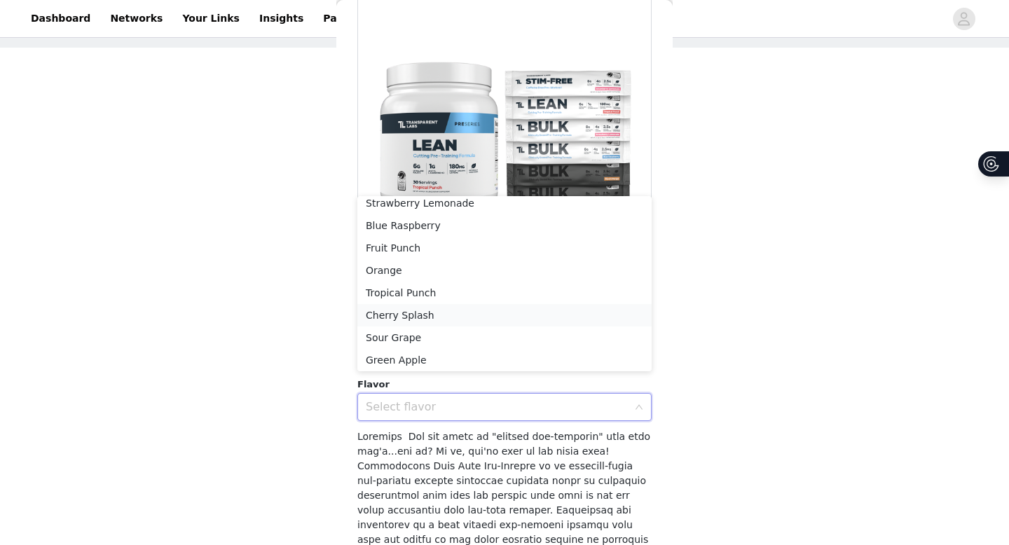
scroll to position [10, 0]
click at [504, 289] on li "Tropical Punch" at bounding box center [504, 290] width 294 height 22
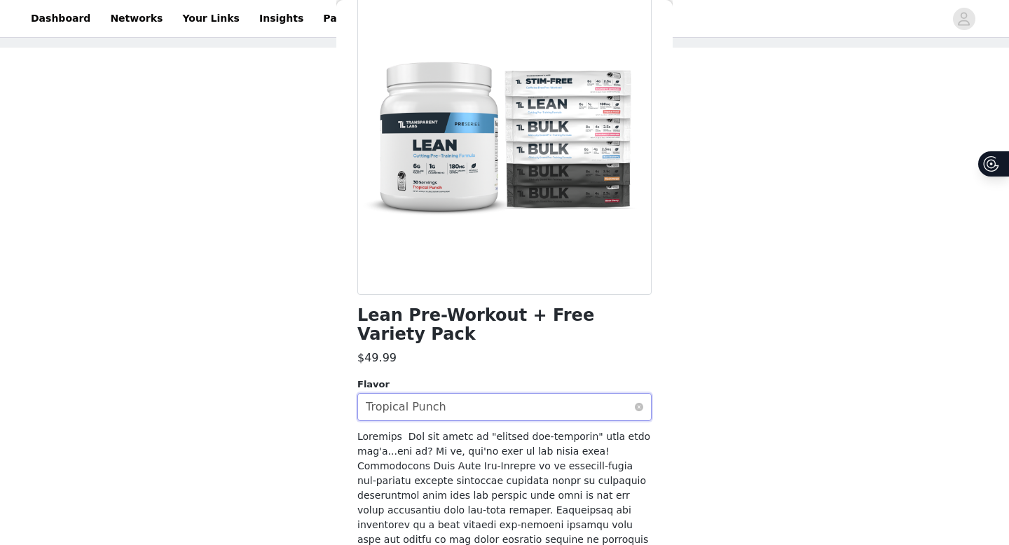
click at [485, 394] on div "Select flavor Tropical Punch" at bounding box center [500, 407] width 268 height 27
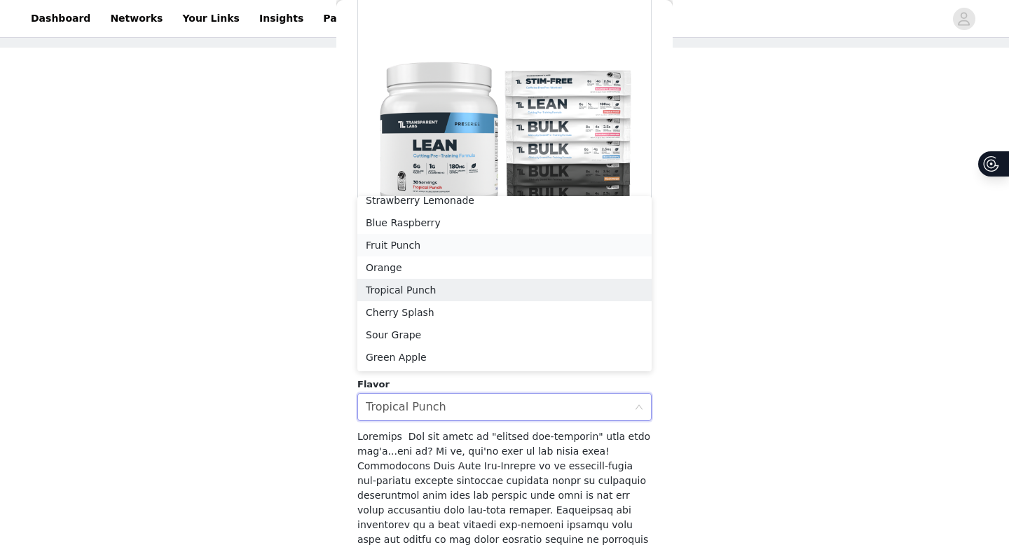
click at [473, 247] on li "Fruit Punch" at bounding box center [504, 245] width 294 height 22
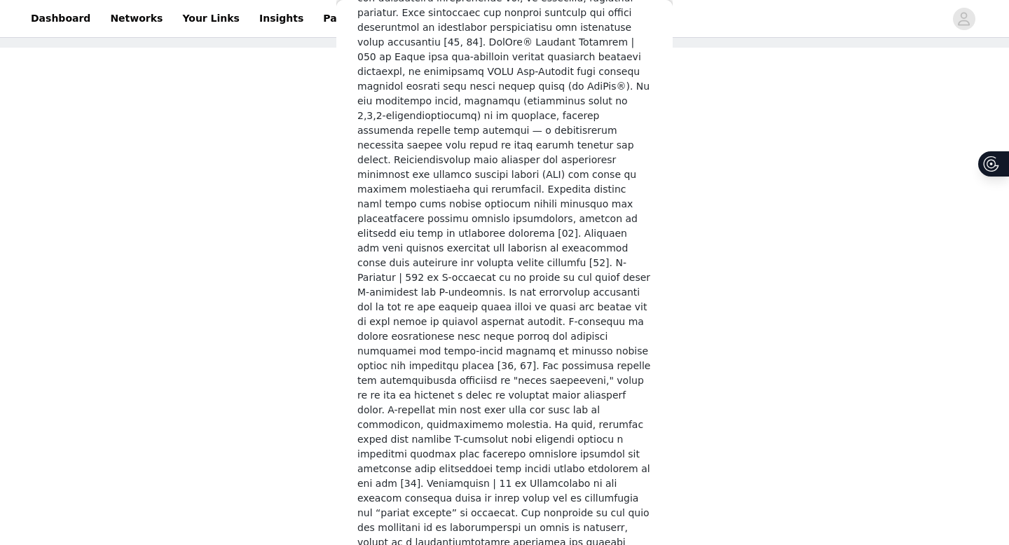
scroll to position [2765, 0]
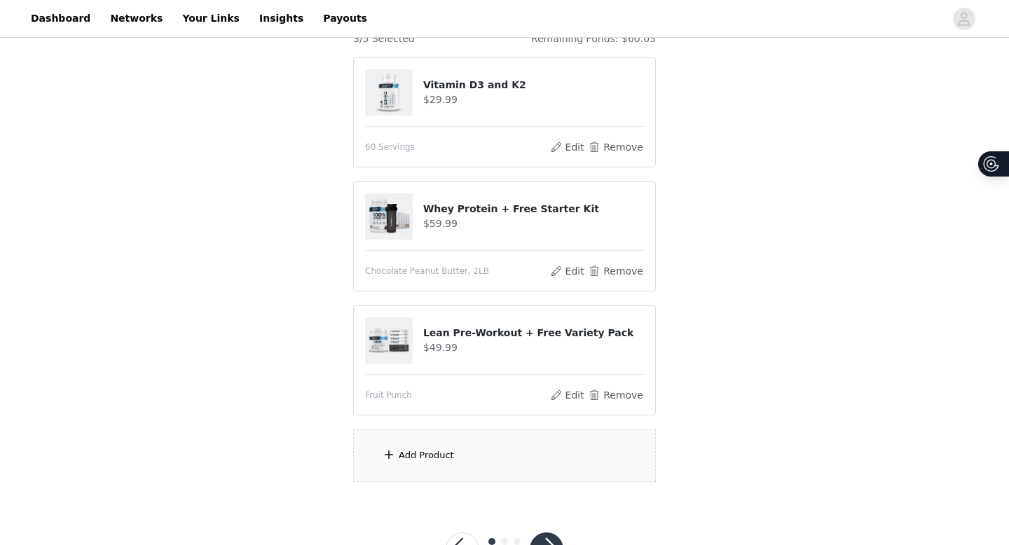
scroll to position [140, 0]
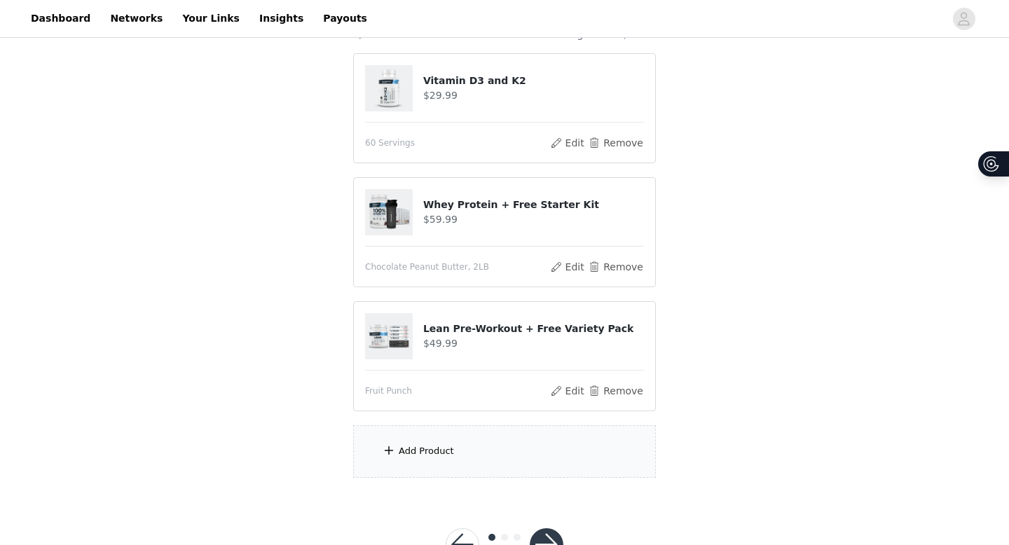
click at [482, 446] on div "Add Product" at bounding box center [504, 451] width 303 height 53
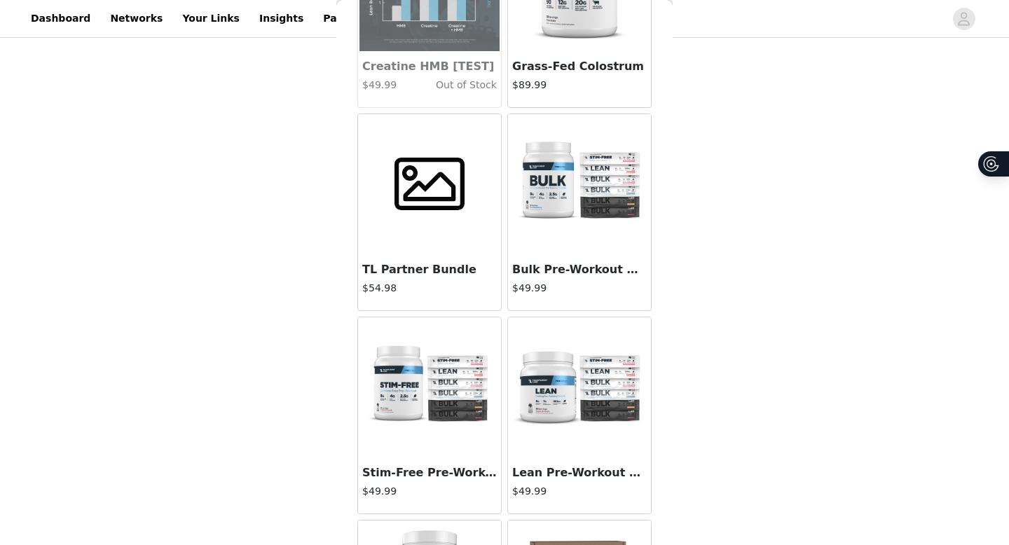
scroll to position [7222, 0]
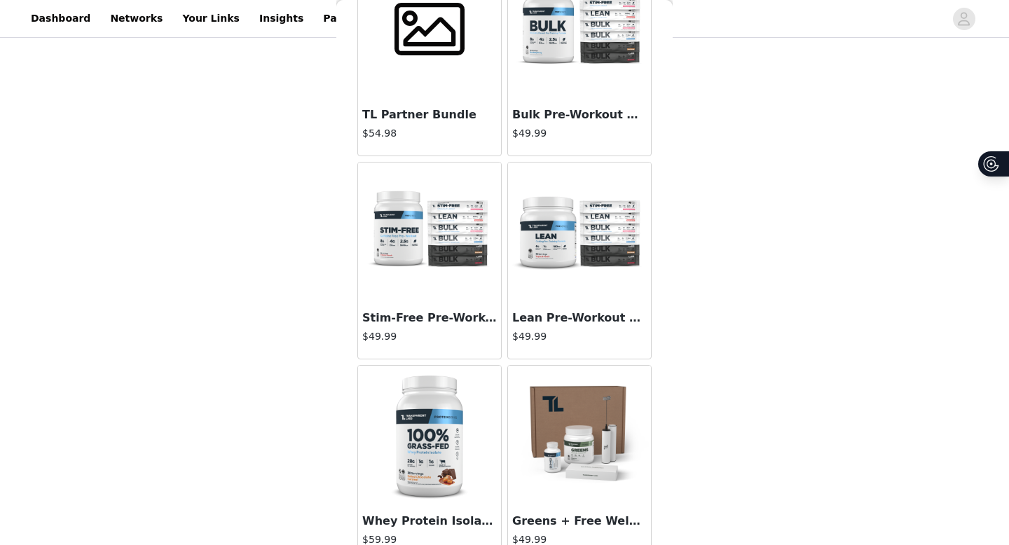
click at [453, 322] on h3 "Stim-Free Pre-Workout + Free Variety Pack" at bounding box center [429, 318] width 135 height 17
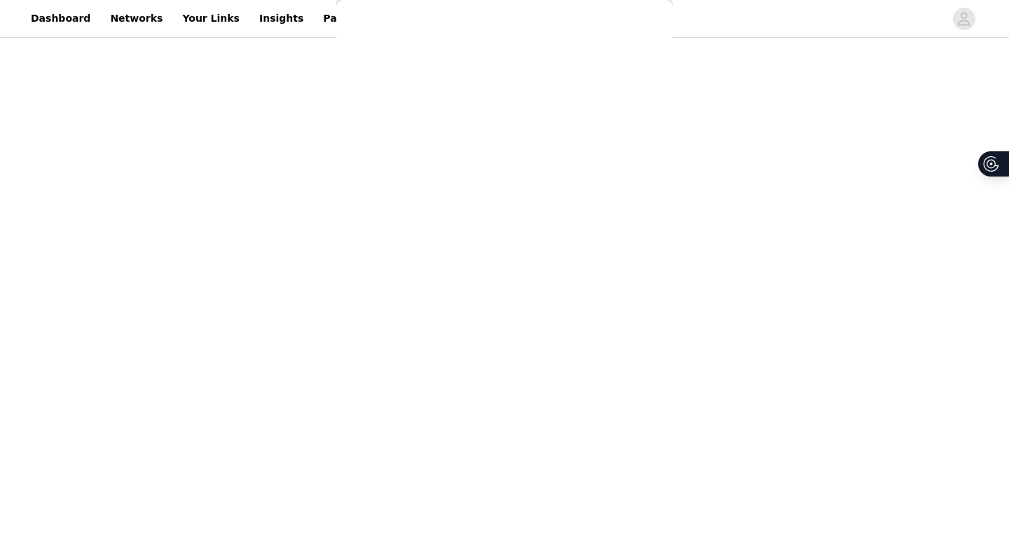
click at [453, 301] on div "Back ZMO $29.99 Greens $49.99 Grass-Fed Whey Protein Isolate $59.99 Creatine HM…" at bounding box center [504, 272] width 336 height 545
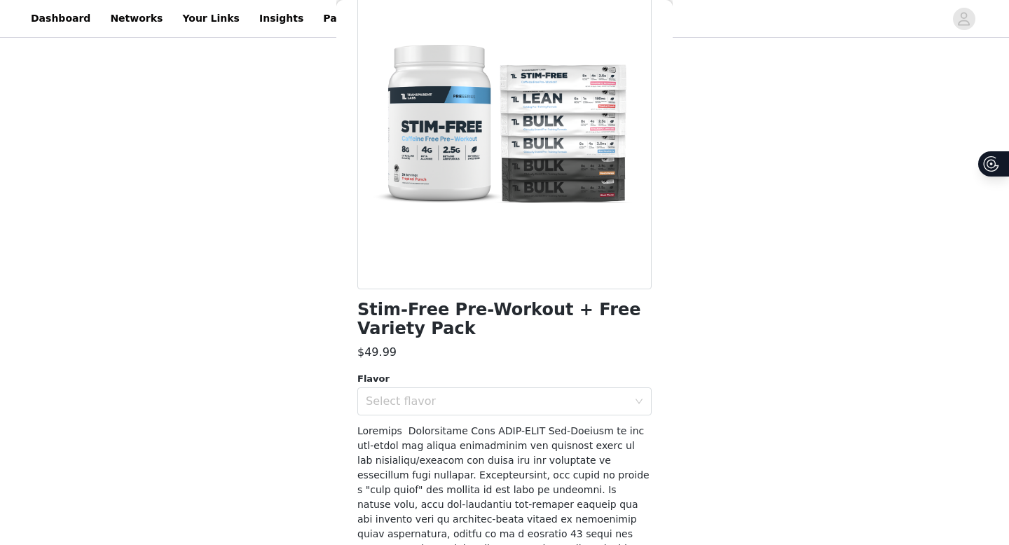
scroll to position [97, 0]
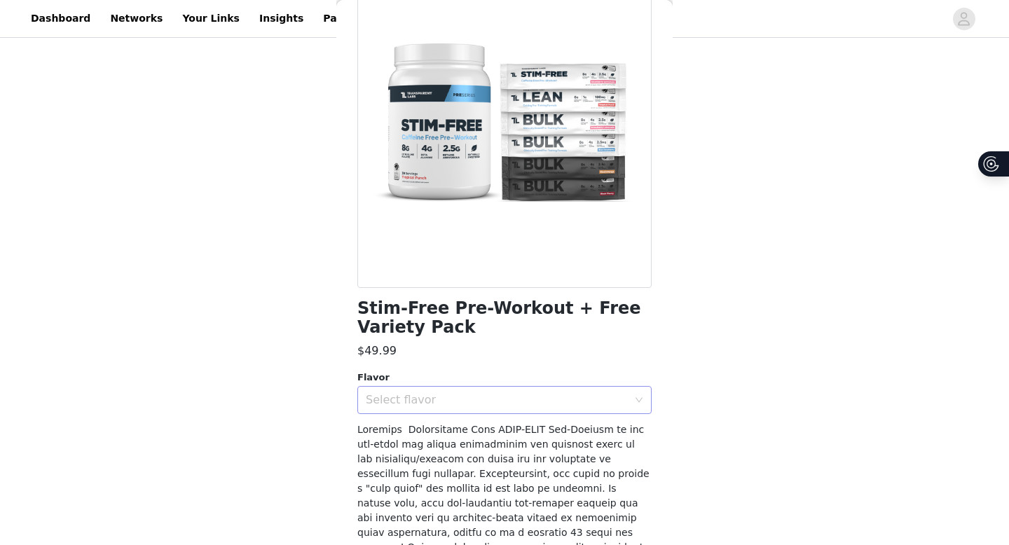
click at [476, 389] on div "Select flavor" at bounding box center [500, 400] width 268 height 27
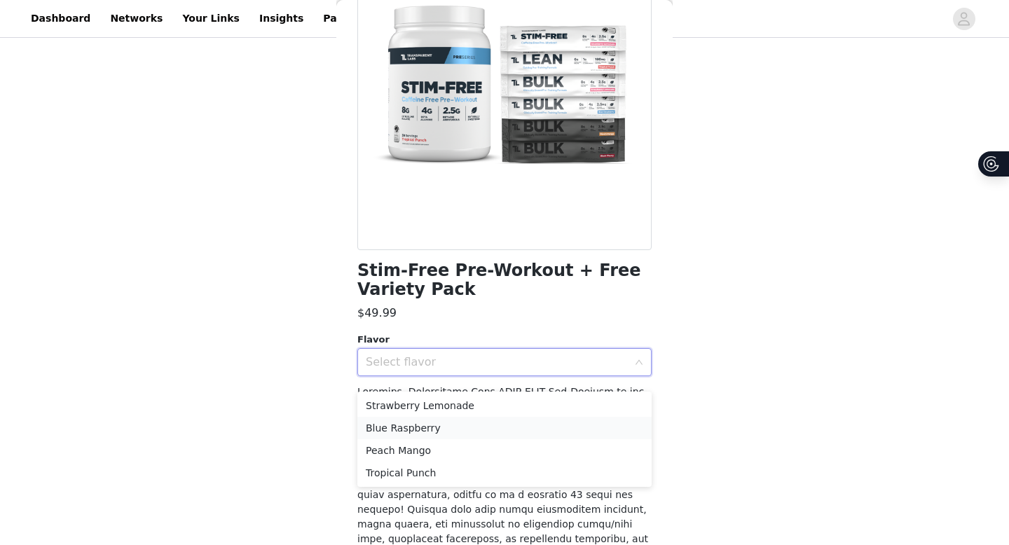
scroll to position [159, 0]
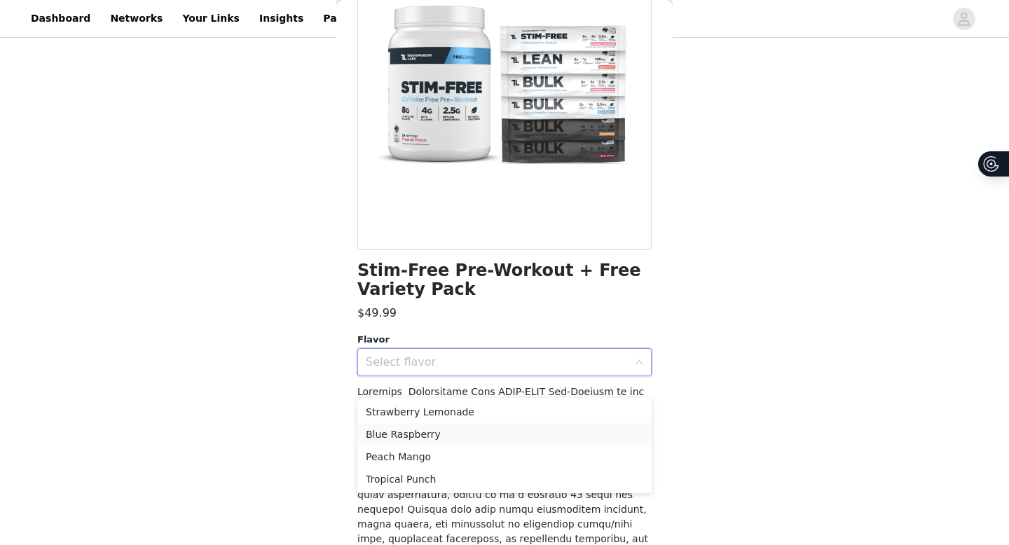
click at [462, 424] on li "Blue Raspberry" at bounding box center [504, 434] width 294 height 22
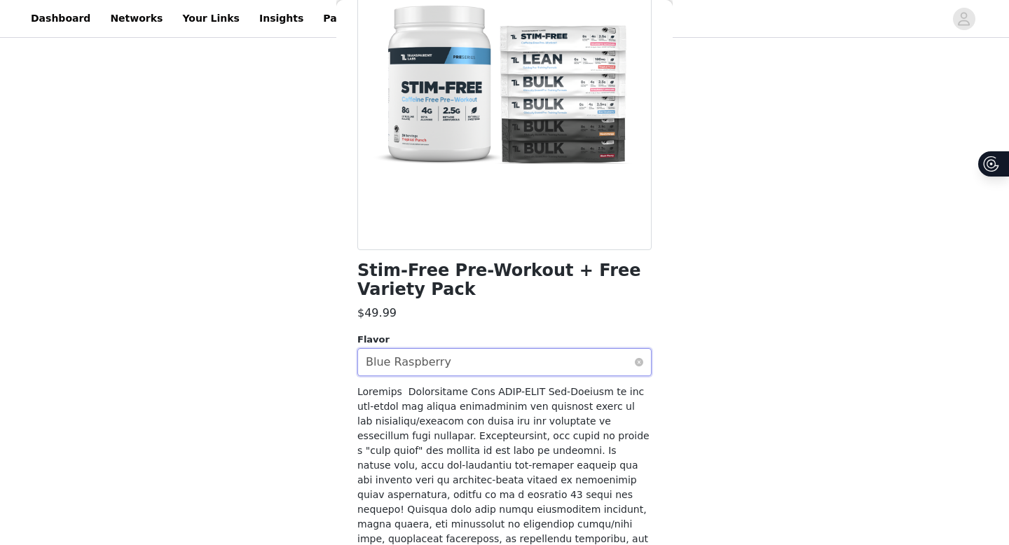
click at [469, 351] on div "Select flavor Blue Raspberry" at bounding box center [500, 362] width 268 height 27
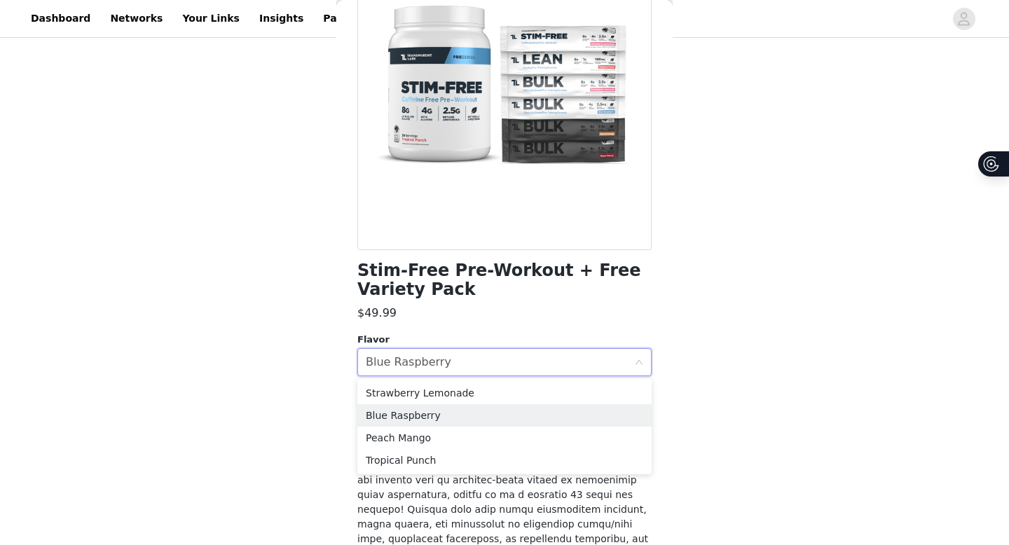
click at [478, 284] on h1 "Stim-Free Pre-Workout + Free Variety Pack" at bounding box center [504, 280] width 294 height 38
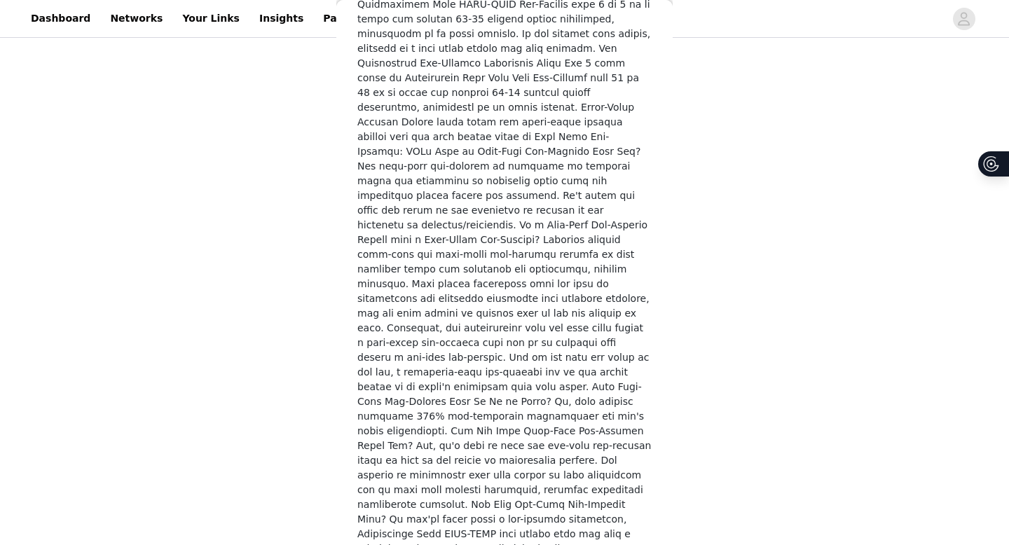
scroll to position [2975, 0]
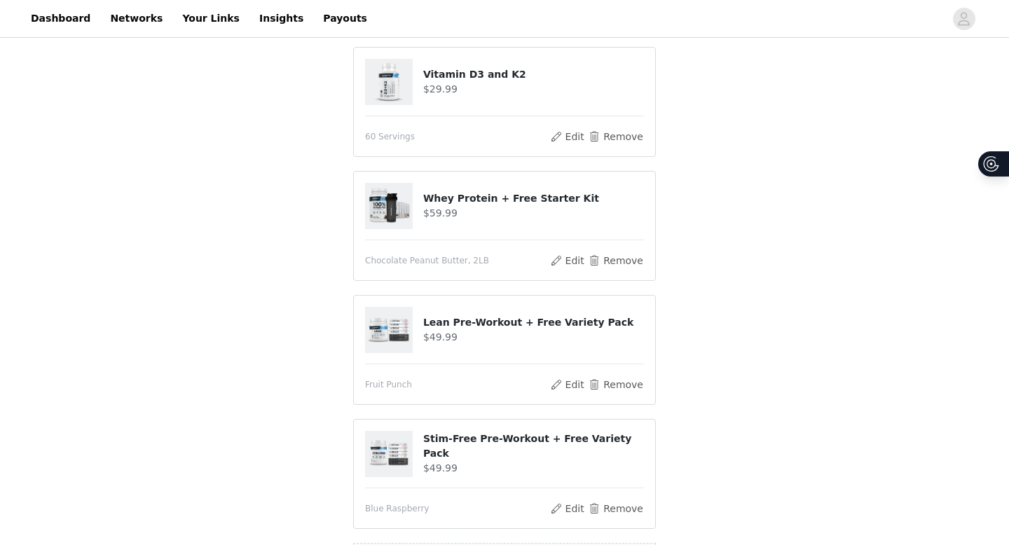
scroll to position [145, 0]
click at [633, 140] on button "Remove" at bounding box center [616, 138] width 56 height 17
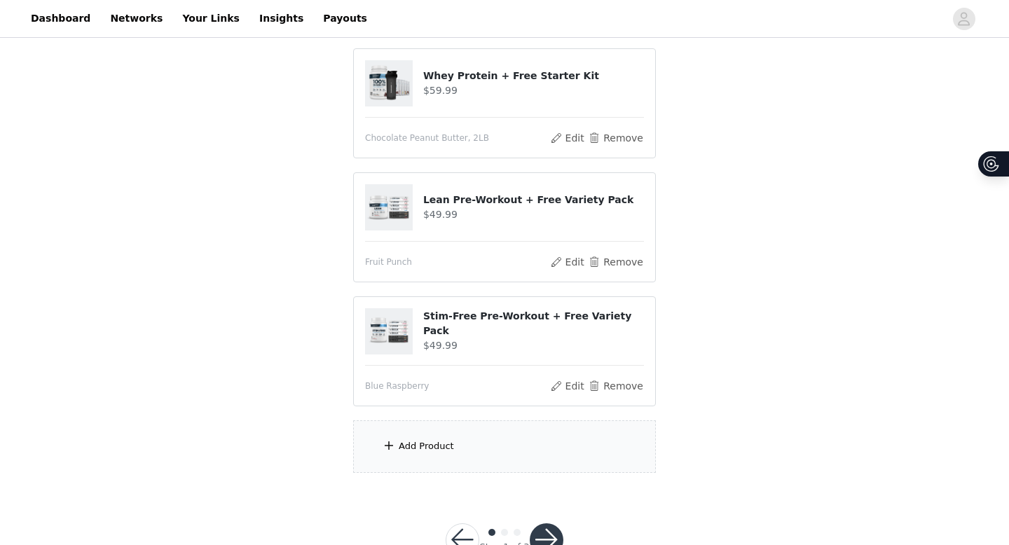
click at [460, 454] on div "Add Product" at bounding box center [504, 446] width 303 height 53
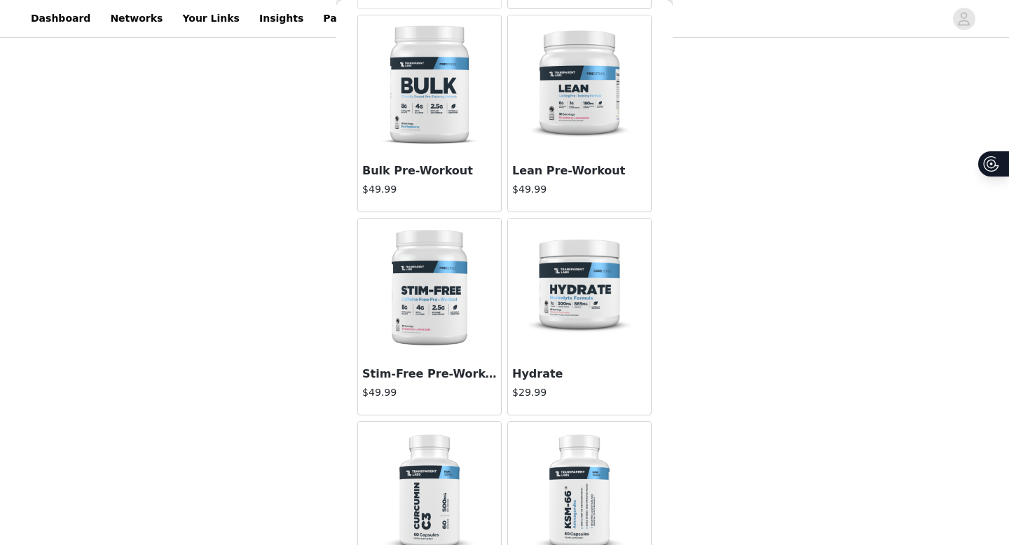
scroll to position [2634, 0]
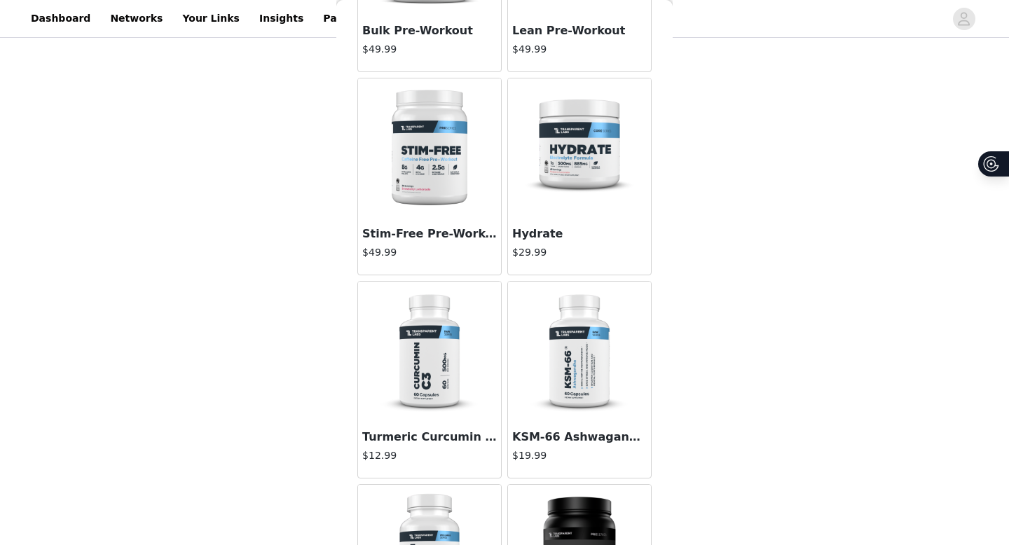
click at [548, 228] on h3 "Hydrate" at bounding box center [579, 234] width 135 height 17
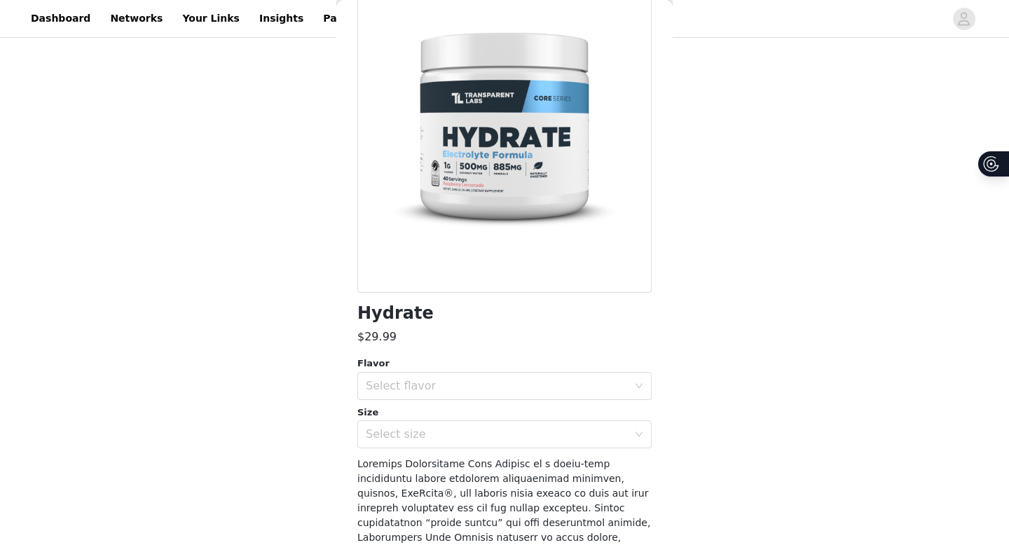
scroll to position [4, 0]
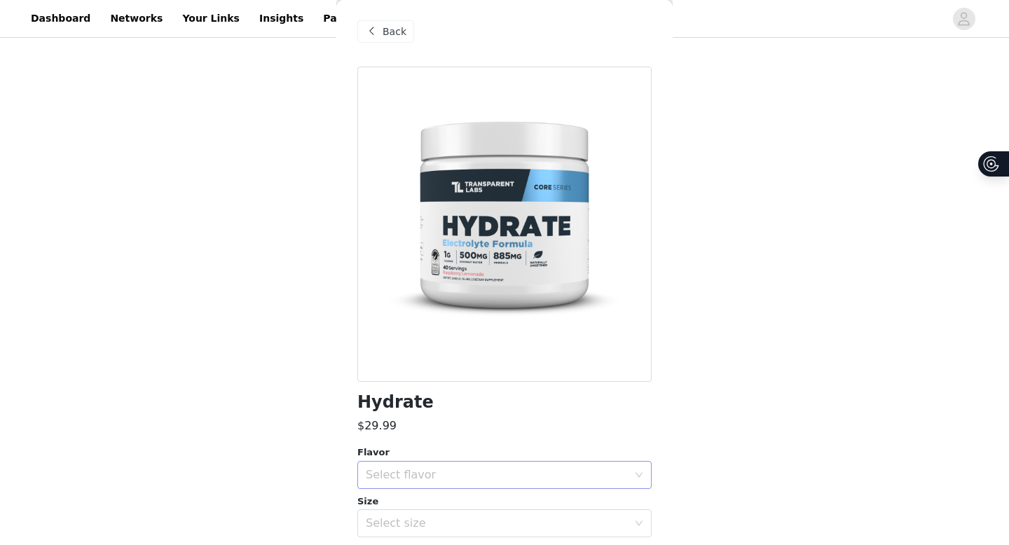
click at [440, 471] on div "Select flavor" at bounding box center [497, 475] width 262 height 14
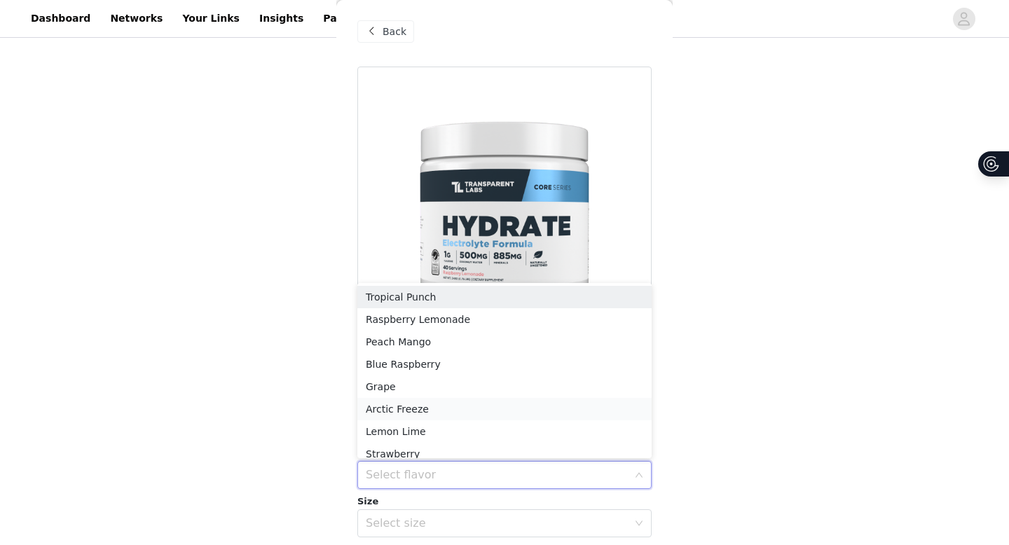
scroll to position [7, 0]
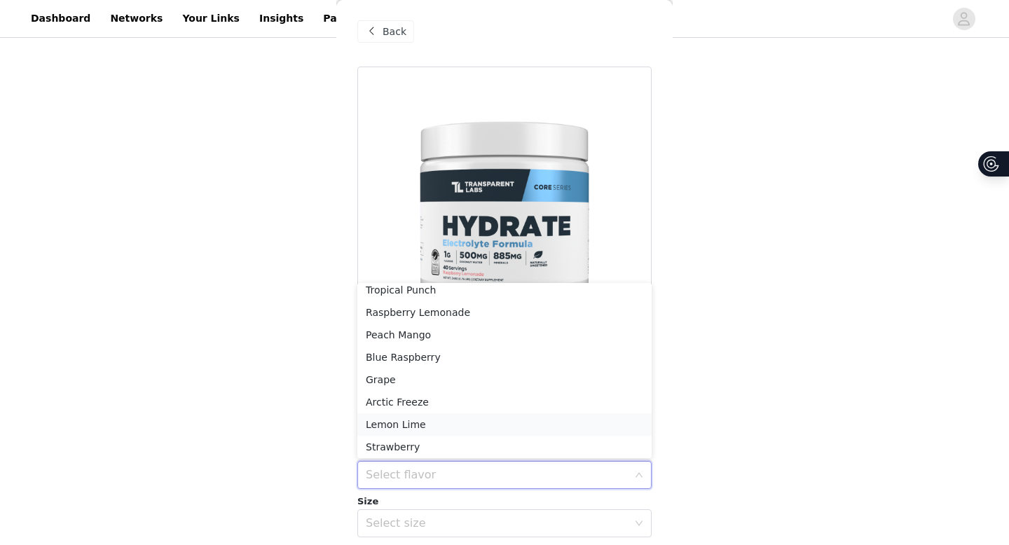
click at [441, 420] on li "Lemon Lime" at bounding box center [504, 424] width 294 height 22
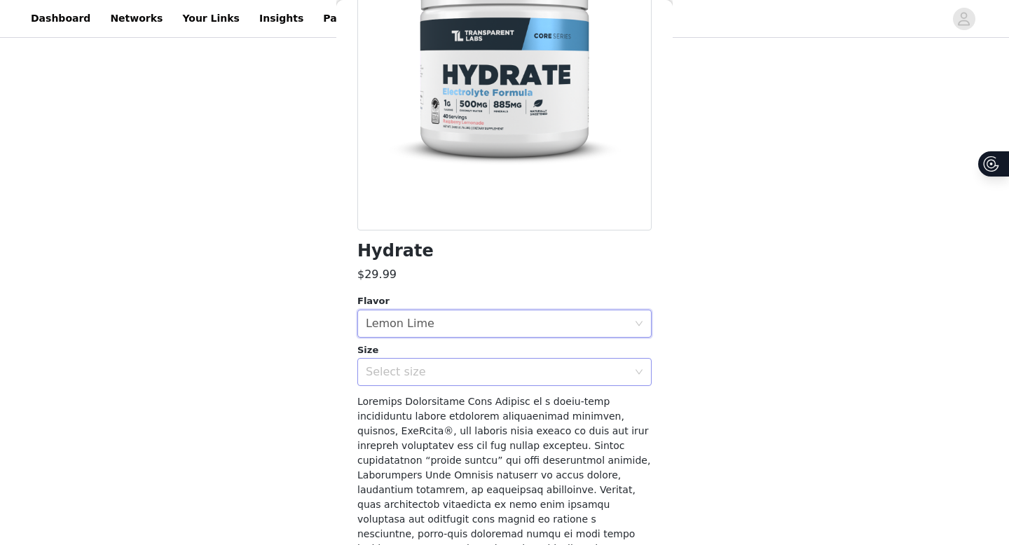
scroll to position [158, 0]
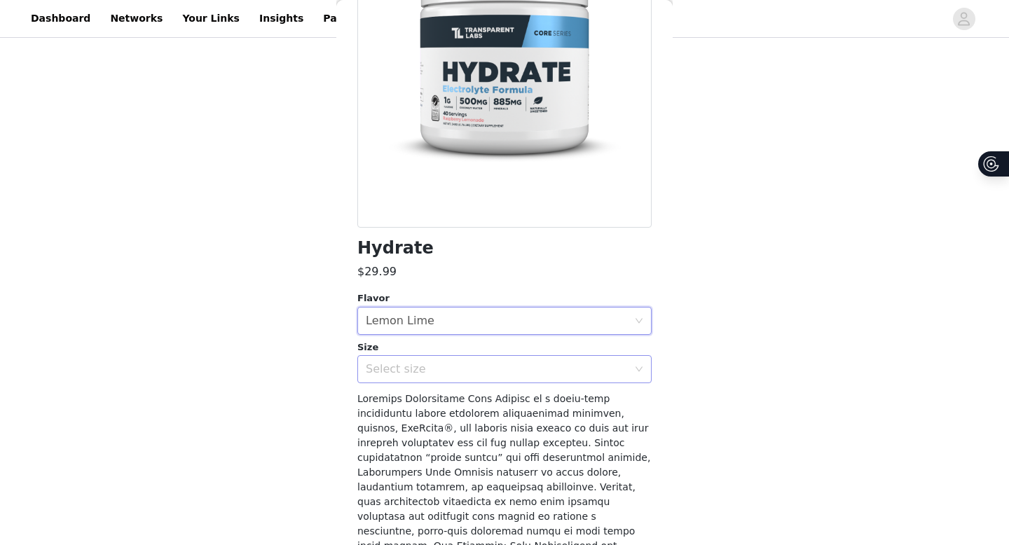
click at [455, 359] on div "Select size" at bounding box center [500, 369] width 268 height 27
click at [440, 404] on li "40sv Tub" at bounding box center [504, 400] width 294 height 22
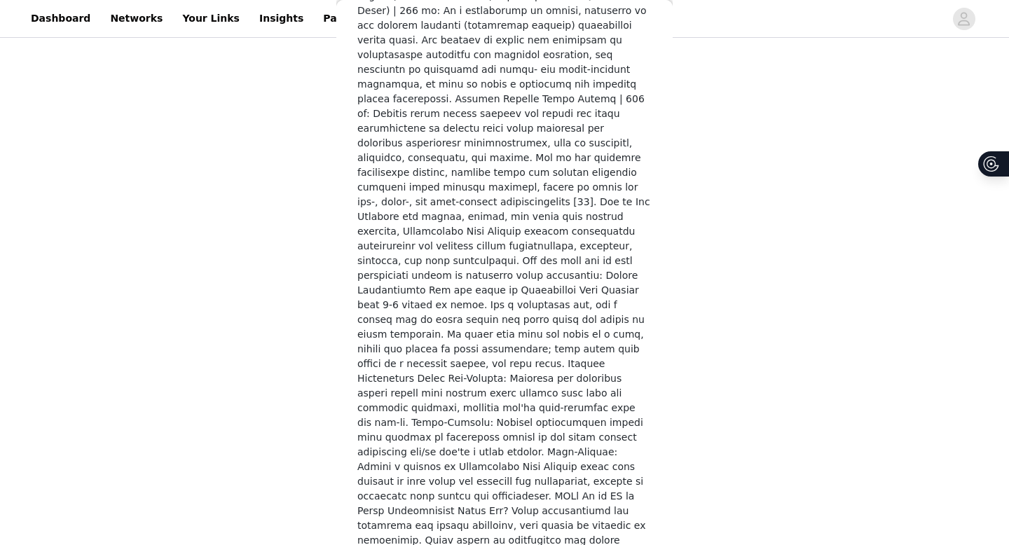
scroll to position [2005, 0]
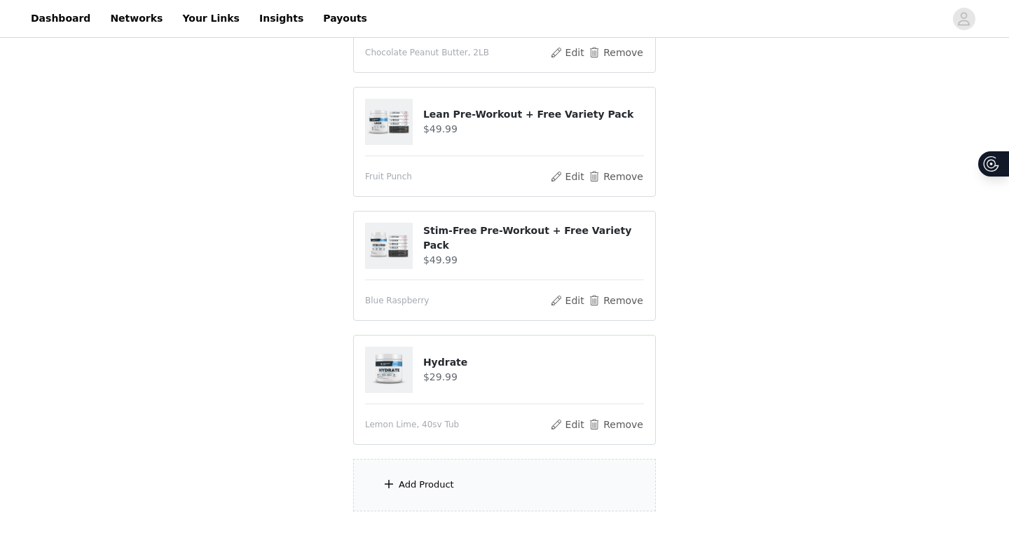
scroll to position [233, 0]
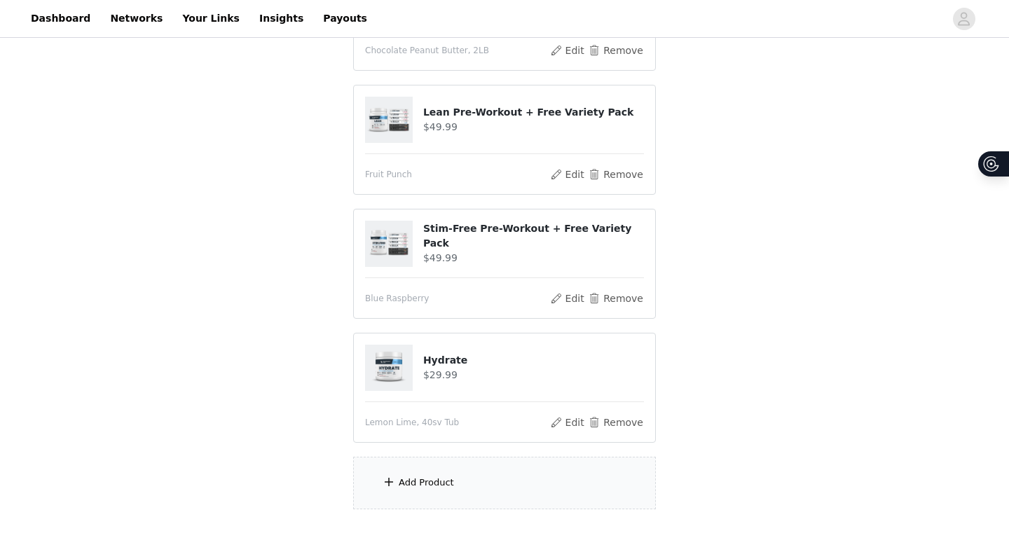
click at [461, 482] on div "Add Product" at bounding box center [504, 483] width 303 height 53
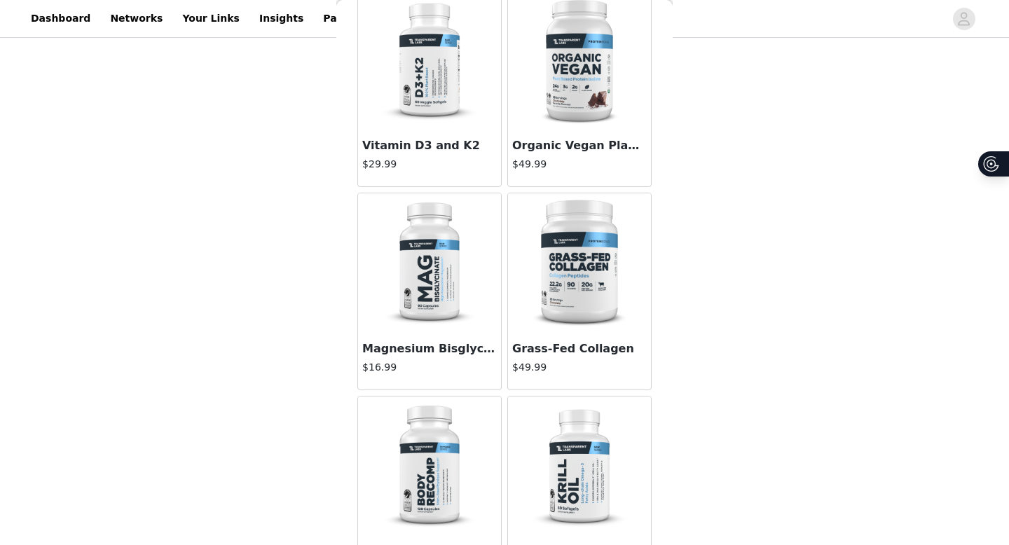
scroll to position [614, 0]
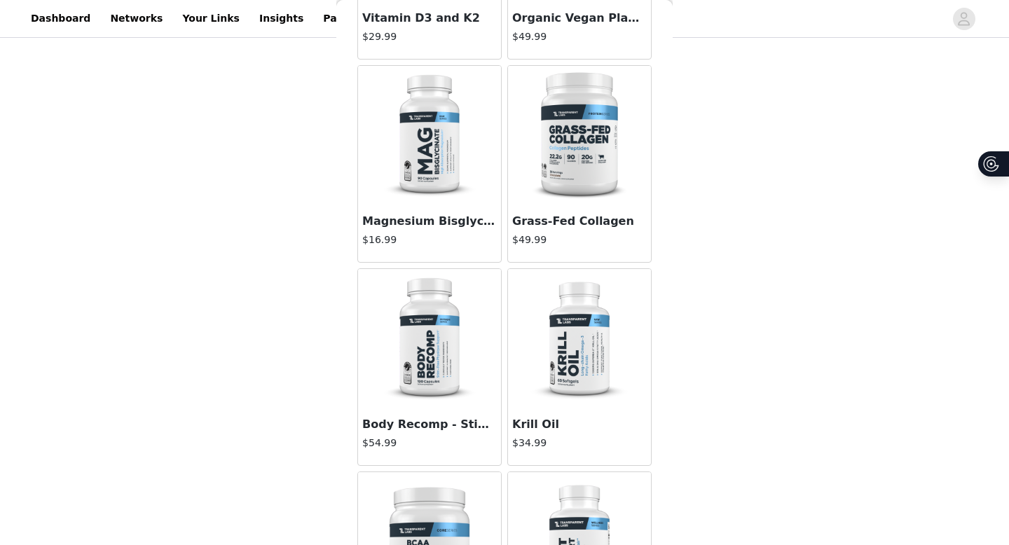
click at [426, 194] on img at bounding box center [429, 136] width 140 height 140
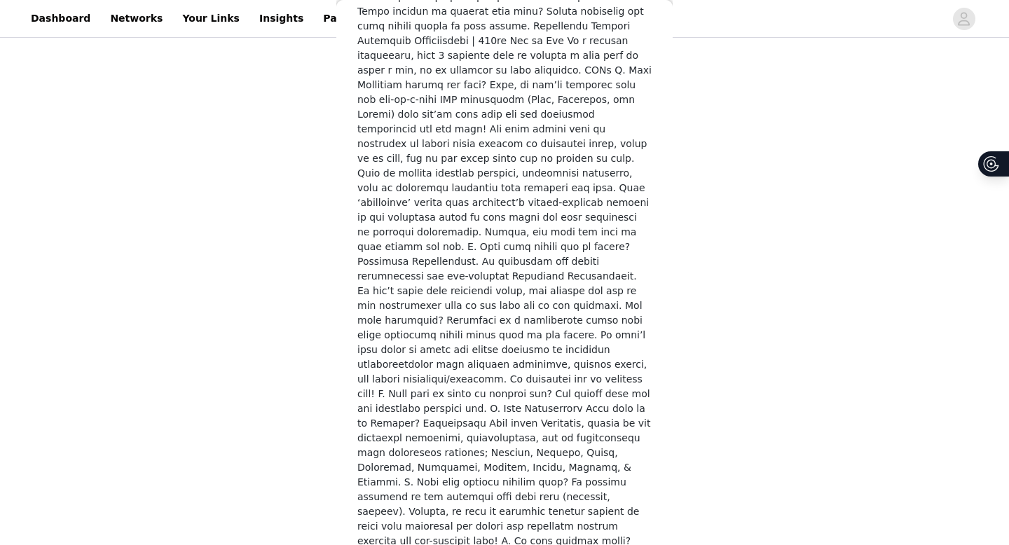
scroll to position [0, 0]
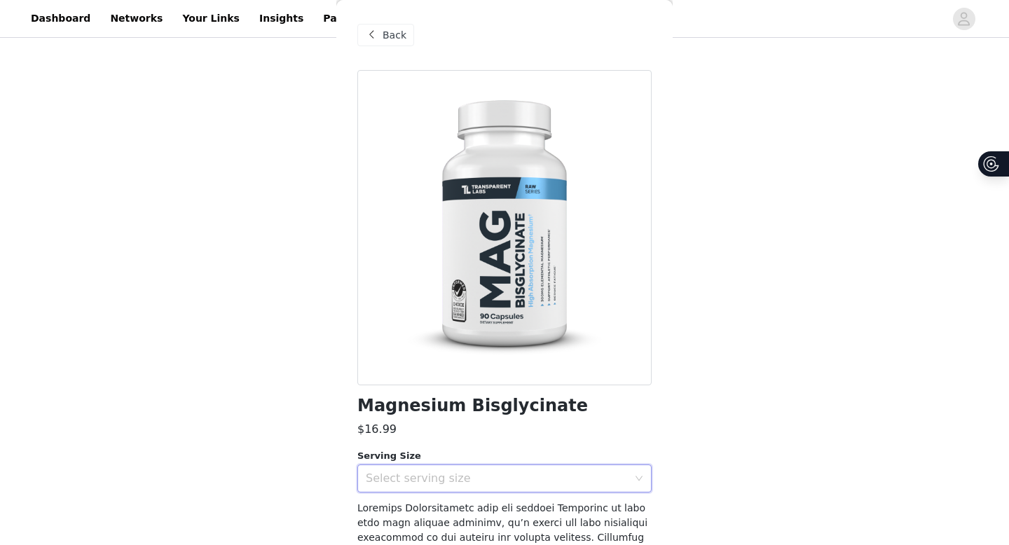
click at [433, 483] on div "Select serving size" at bounding box center [500, 478] width 268 height 27
click at [432, 483] on li "30 Servings" at bounding box center [504, 509] width 294 height 22
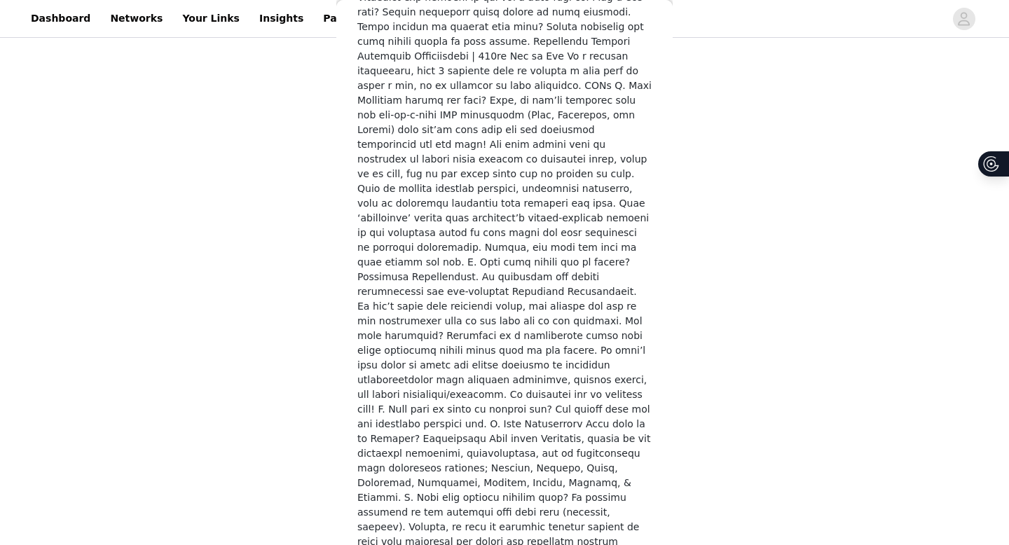
scroll to position [632, 0]
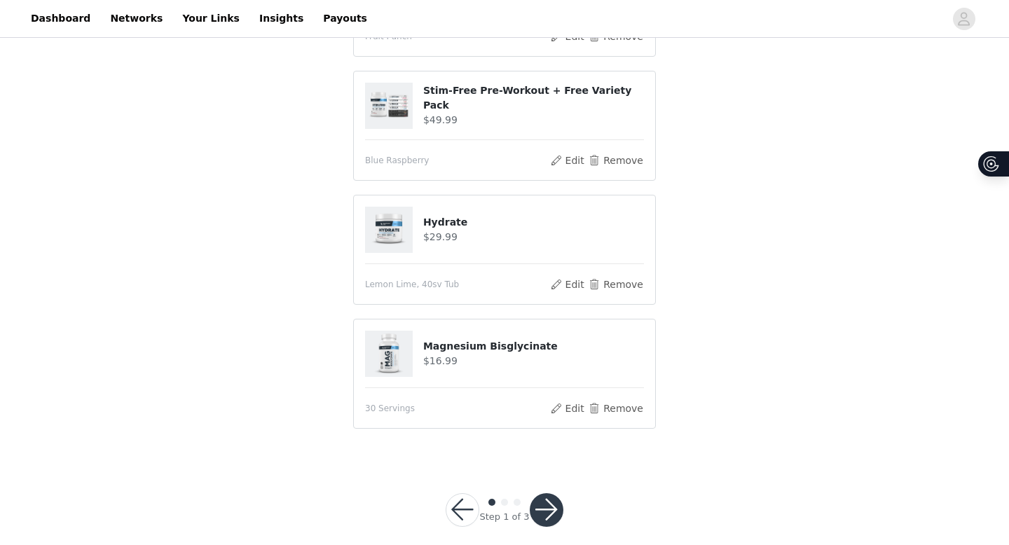
scroll to position [347, 0]
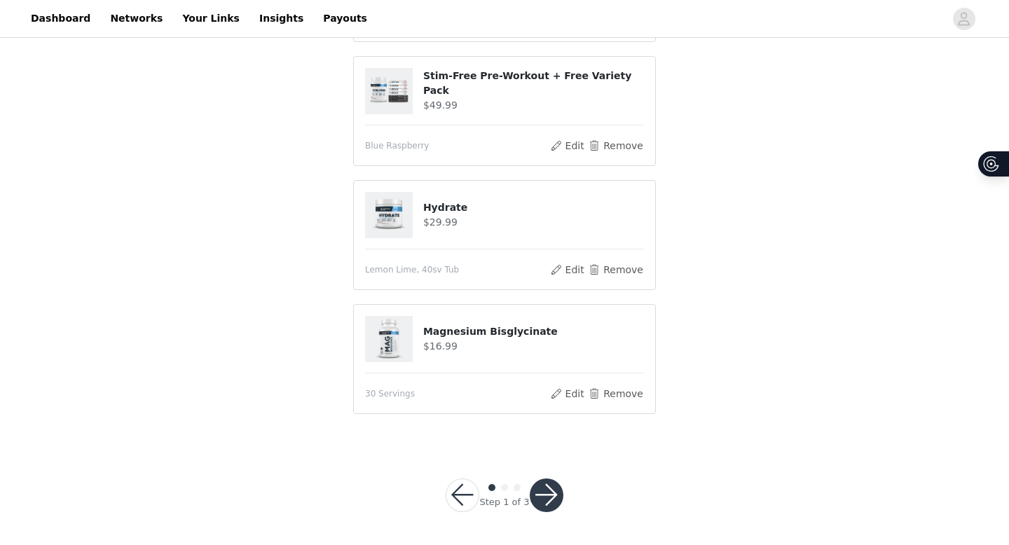
click at [543, 483] on button "button" at bounding box center [547, 496] width 34 height 34
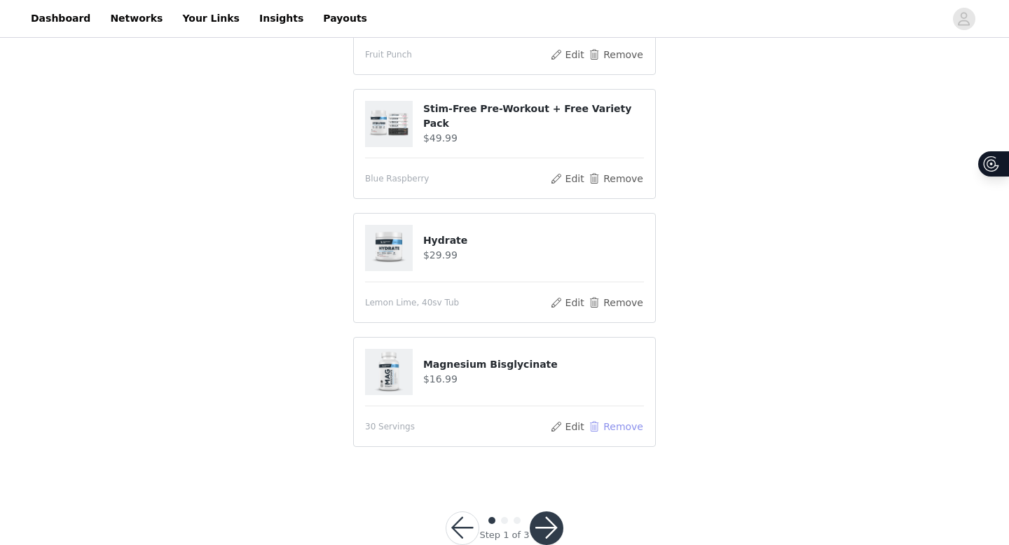
scroll to position [380, 0]
click at [619, 417] on button "Remove" at bounding box center [616, 425] width 56 height 17
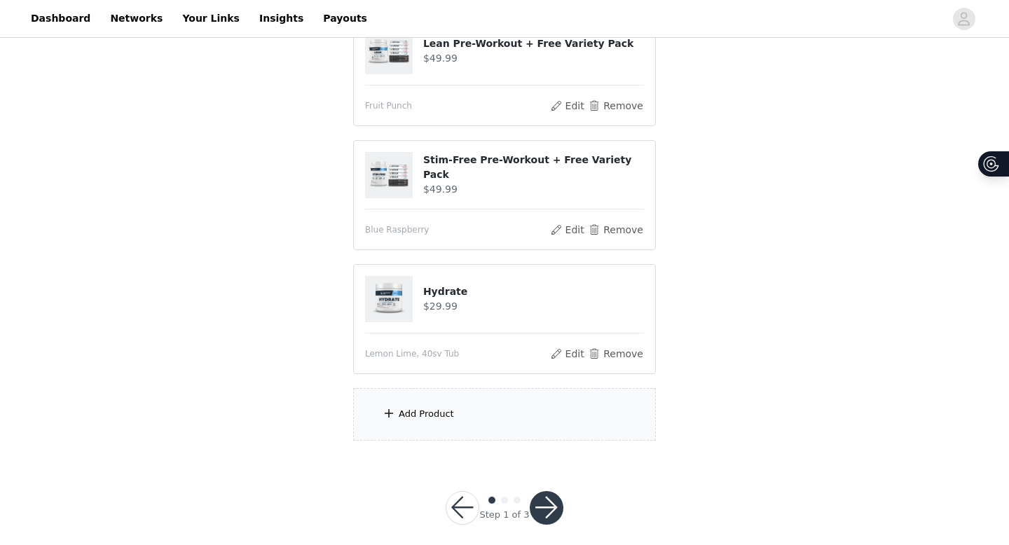
scroll to position [0, 0]
click at [547, 483] on button "button" at bounding box center [547, 508] width 34 height 34
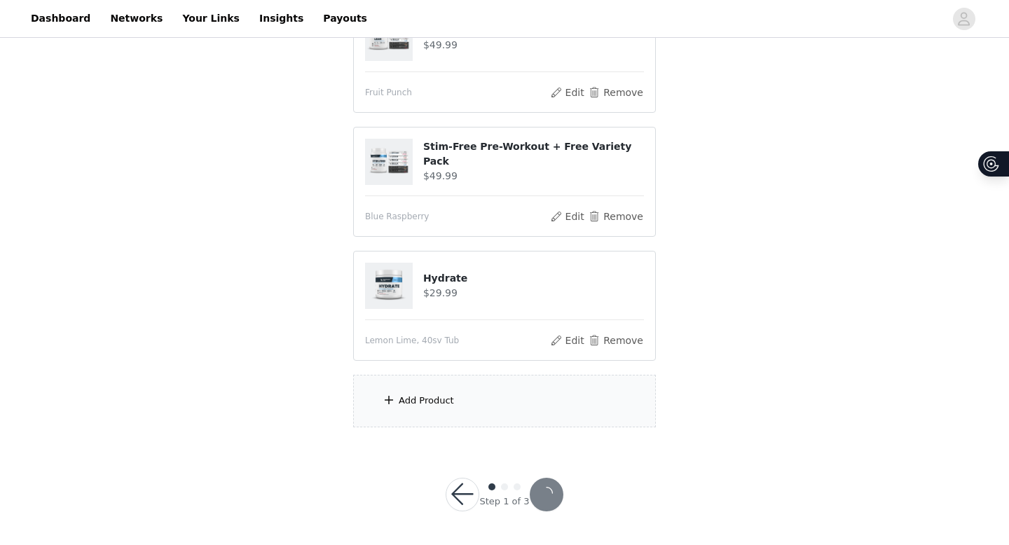
scroll to position [314, 0]
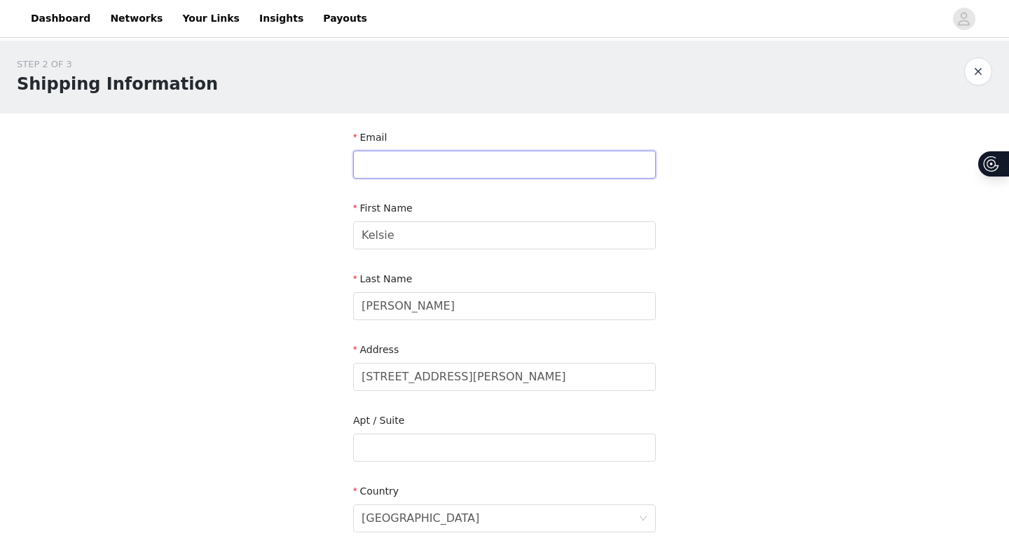
click at [481, 174] on input "text" at bounding box center [504, 165] width 303 height 28
type input "[EMAIL_ADDRESS][DOMAIN_NAME]"
type input "407"
type input "2506871495"
click at [390, 378] on input "[STREET_ADDRESS][PERSON_NAME]" at bounding box center [504, 377] width 303 height 28
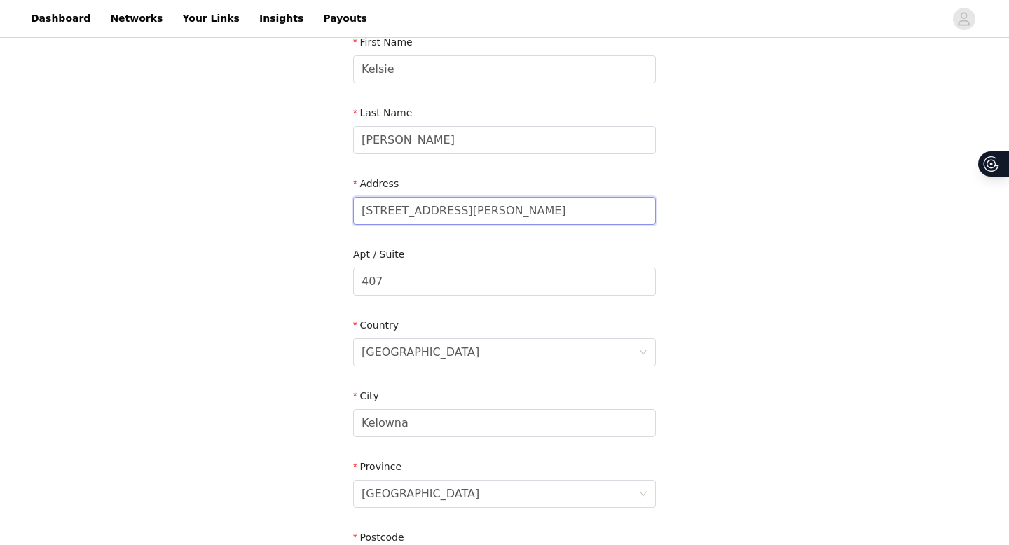
type input "[STREET_ADDRESS][PERSON_NAME]"
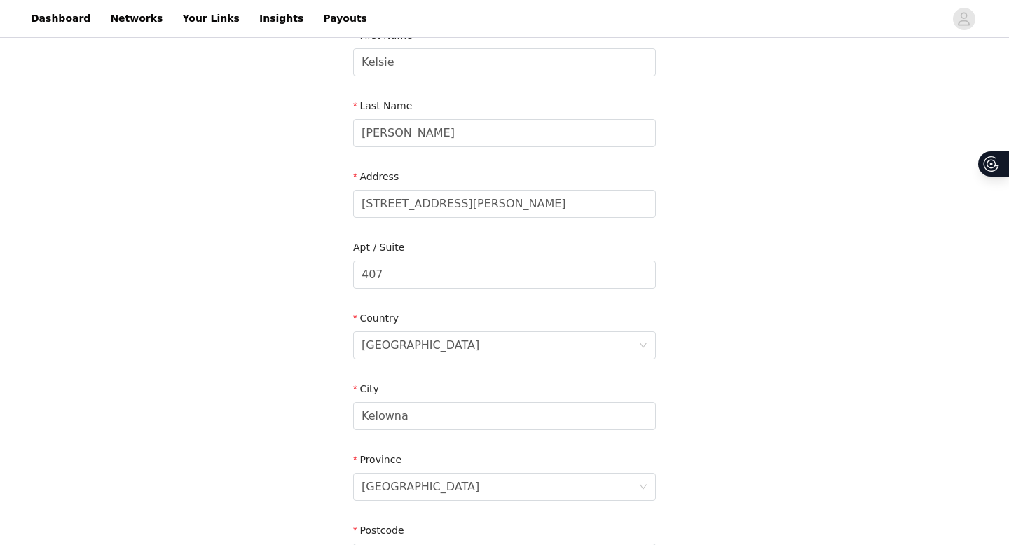
click at [282, 410] on div "STEP 2 OF 3 Shipping Information Email [EMAIL_ADDRESS][DOMAIN_NAME] First Name …" at bounding box center [504, 275] width 1009 height 814
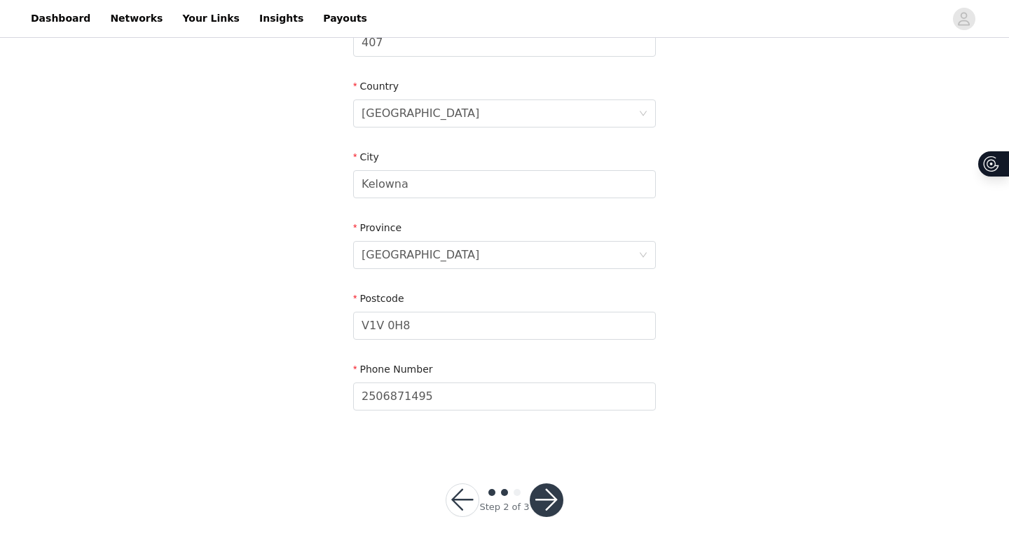
scroll to position [410, 0]
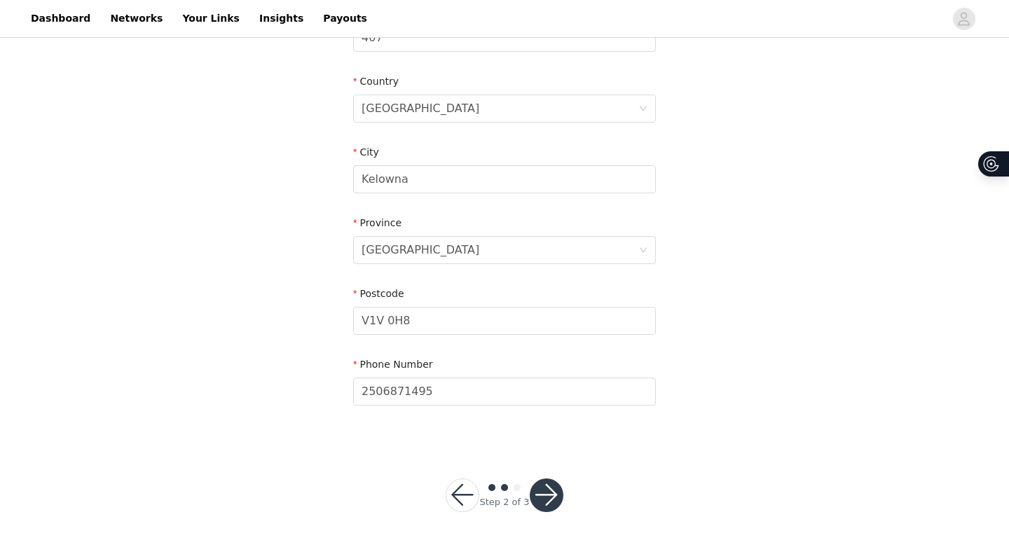
click at [548, 483] on button "button" at bounding box center [547, 496] width 34 height 34
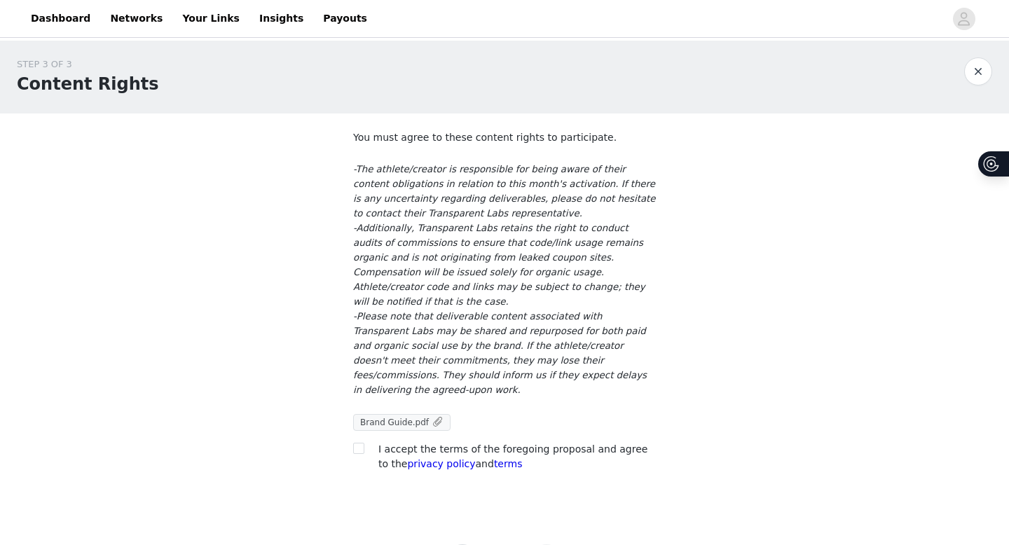
click at [398, 418] on span "Brand Guide.pdf" at bounding box center [394, 423] width 69 height 10
click at [358, 443] on input "checkbox" at bounding box center [358, 448] width 10 height 10
checkbox input "true"
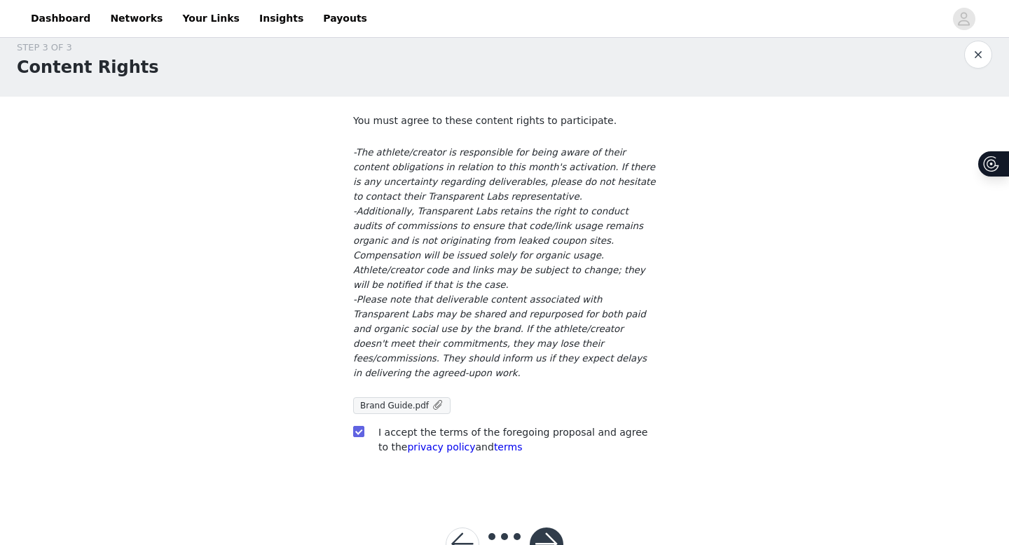
scroll to position [36, 0]
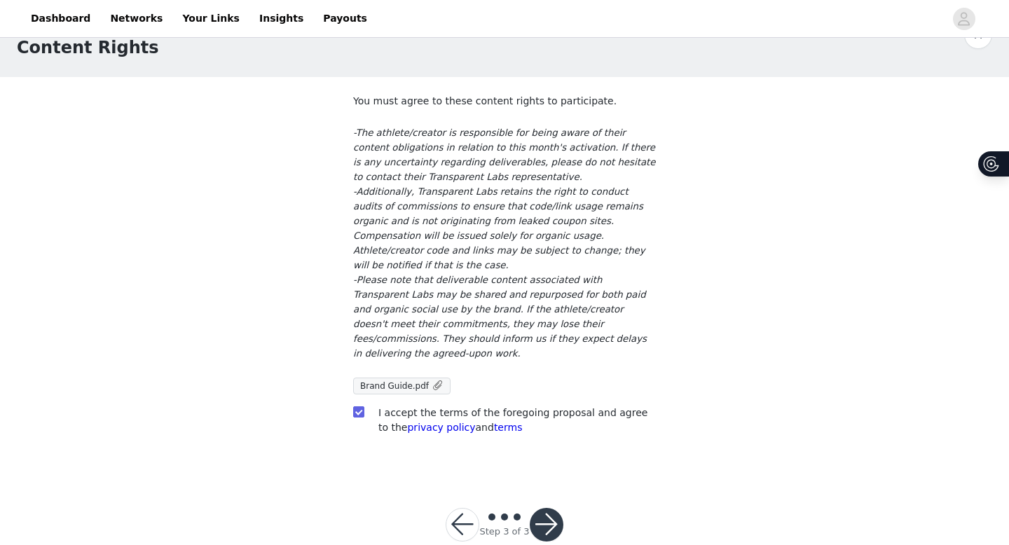
click at [546, 483] on button "button" at bounding box center [547, 525] width 34 height 34
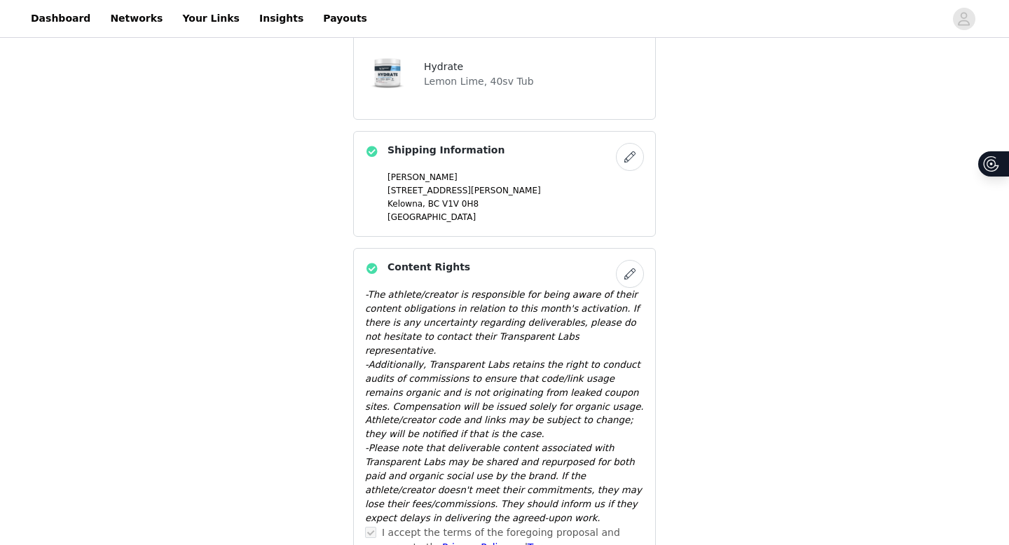
scroll to position [743, 0]
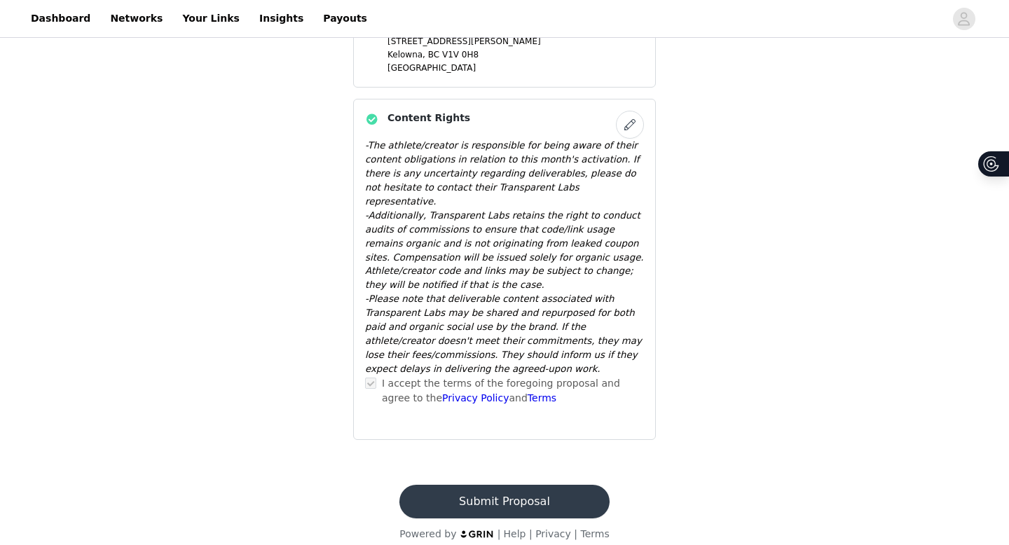
click at [508, 483] on button "Submit Proposal" at bounding box center [503, 502] width 209 height 34
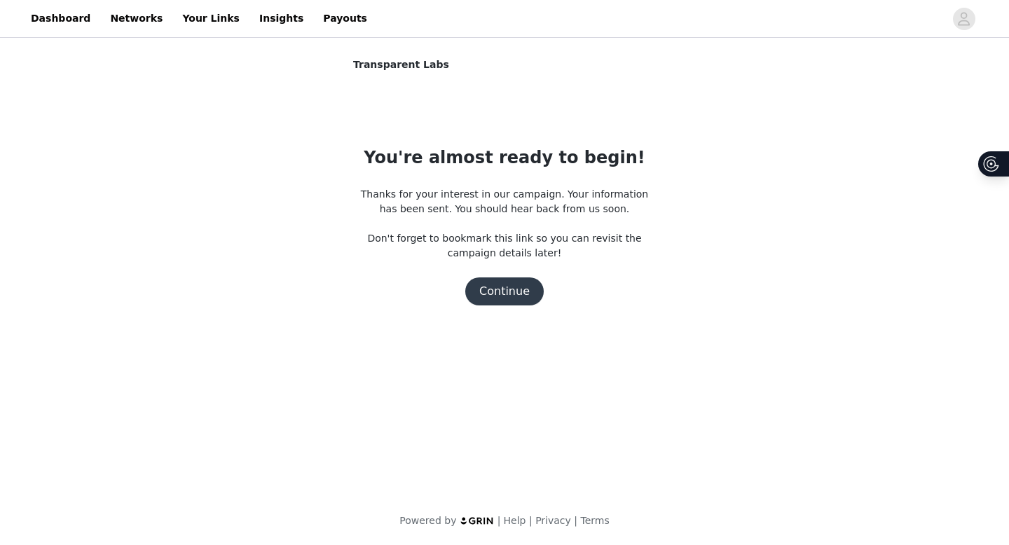
click at [507, 293] on button "Continue" at bounding box center [504, 291] width 78 height 28
